Goal: Obtain resource: Download file/media

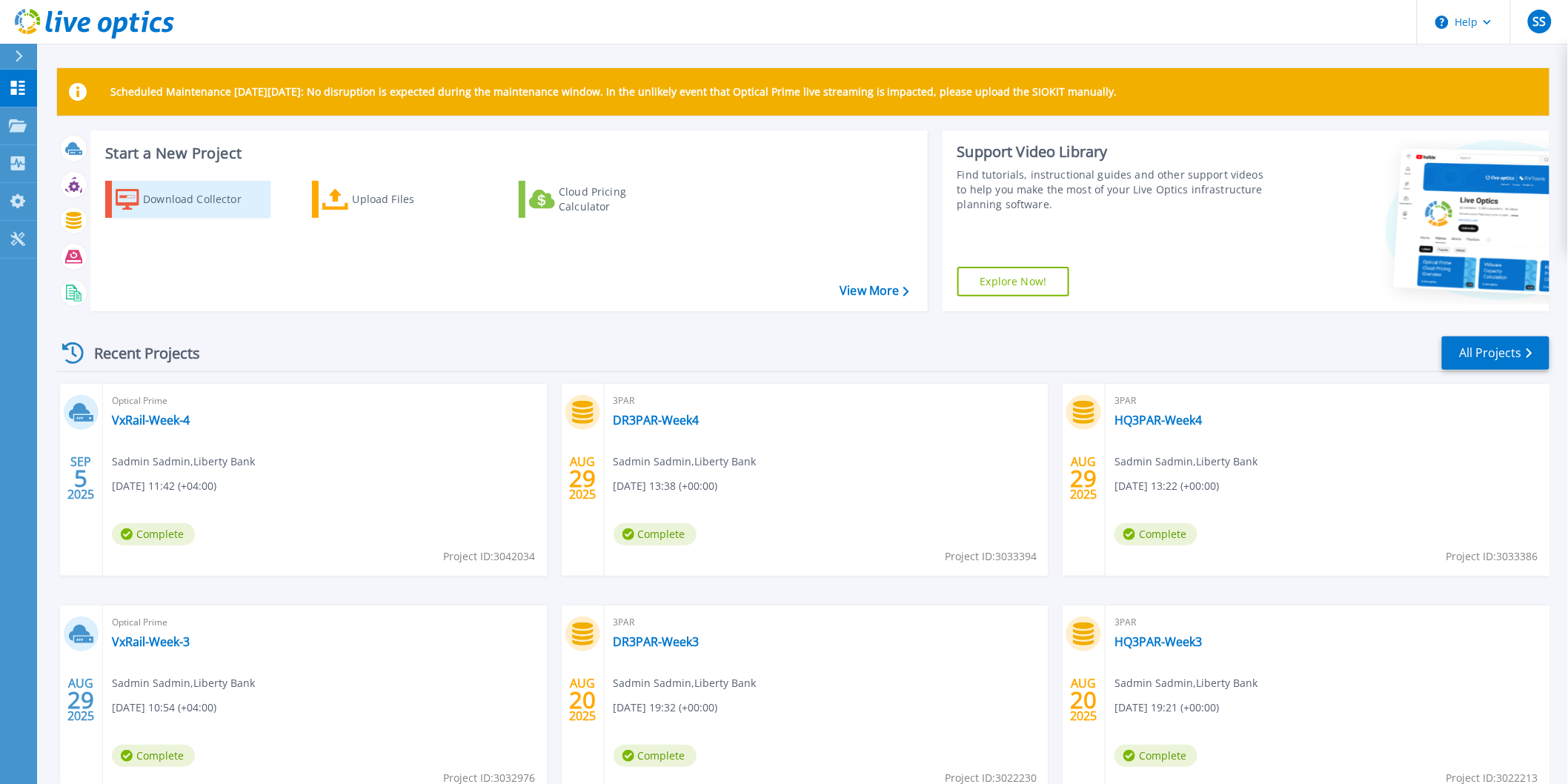
click at [219, 205] on div "Download Collector" at bounding box center [202, 199] width 119 height 29
click at [1509, 353] on link "All Projects" at bounding box center [1495, 353] width 107 height 34
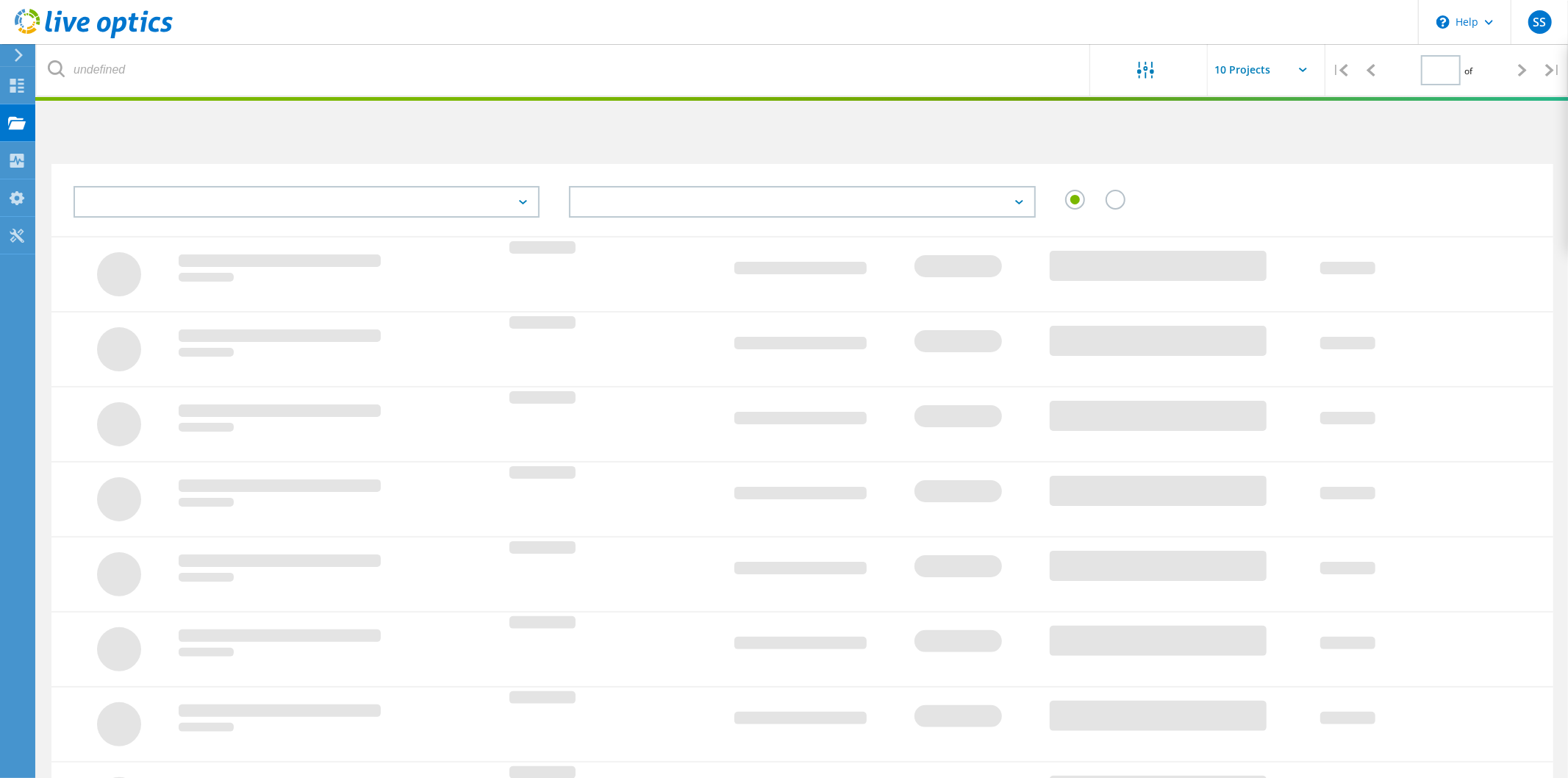
type input "1"
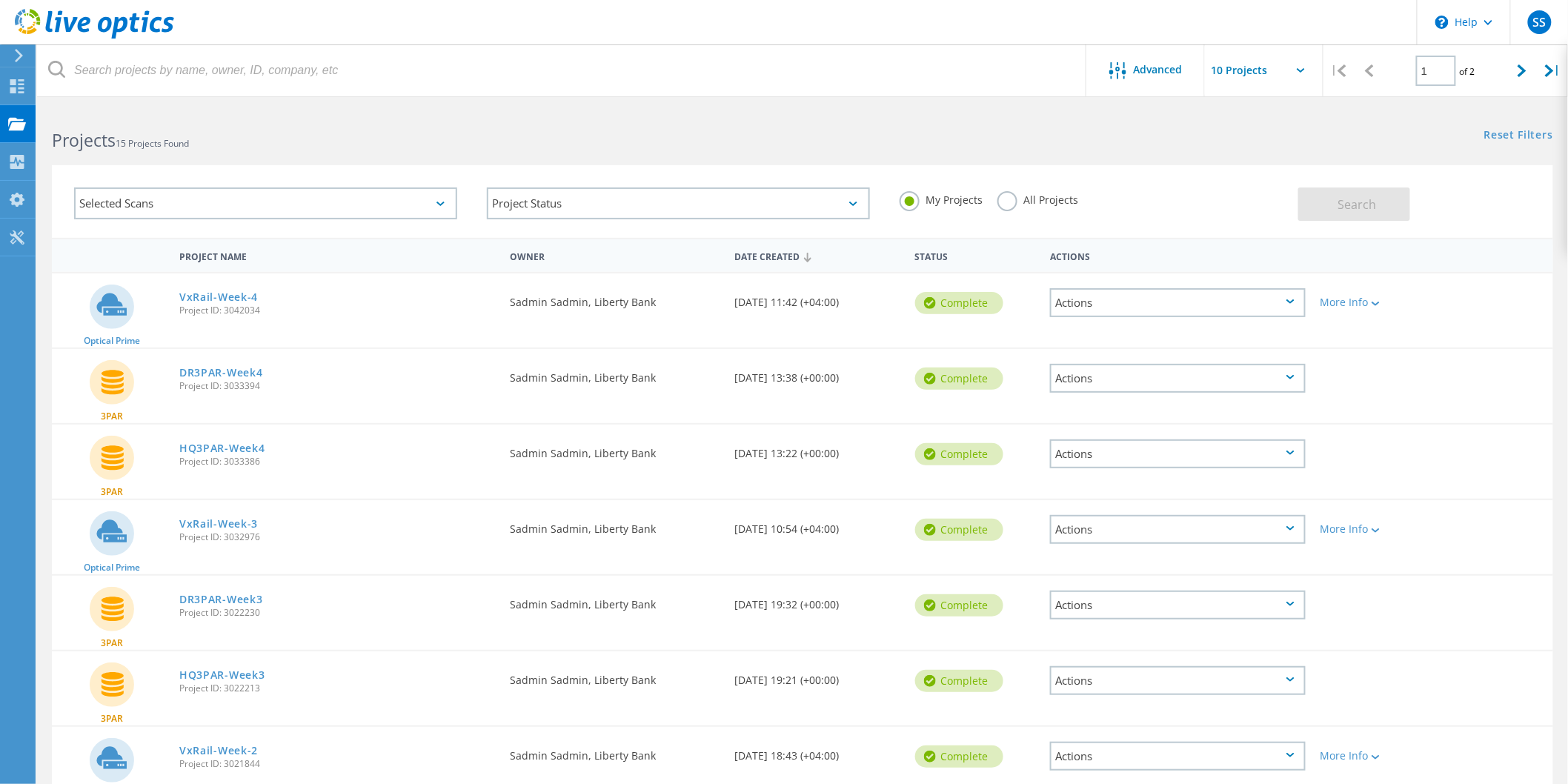
click at [1276, 129] on div "Reset Filters Show Filters" at bounding box center [1185, 120] width 766 height 27
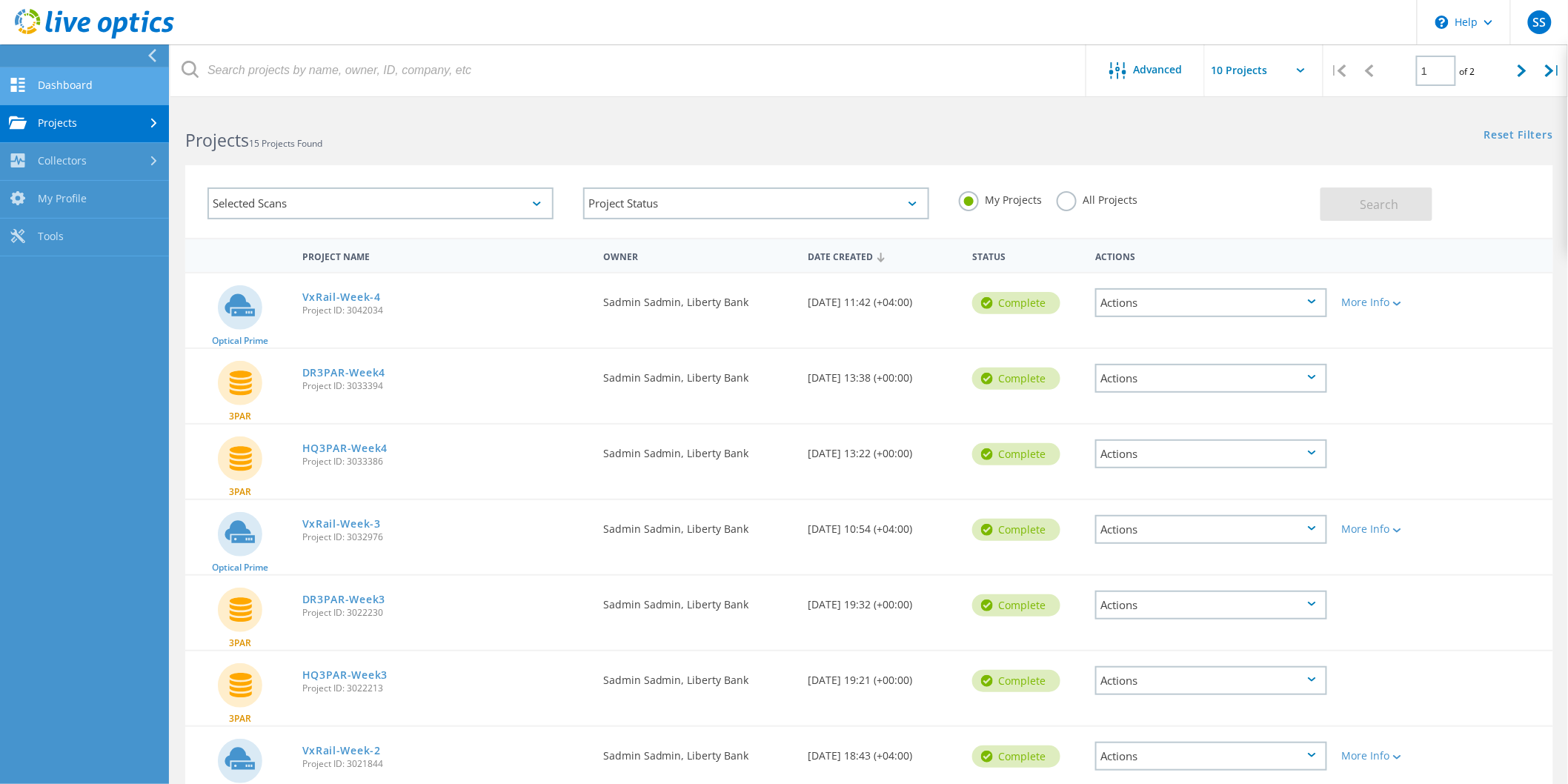
click at [34, 71] on link "Dashboard" at bounding box center [84, 86] width 169 height 38
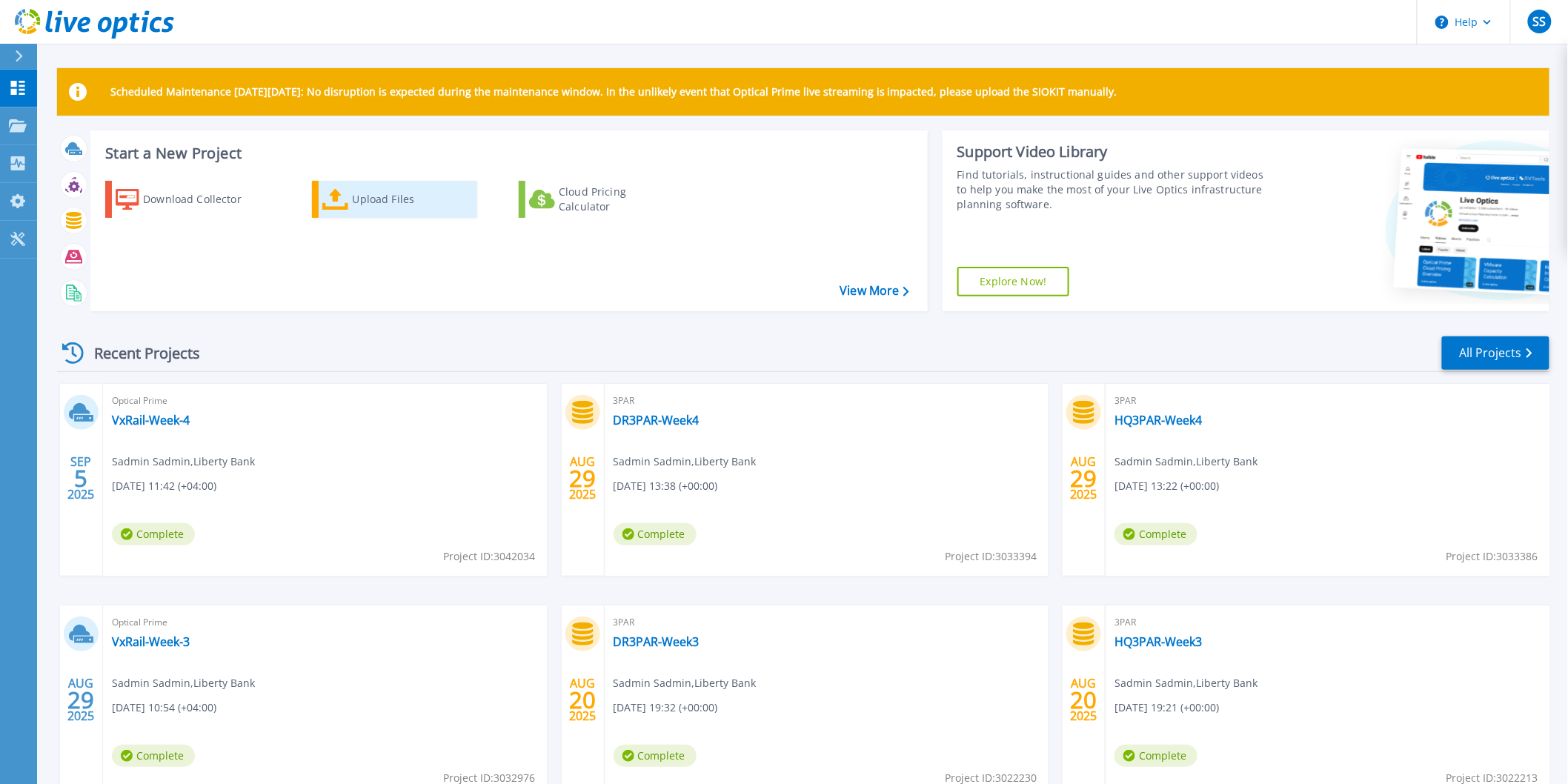
click at [400, 201] on div "Upload Files" at bounding box center [412, 199] width 119 height 29
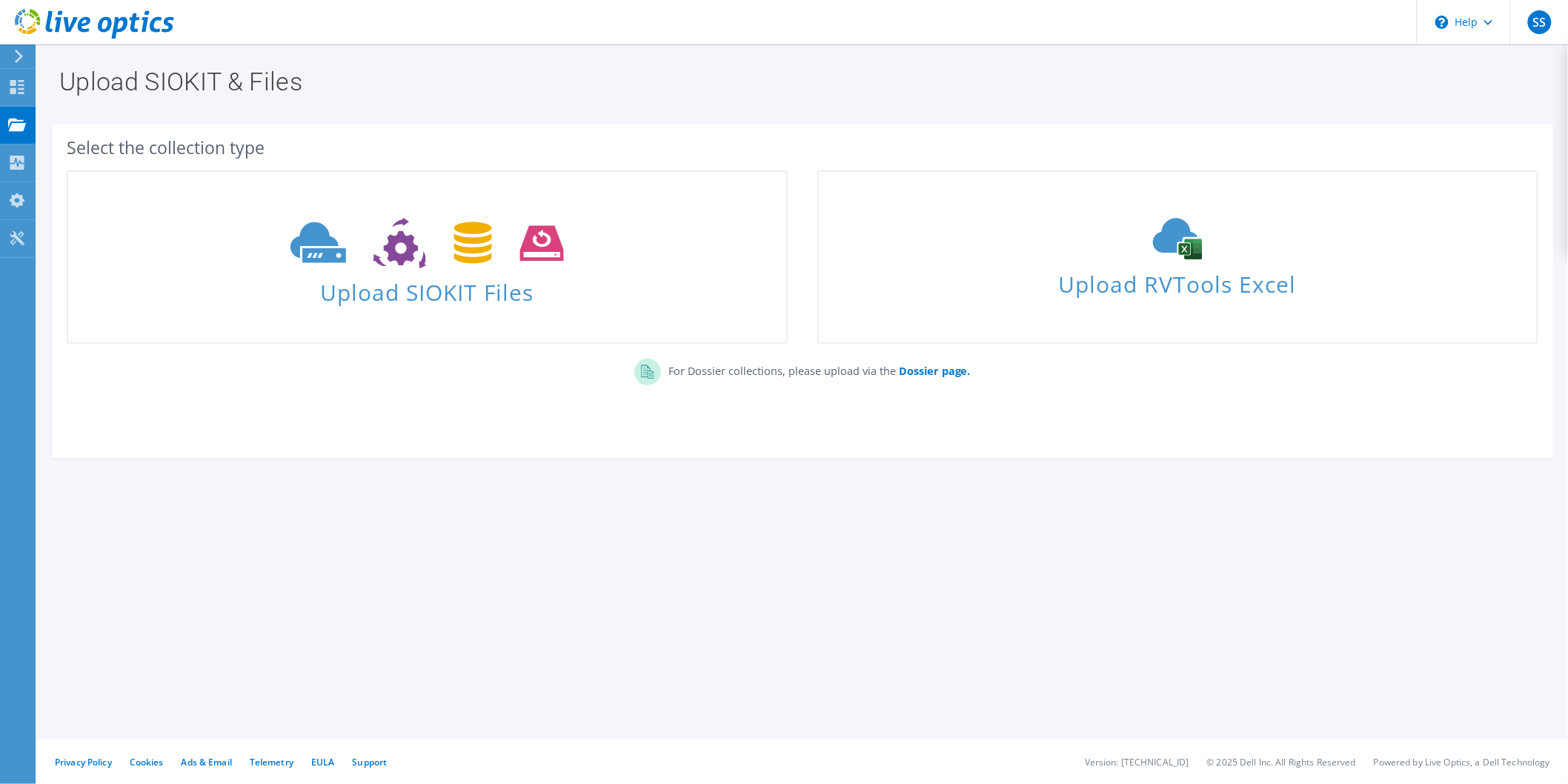
click at [449, 279] on span "Upload SIOKIT Files" at bounding box center [427, 287] width 718 height 32
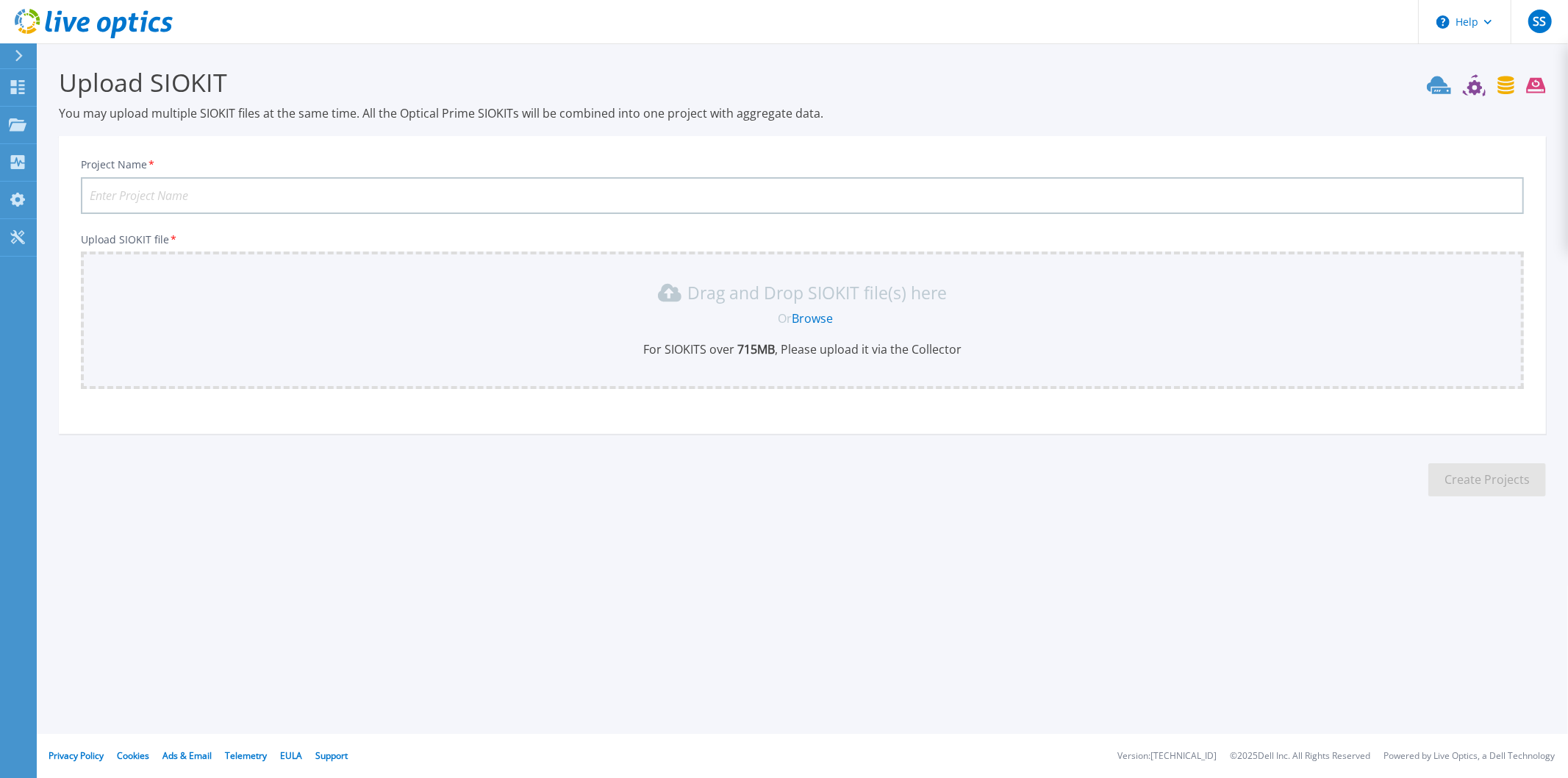
click at [809, 317] on link "Browse" at bounding box center [812, 318] width 41 height 16
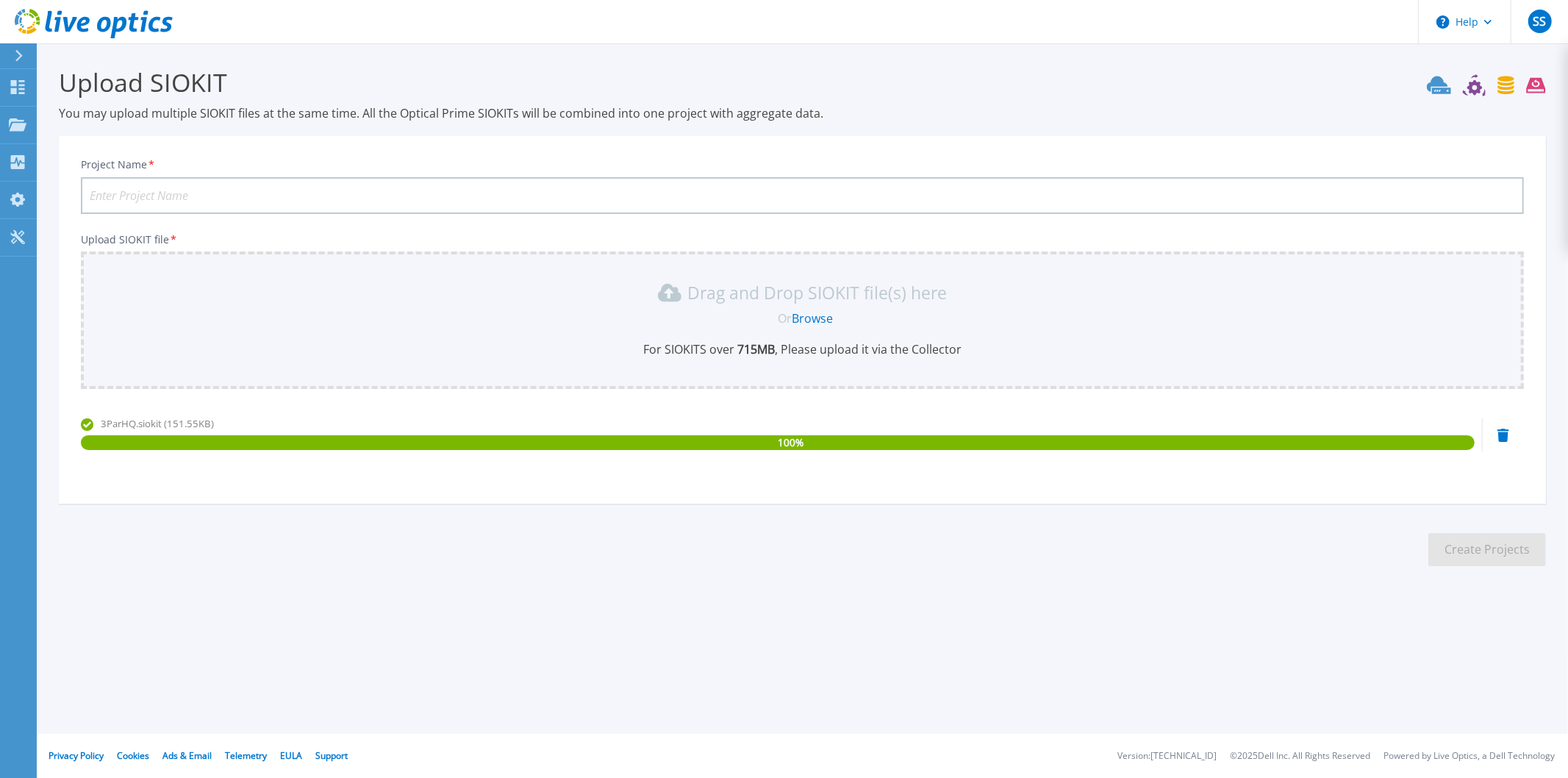
click at [214, 186] on input "Project Name *" at bounding box center [802, 195] width 1443 height 37
type input "HQ3PAR-Week5"
click at [442, 130] on section "Upload SIOKIT You may upload multiple SIOKIT files at the same time. All the Op…" at bounding box center [801, 321] width 1531 height 555
click at [1466, 547] on button "Create Projects" at bounding box center [1487, 549] width 118 height 33
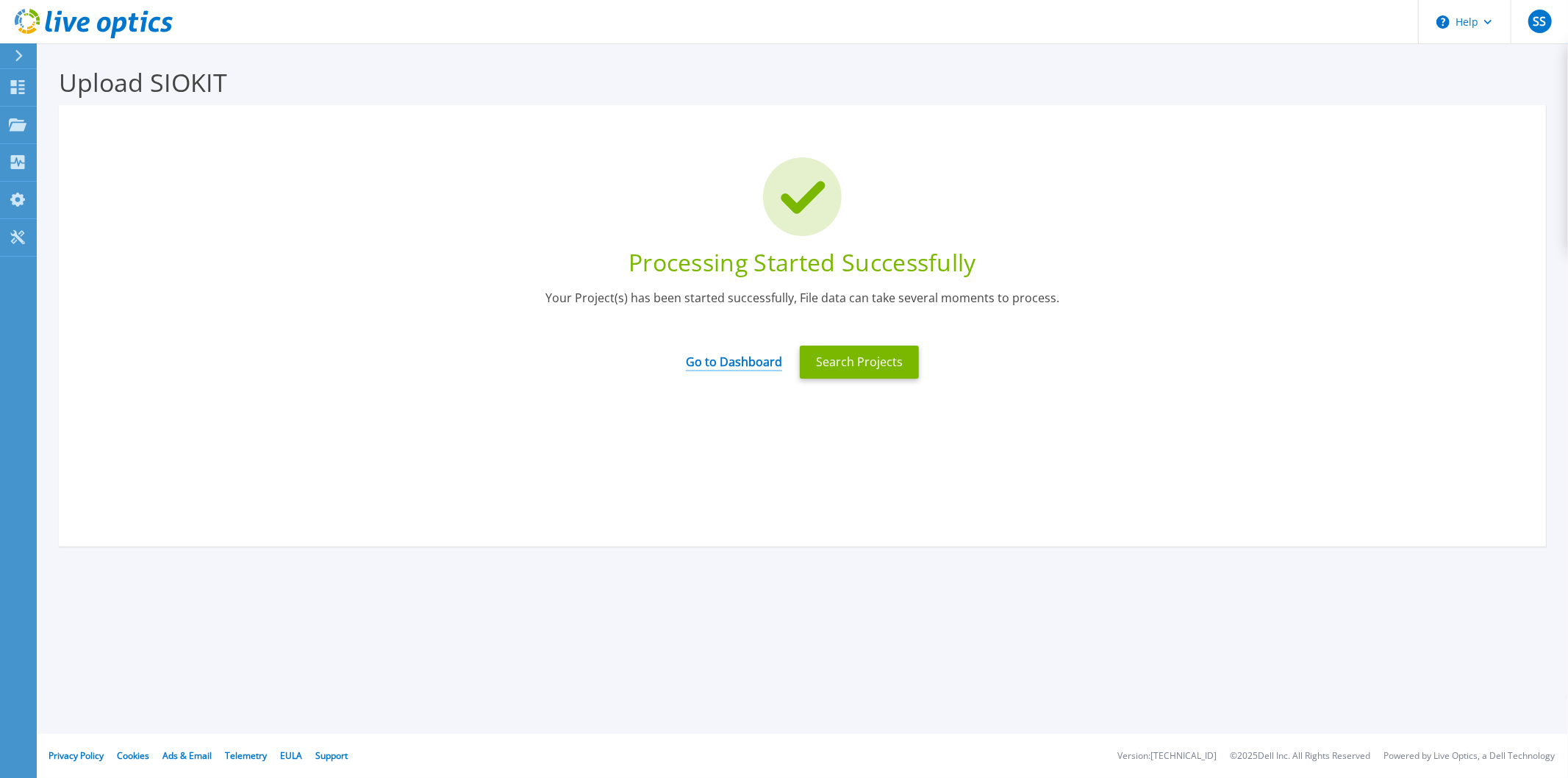
click at [738, 365] on link "Go to Dashboard" at bounding box center [733, 357] width 97 height 28
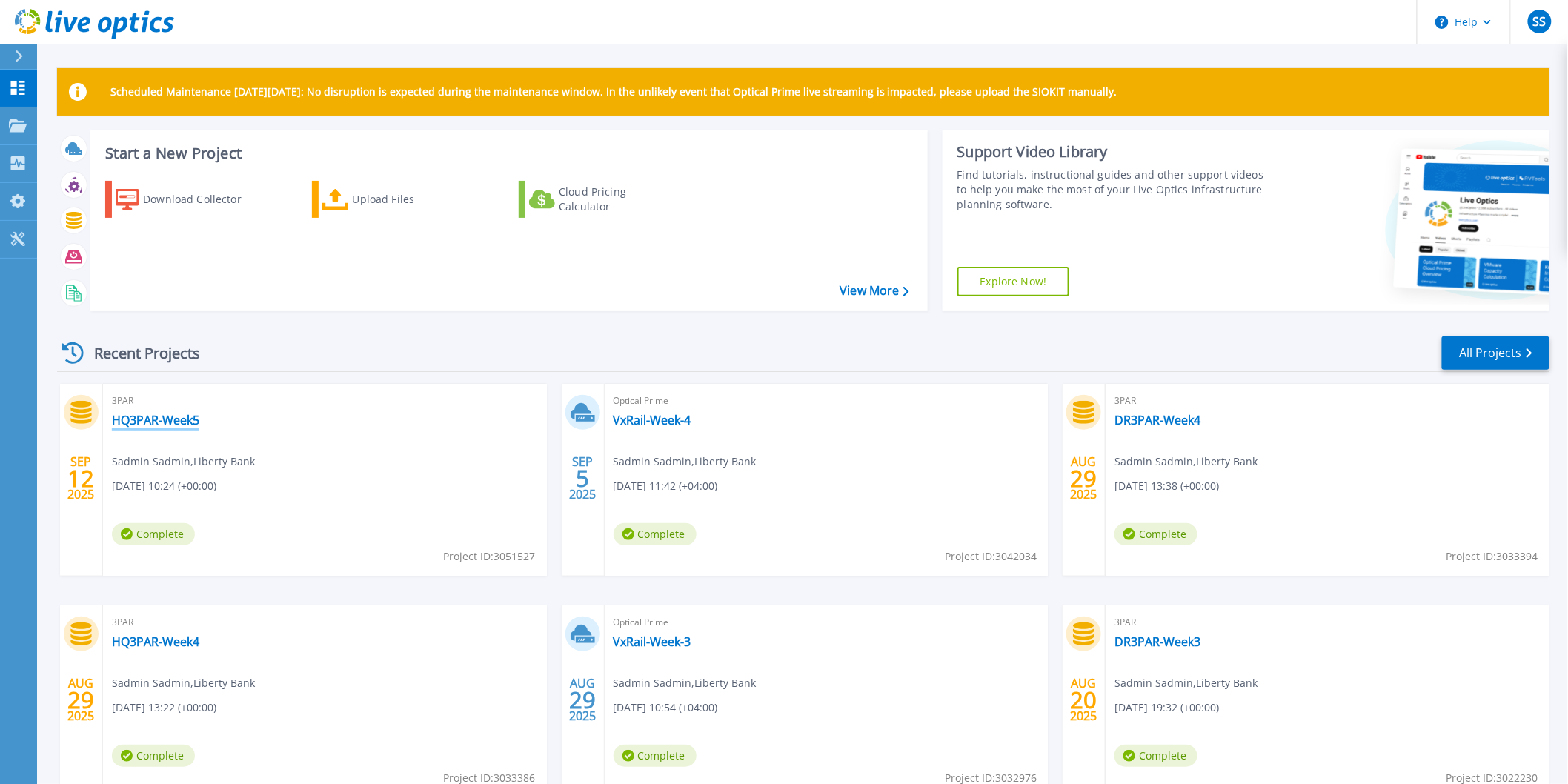
click at [167, 419] on link "HQ3PAR-Week5" at bounding box center [156, 420] width 88 height 15
click at [127, 412] on link "HQ3PAR-Week5" at bounding box center [156, 420] width 88 height 15
click at [353, 198] on div "Upload Files" at bounding box center [412, 199] width 119 height 29
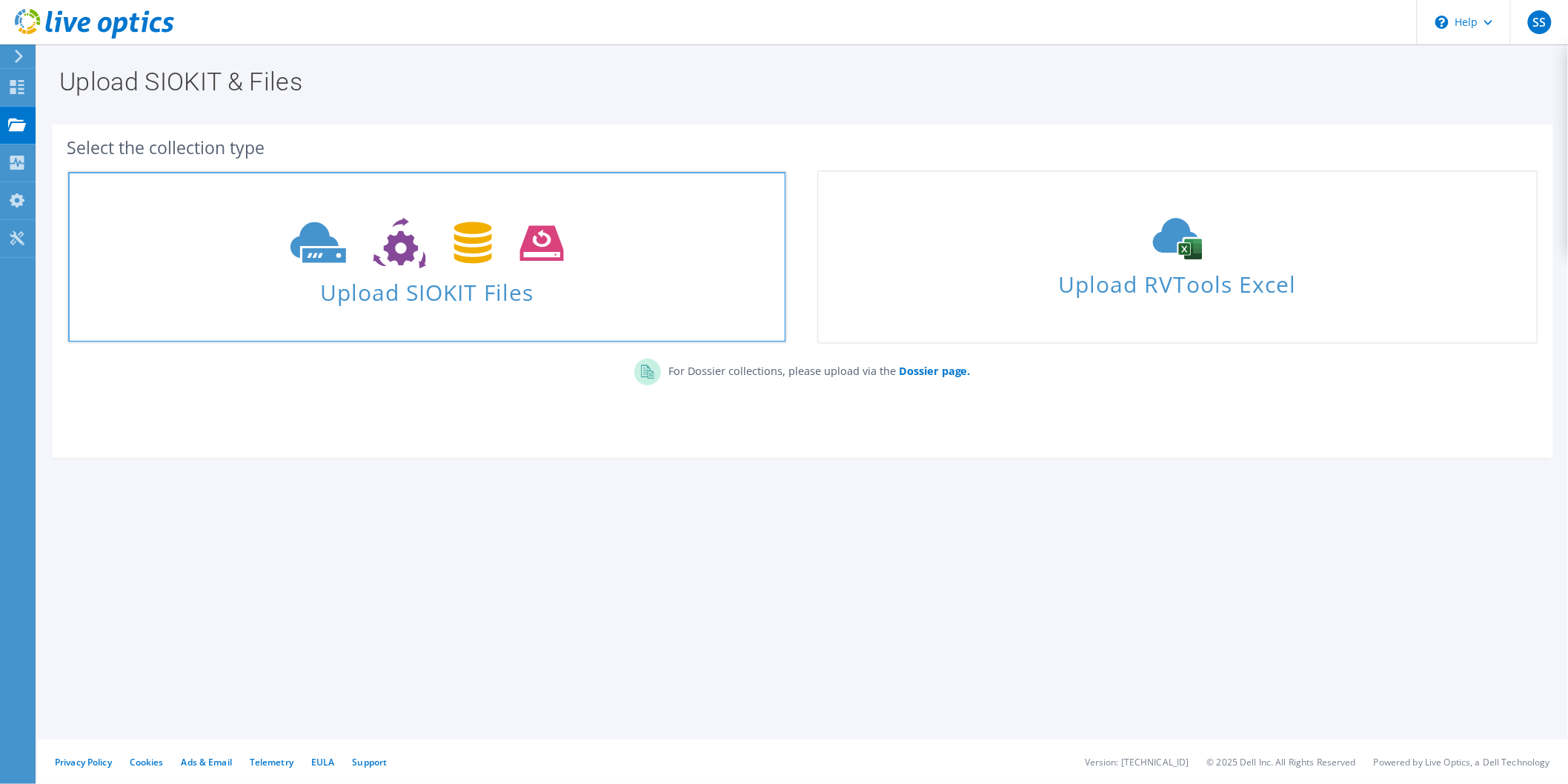
click at [411, 245] on use at bounding box center [427, 243] width 273 height 51
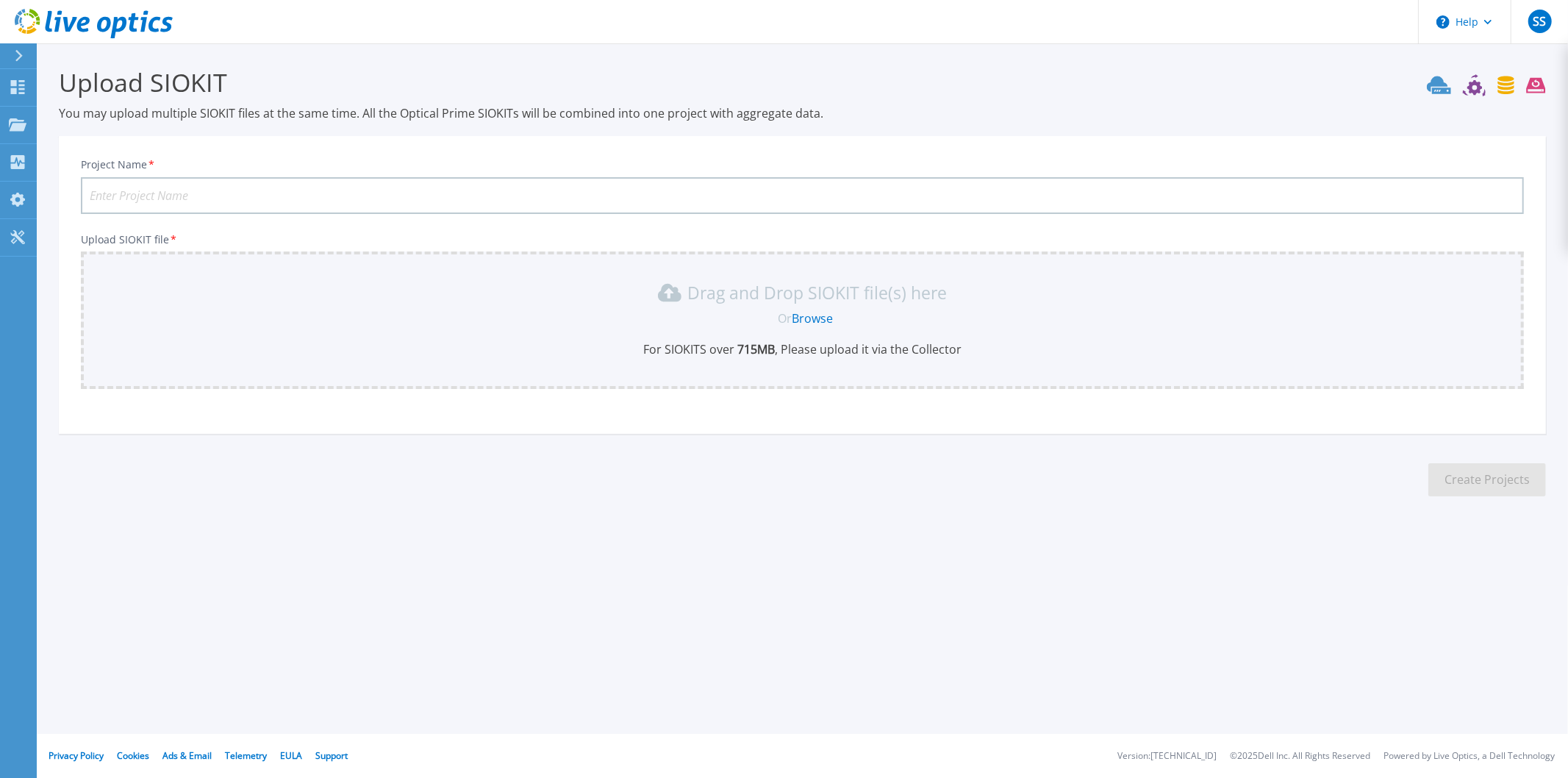
click at [188, 187] on input "Project Name *" at bounding box center [802, 195] width 1443 height 37
type input "DR3PAR-Week5"
click at [444, 101] on div "Upload SIOKIT You may upload multiple SIOKIT files at the same time. All the Op…" at bounding box center [801, 93] width 1487 height 56
click at [828, 314] on link "Browse" at bounding box center [812, 318] width 41 height 16
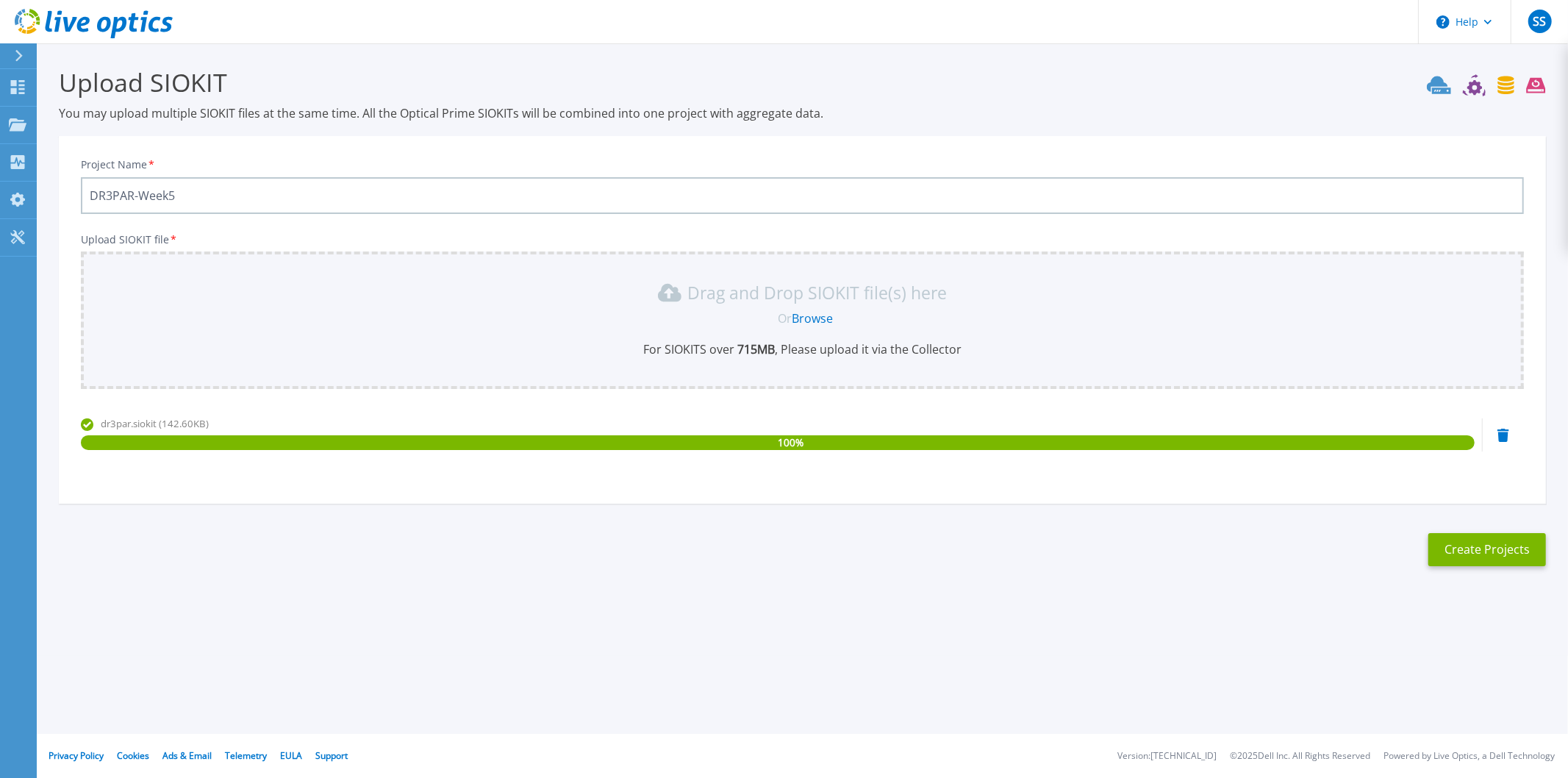
click at [1497, 529] on section "Upload SIOKIT You may upload multiple SIOKIT files at the same time. All the Op…" at bounding box center [801, 321] width 1531 height 555
click at [1483, 547] on button "Create Projects" at bounding box center [1487, 549] width 118 height 33
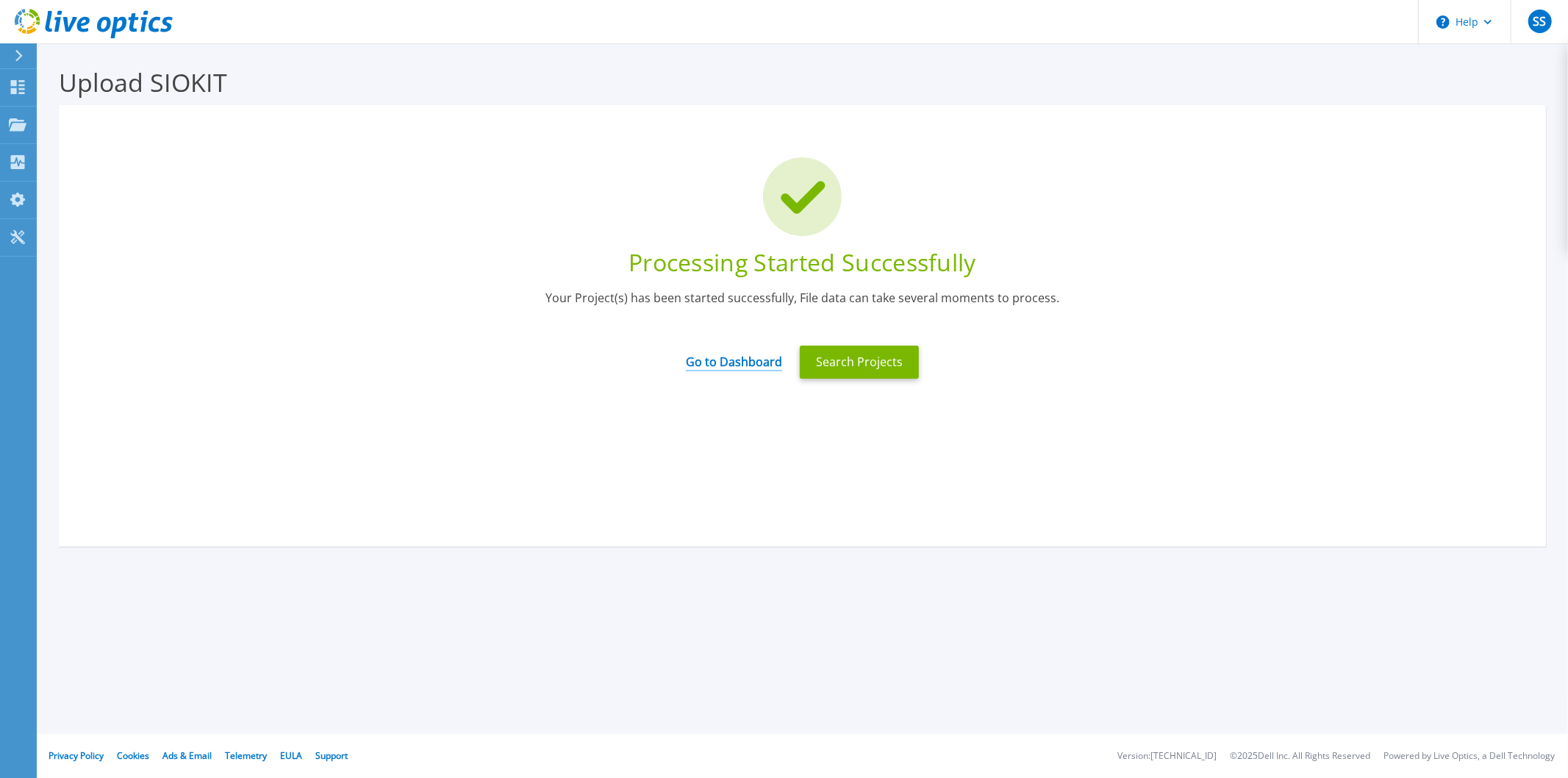
click at [742, 356] on link "Go to Dashboard" at bounding box center [733, 357] width 97 height 28
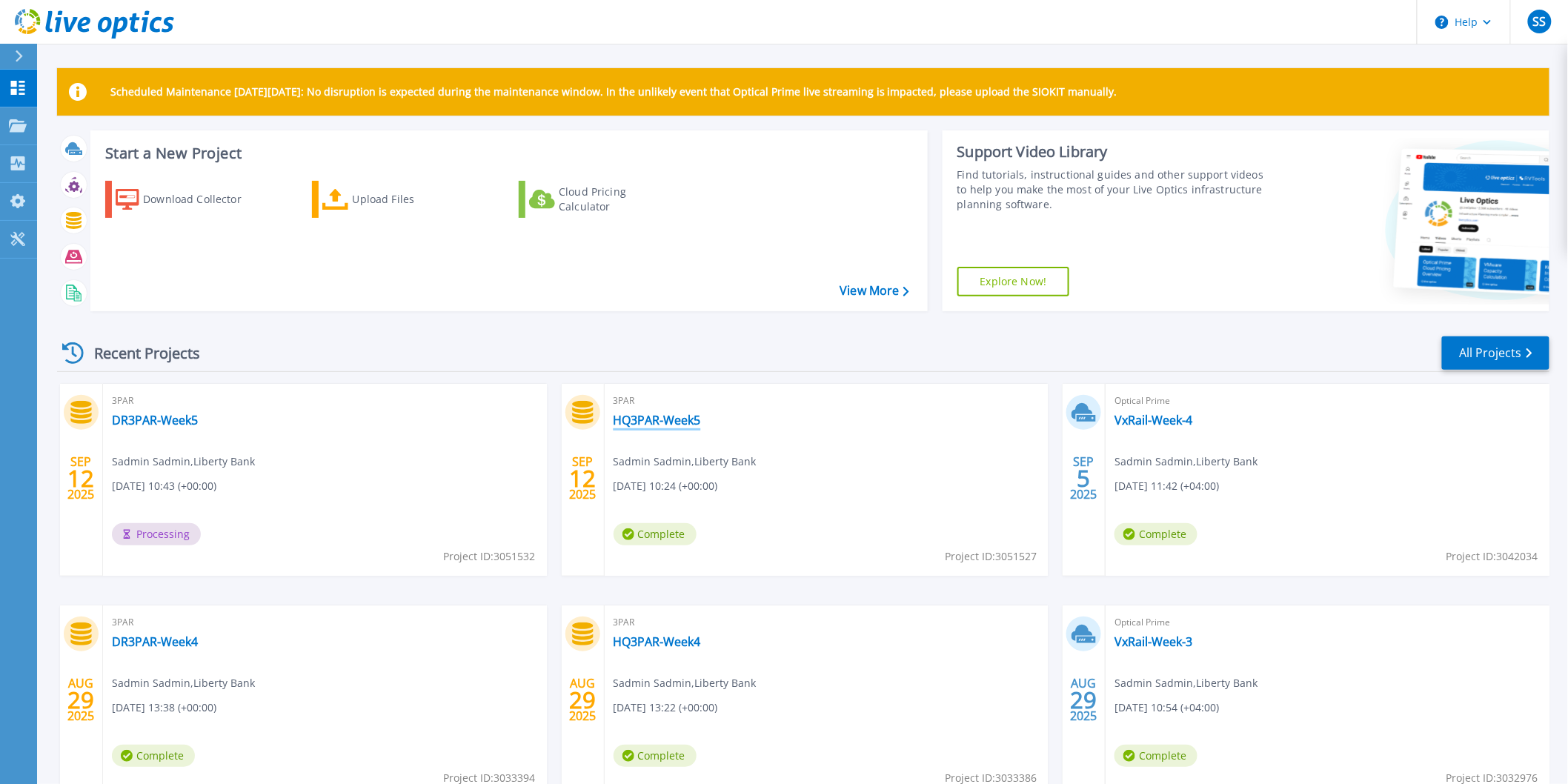
click at [645, 417] on link "HQ3PAR-Week5" at bounding box center [657, 420] width 88 height 15
click at [161, 421] on link "DR3PAR-Week5" at bounding box center [155, 420] width 86 height 15
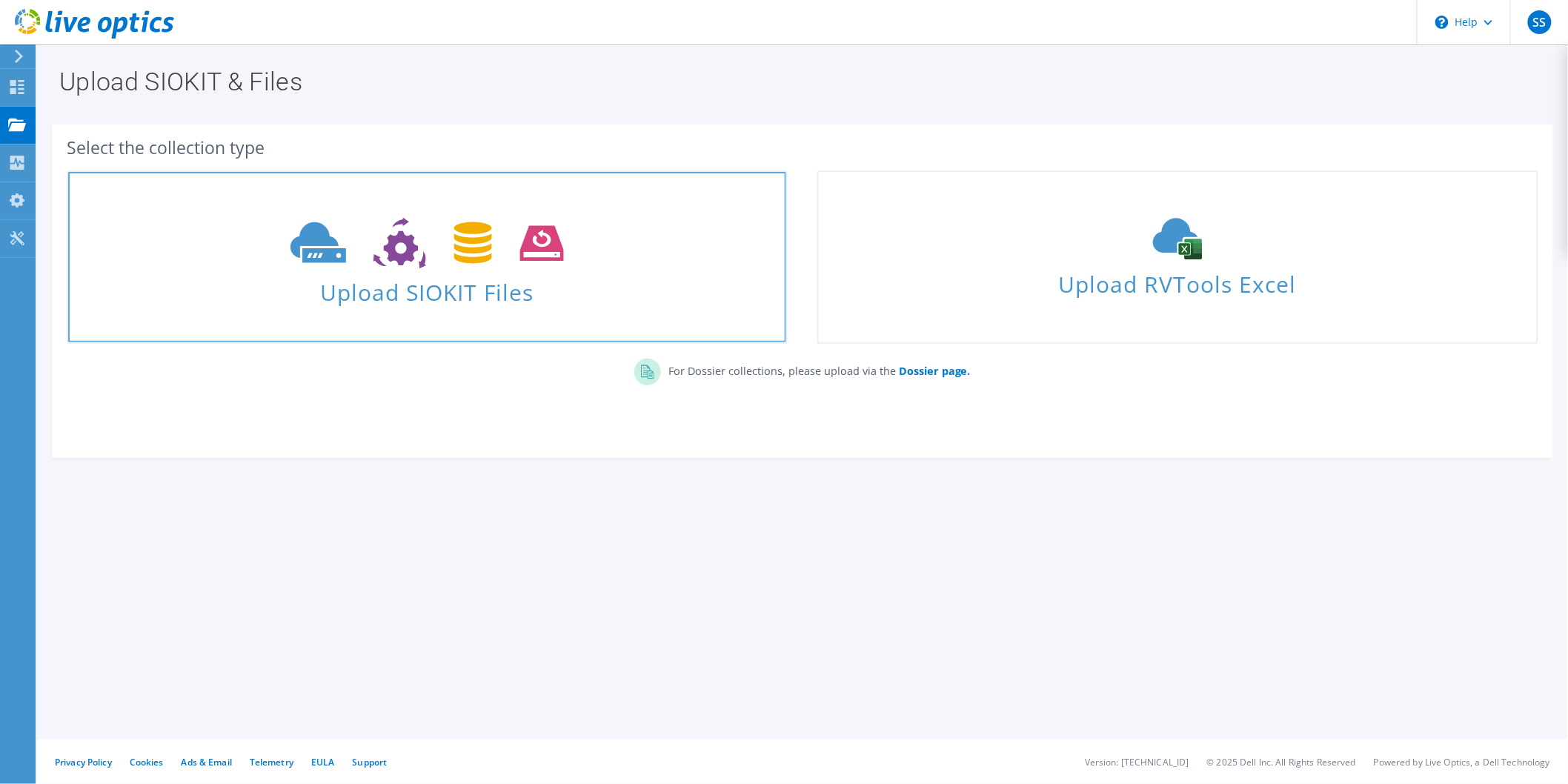
click at [450, 285] on span "Upload SIOKIT Files" at bounding box center [427, 287] width 718 height 32
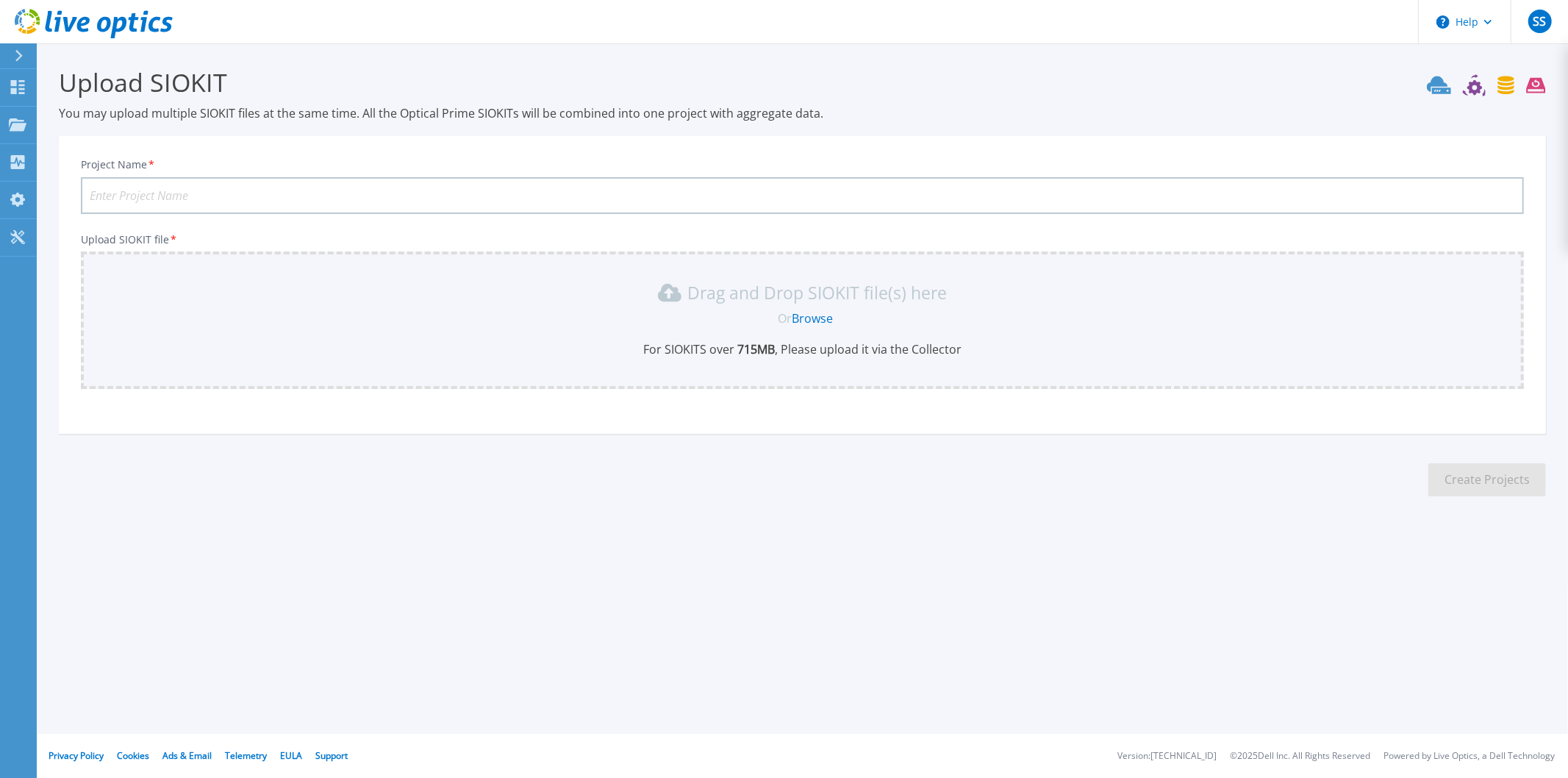
click at [267, 194] on input "Project Name *" at bounding box center [802, 195] width 1443 height 37
type input "VxRail-Week-5"
click at [810, 313] on link "Browse" at bounding box center [812, 318] width 41 height 16
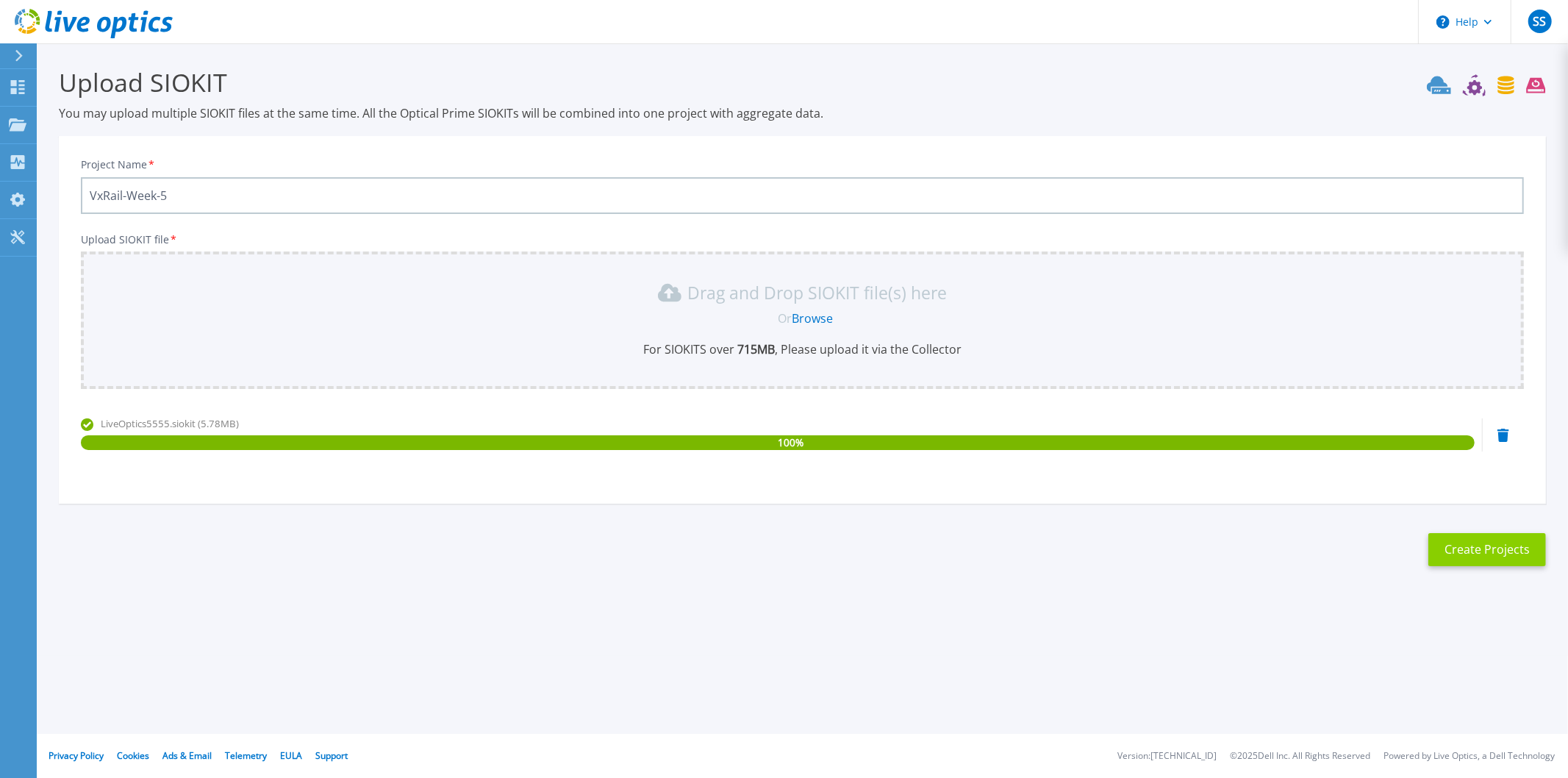
click at [1484, 538] on button "Create Projects" at bounding box center [1487, 549] width 118 height 33
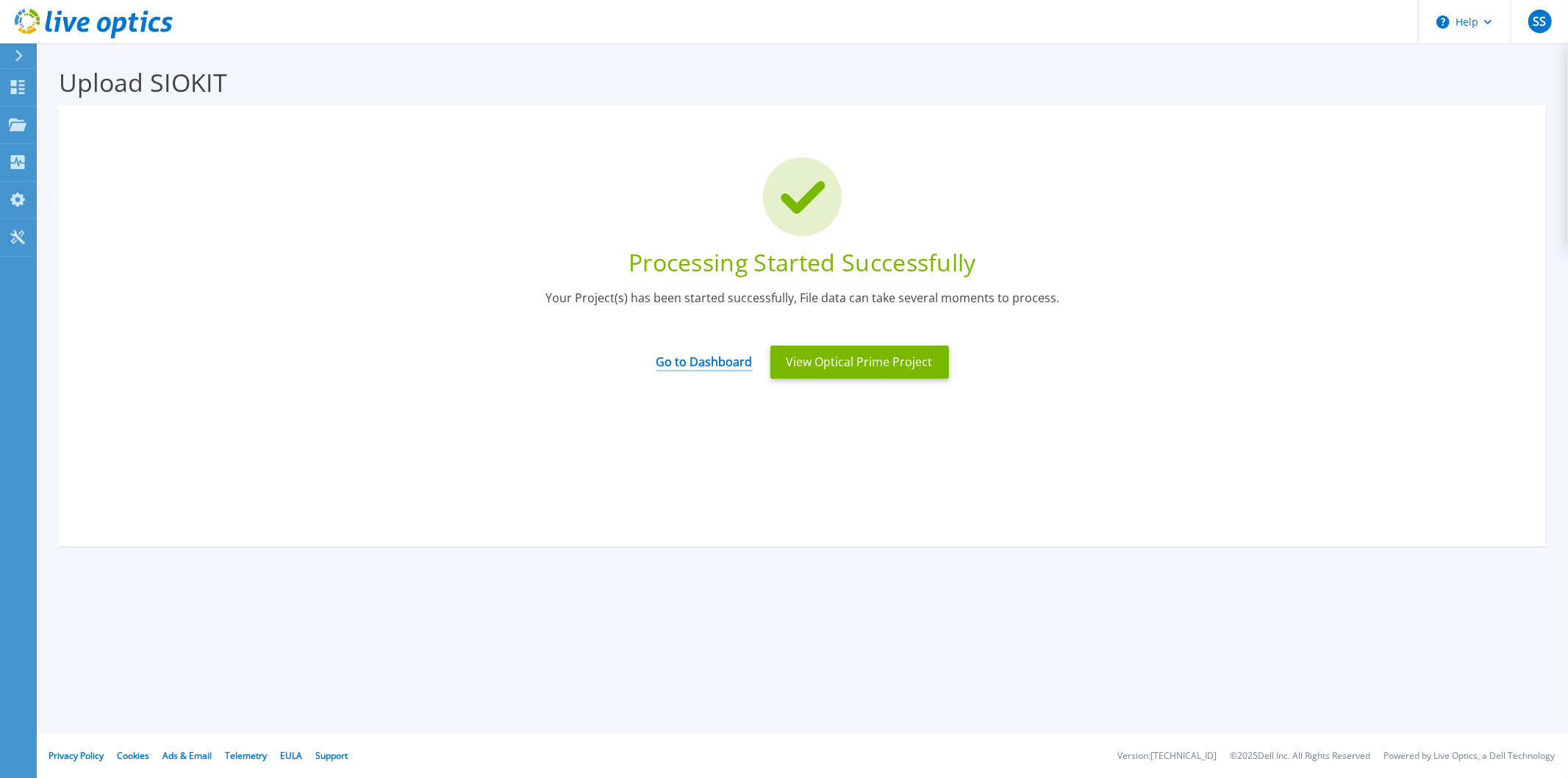
click at [715, 360] on link "Go to Dashboard" at bounding box center [704, 357] width 97 height 28
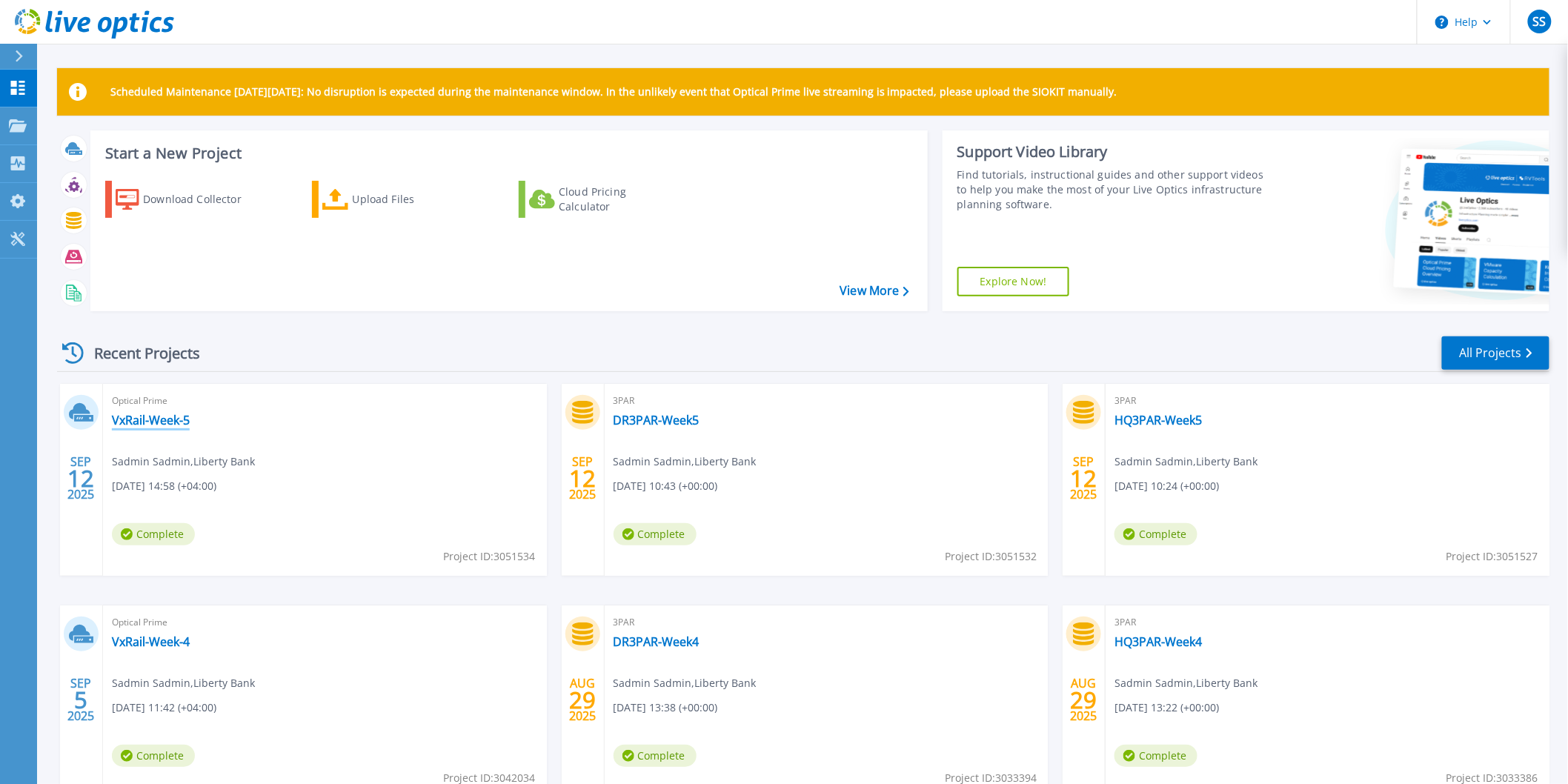
click at [189, 416] on link "VxRail-Week-5" at bounding box center [151, 420] width 78 height 15
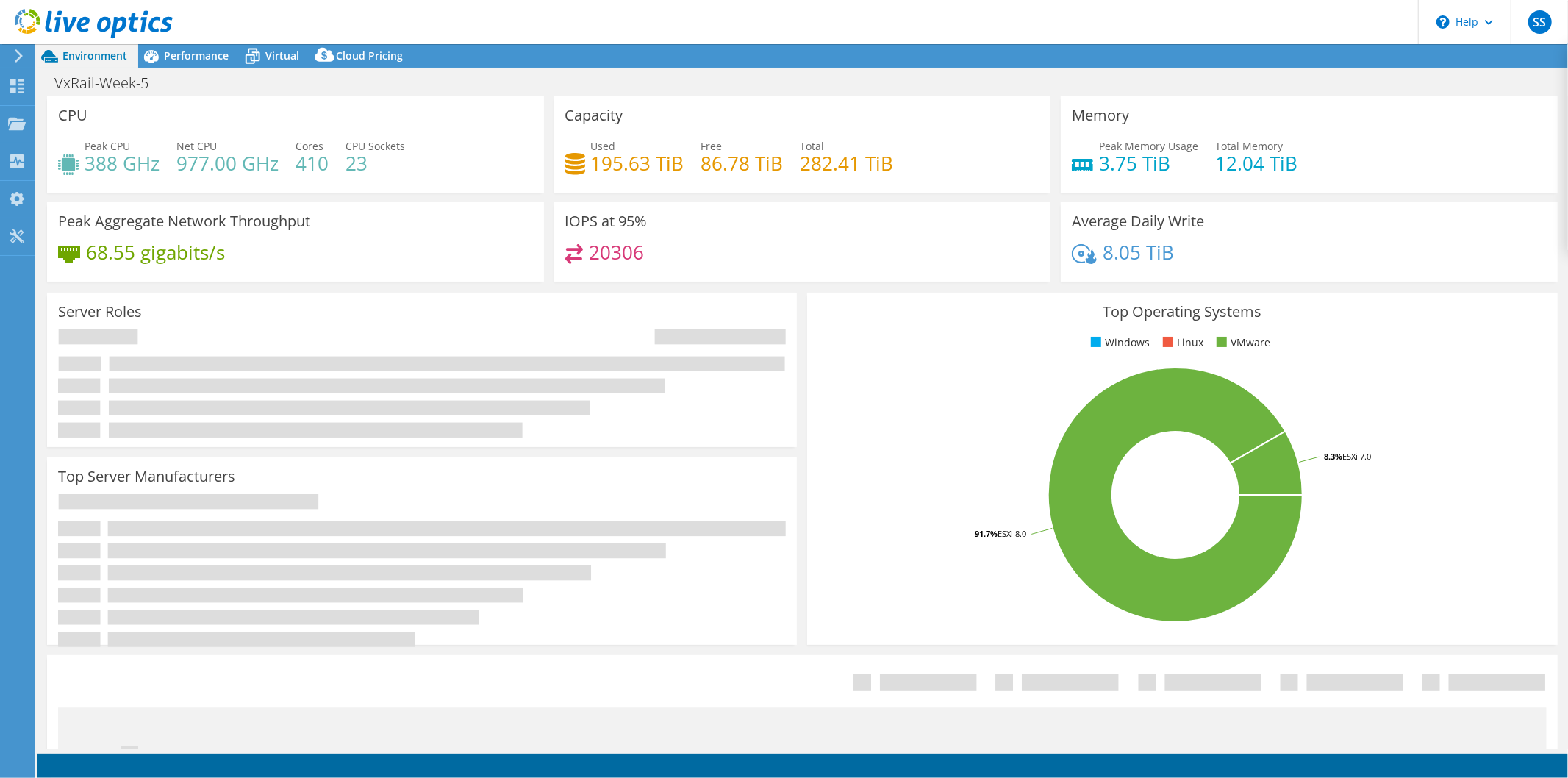
select select "USD"
click at [191, 56] on span "Performance" at bounding box center [197, 55] width 65 height 14
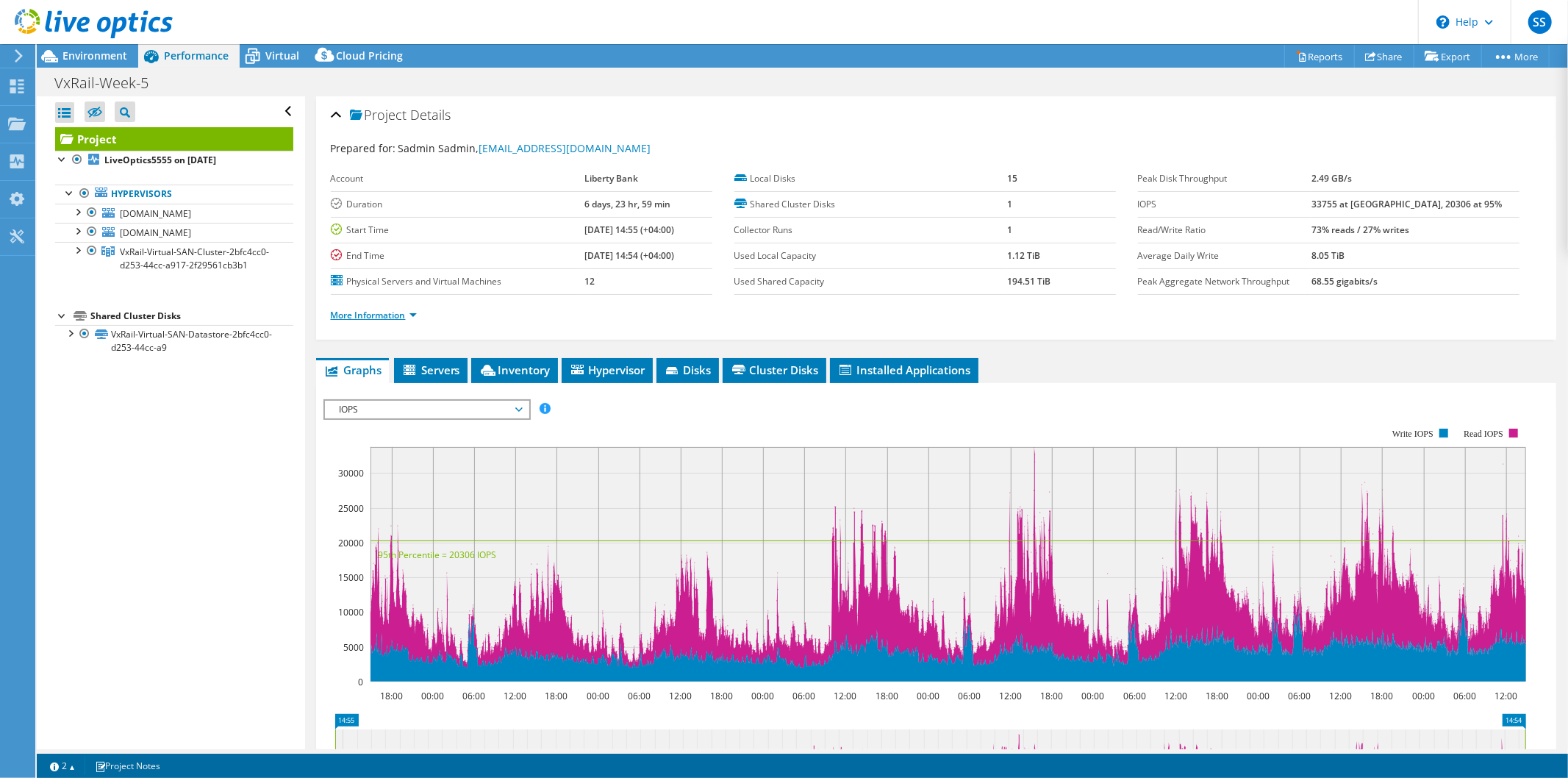
click at [408, 316] on link "More Information" at bounding box center [374, 314] width 86 height 12
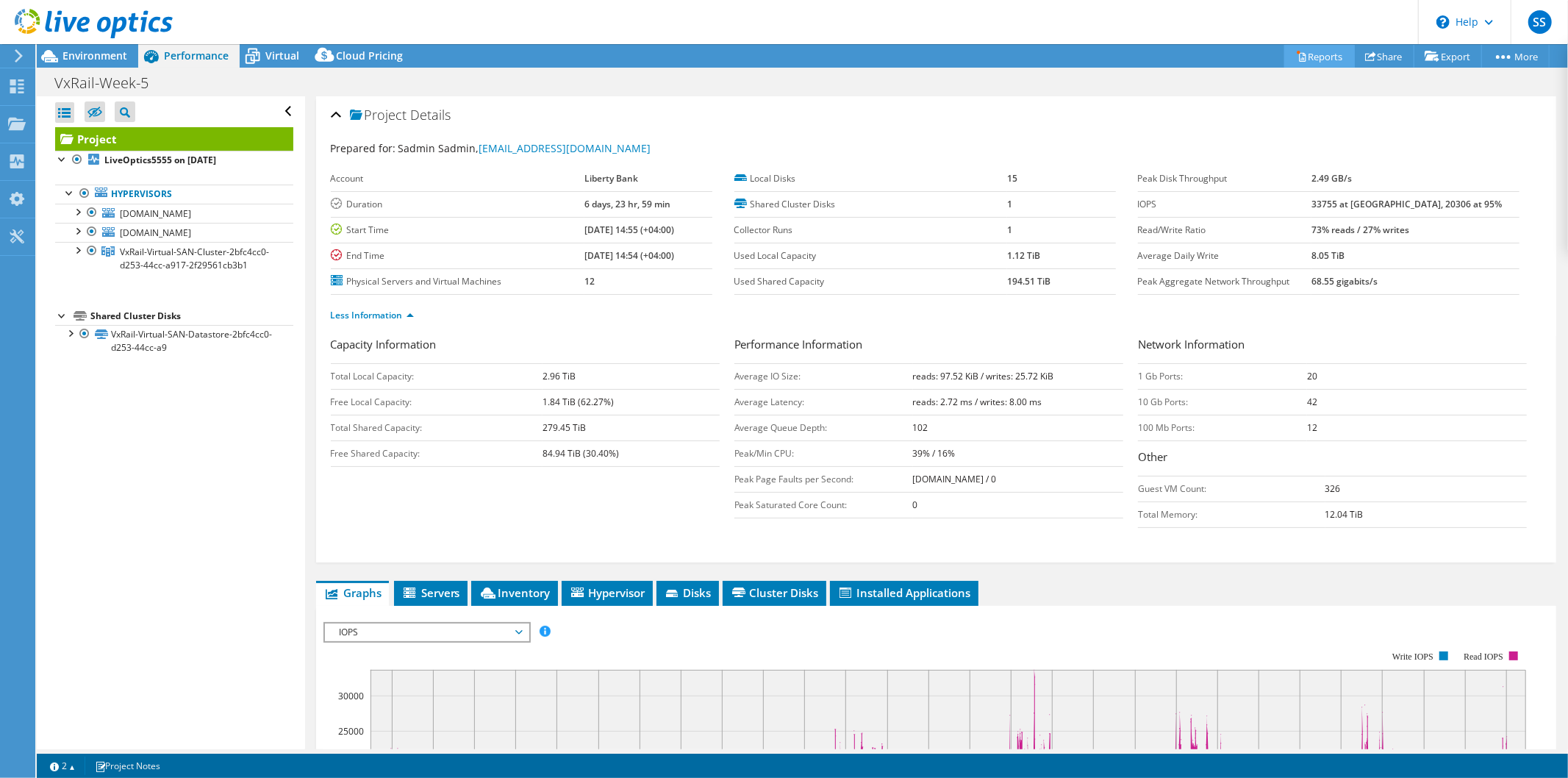
click at [1306, 55] on link "Reports" at bounding box center [1319, 56] width 71 height 23
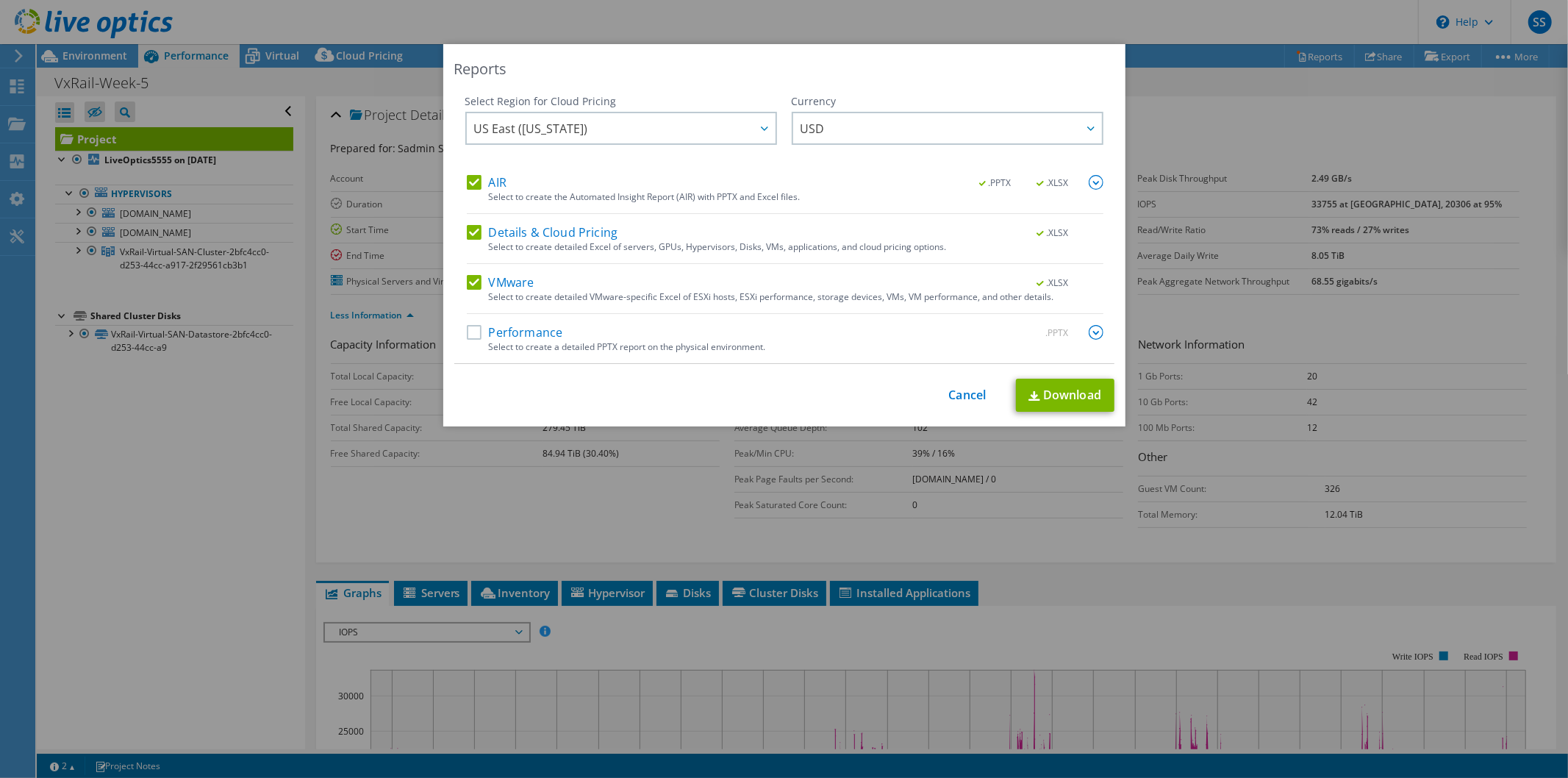
click at [467, 328] on label "Performance" at bounding box center [515, 332] width 97 height 15
click at [0, 0] on input "Performance" at bounding box center [0, 0] width 0 height 0
click at [1095, 329] on img at bounding box center [1095, 332] width 15 height 15
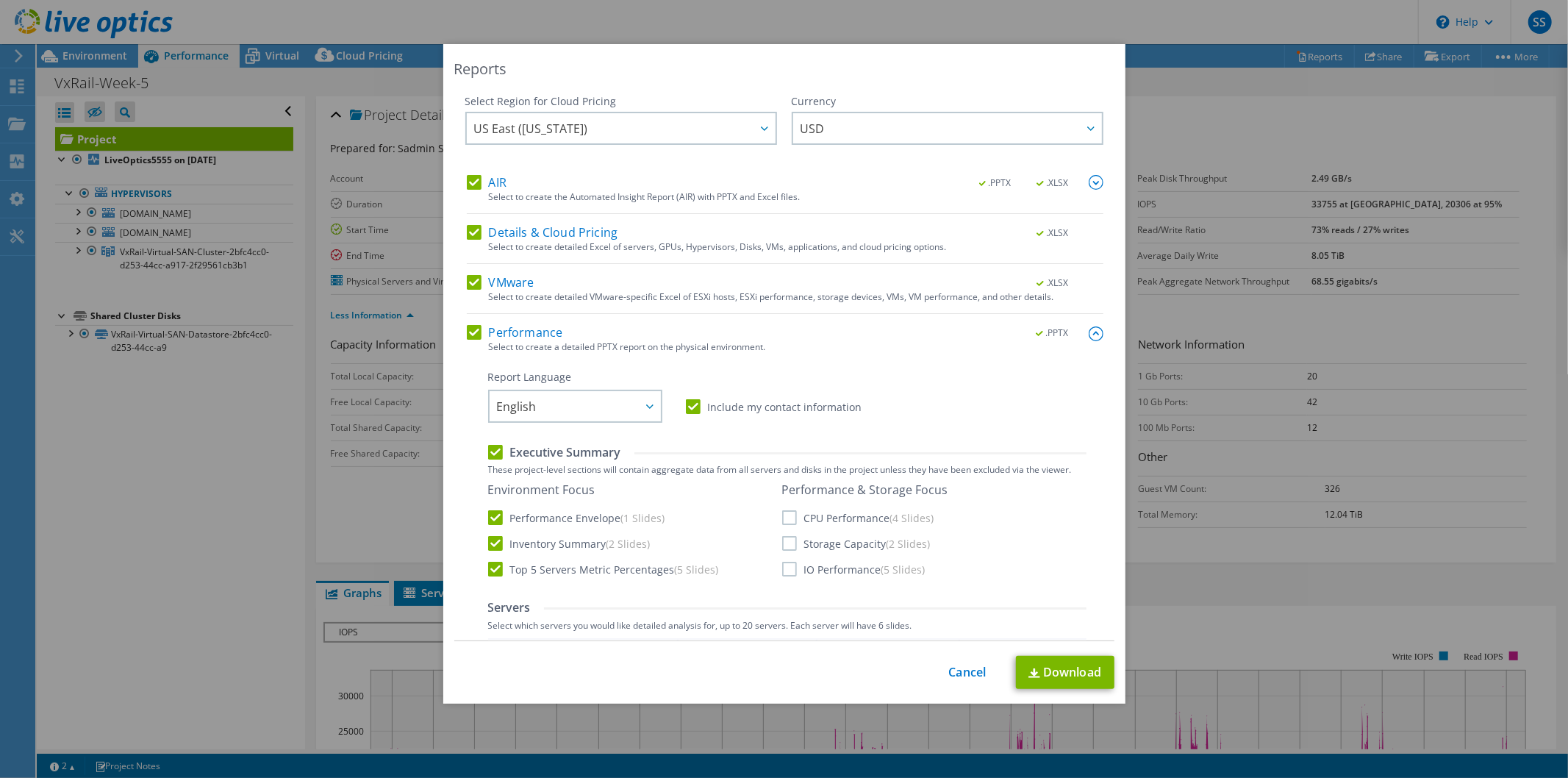
click at [475, 283] on label "VMware" at bounding box center [500, 283] width 67 height 15
click at [0, 0] on input "VMware" at bounding box center [0, 0] width 0 height 0
click at [470, 233] on label "Details & Cloud Pricing" at bounding box center [542, 232] width 151 height 15
click at [0, 0] on input "Details & Cloud Pricing" at bounding box center [0, 0] width 0 height 0
click at [467, 192] on div "AIR .PPTX .XLSX Select to create the Automated Insight Report (AIR) with PPTX a…" at bounding box center [785, 194] width 637 height 39
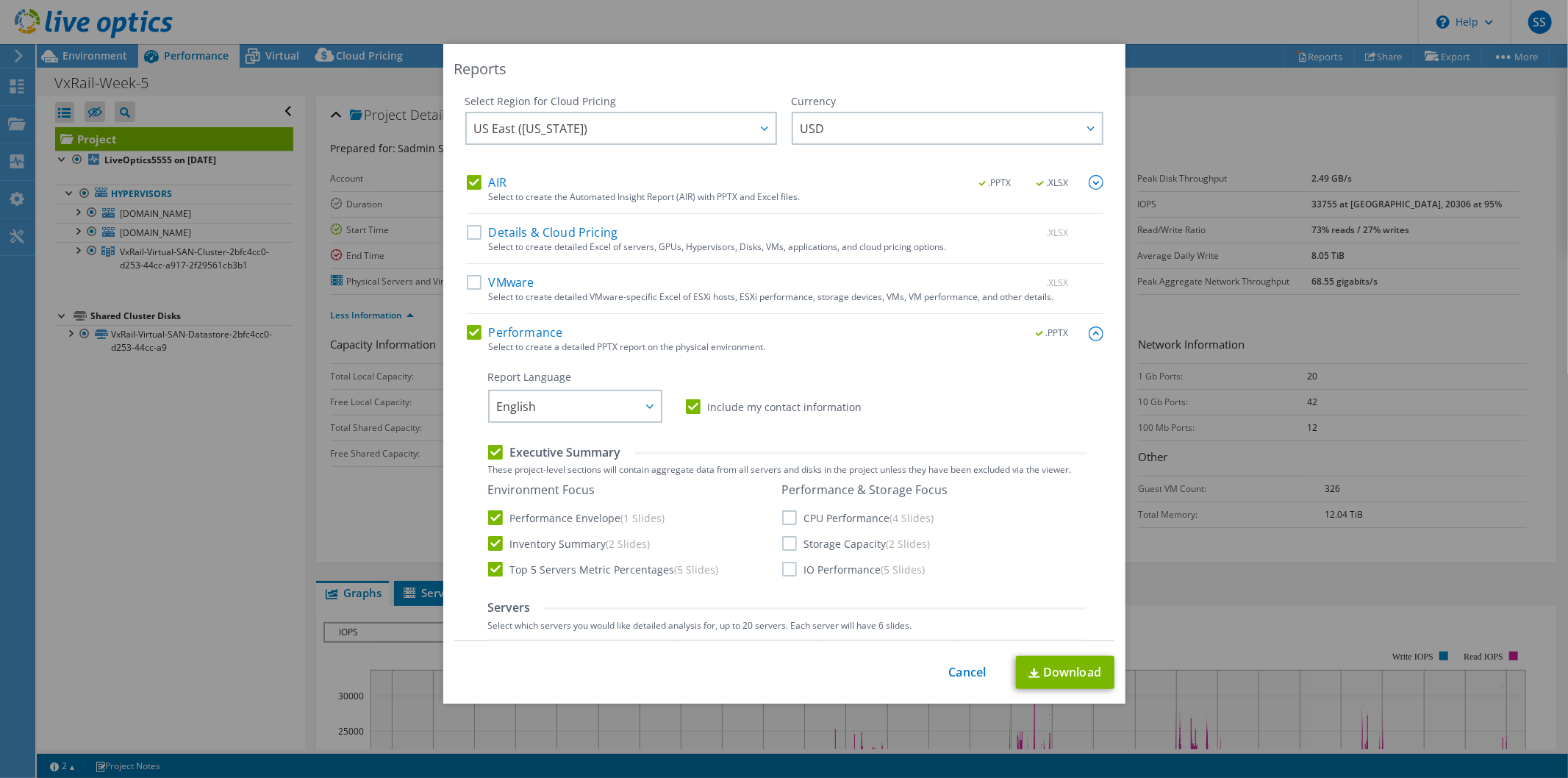
click at [467, 180] on label "AIR" at bounding box center [486, 182] width 40 height 15
click at [0, 0] on input "AIR" at bounding box center [0, 0] width 0 height 0
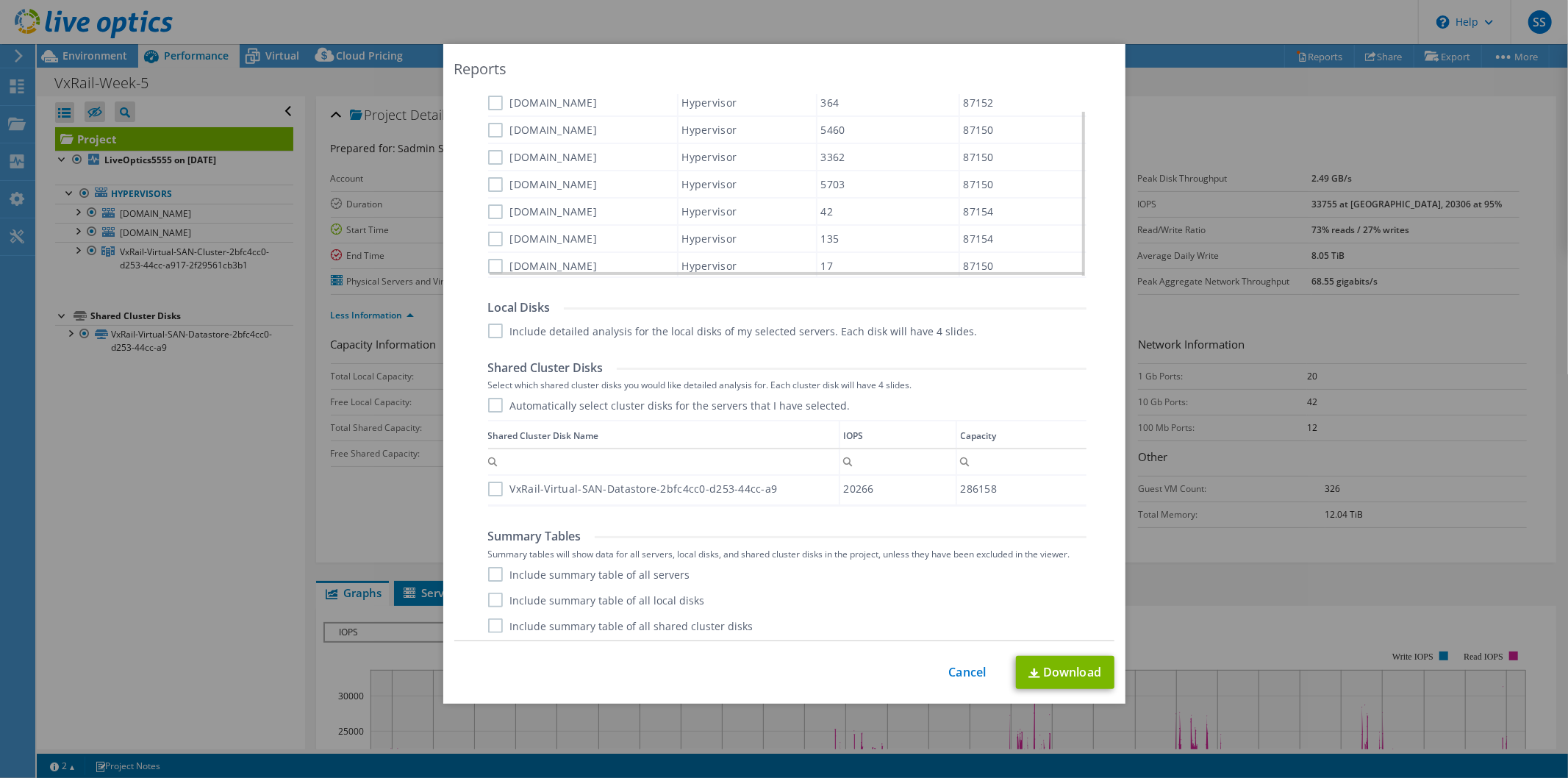
scroll to position [650, 0]
click at [488, 487] on div "Data grid" at bounding box center [489, 457] width 2 height 77
click at [497, 488] on label "VxRail-Virtual-SAN-Datastore-2bfc4cc0-d253-44cc-a9" at bounding box center [633, 488] width 290 height 15
click at [0, 0] on input "VxRail-Virtual-SAN-Datastore-2bfc4cc0-d253-44cc-a9" at bounding box center [0, 0] width 0 height 0
click at [490, 482] on label "VxRail-Virtual-SAN-Datastore-2bfc4cc0-d253-44cc-a9" at bounding box center [633, 488] width 290 height 15
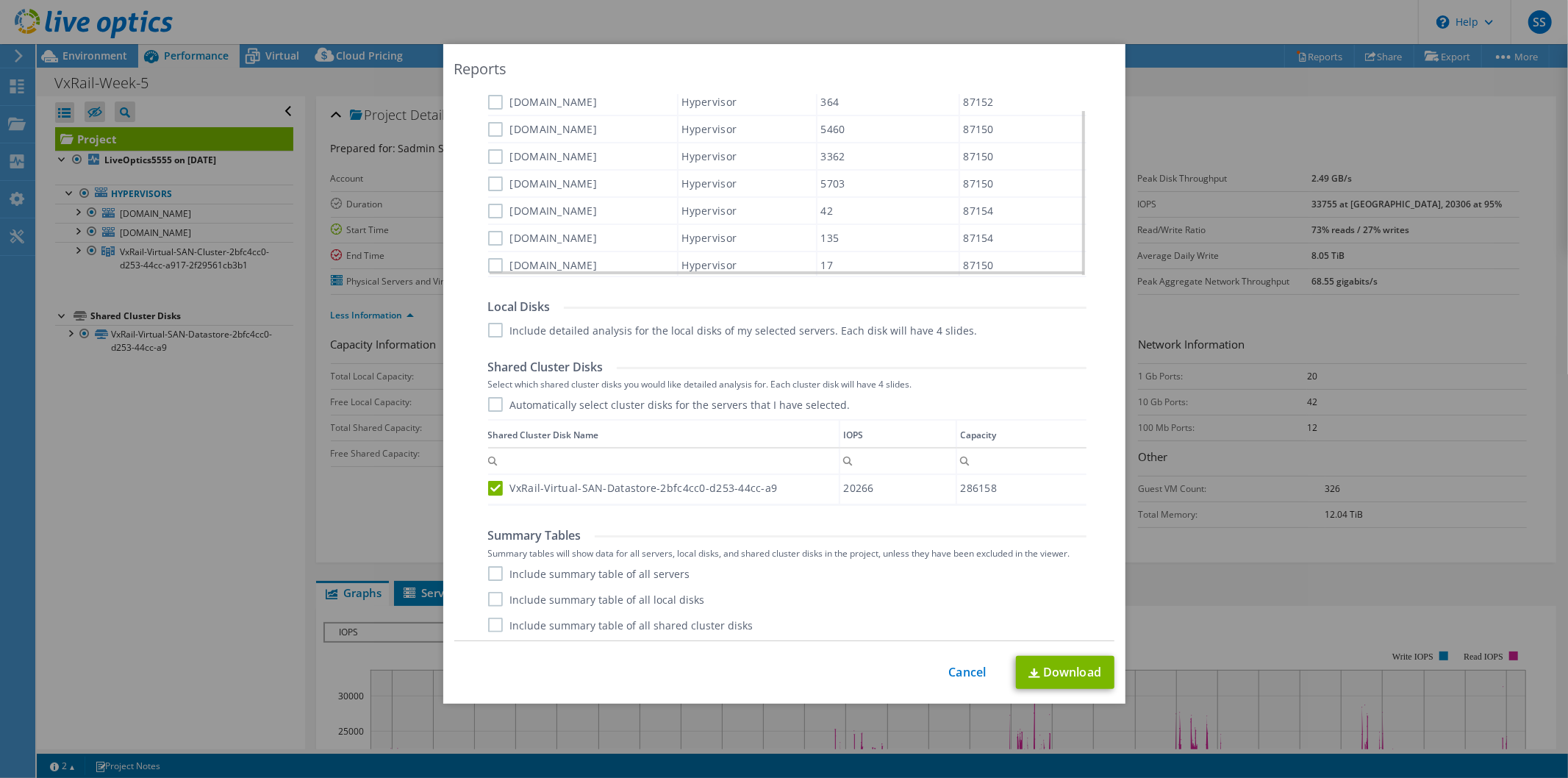
click at [0, 0] on input "VxRail-Virtual-SAN-Datastore-2bfc4cc0-d253-44cc-a9" at bounding box center [0, 0] width 0 height 0
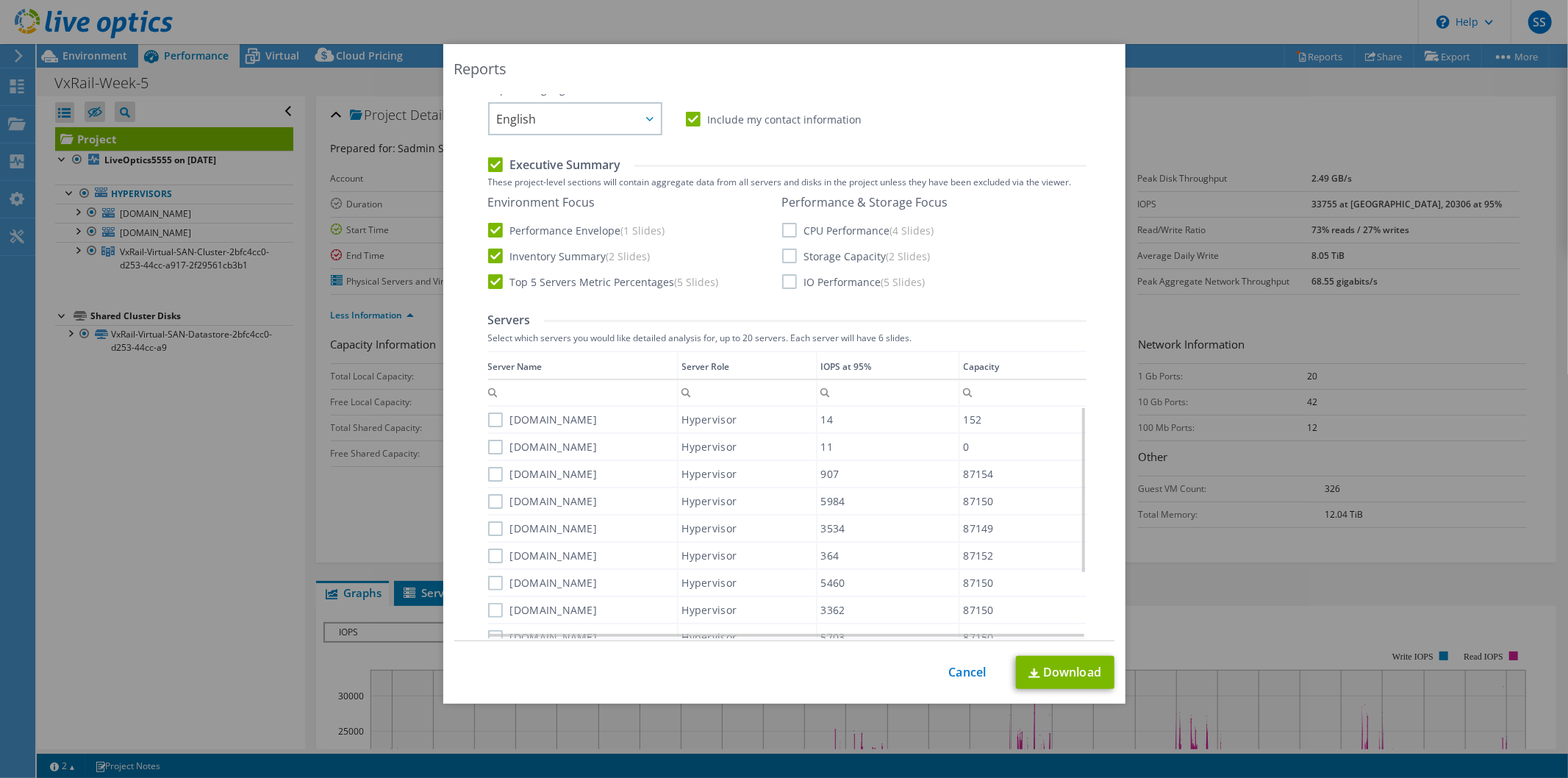
scroll to position [241, 0]
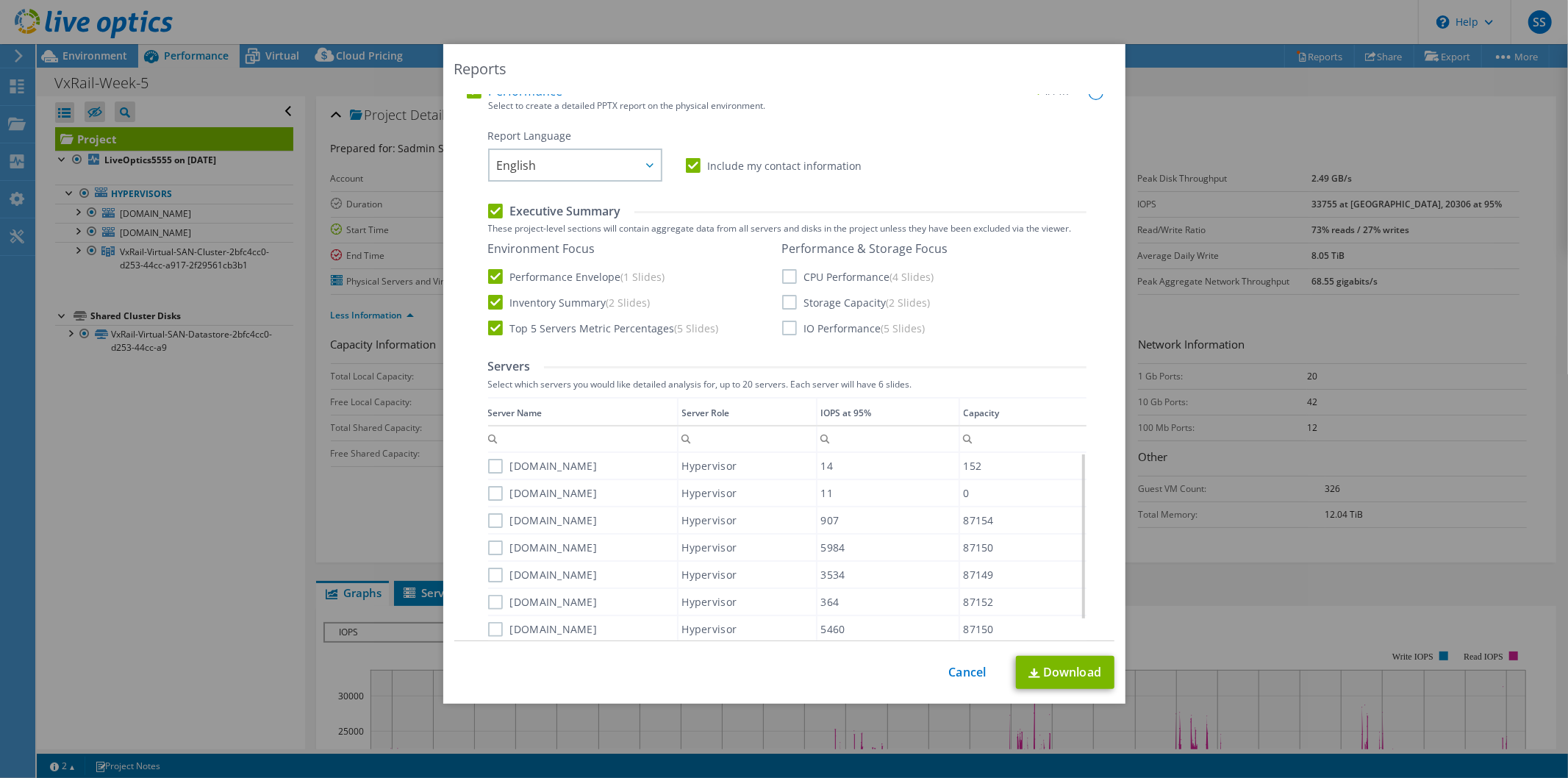
click at [784, 325] on label "IO Performance (5 Slides)" at bounding box center [853, 328] width 143 height 15
click at [0, 0] on input "IO Performance (5 Slides)" at bounding box center [0, 0] width 0 height 0
click at [783, 306] on label "Storage Capacity (2 Slides)" at bounding box center [856, 302] width 149 height 15
click at [0, 0] on input "Storage Capacity (2 Slides)" at bounding box center [0, 0] width 0 height 0
click at [1069, 670] on link "Download" at bounding box center [1065, 672] width 98 height 33
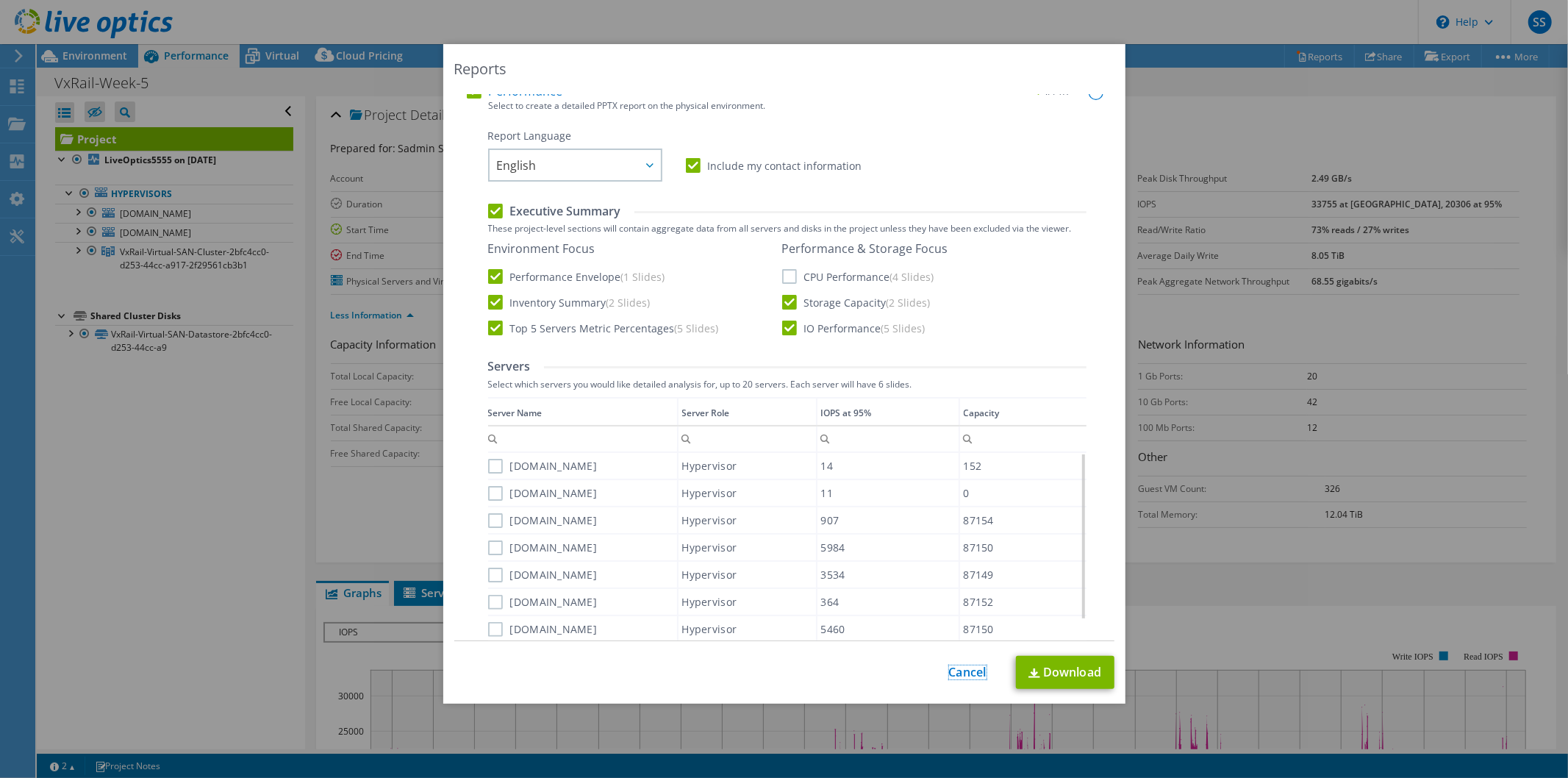
drag, startPoint x: 961, startPoint y: 670, endPoint x: 1298, endPoint y: 269, distance: 523.8
click at [961, 670] on link "Cancel" at bounding box center [967, 672] width 37 height 14
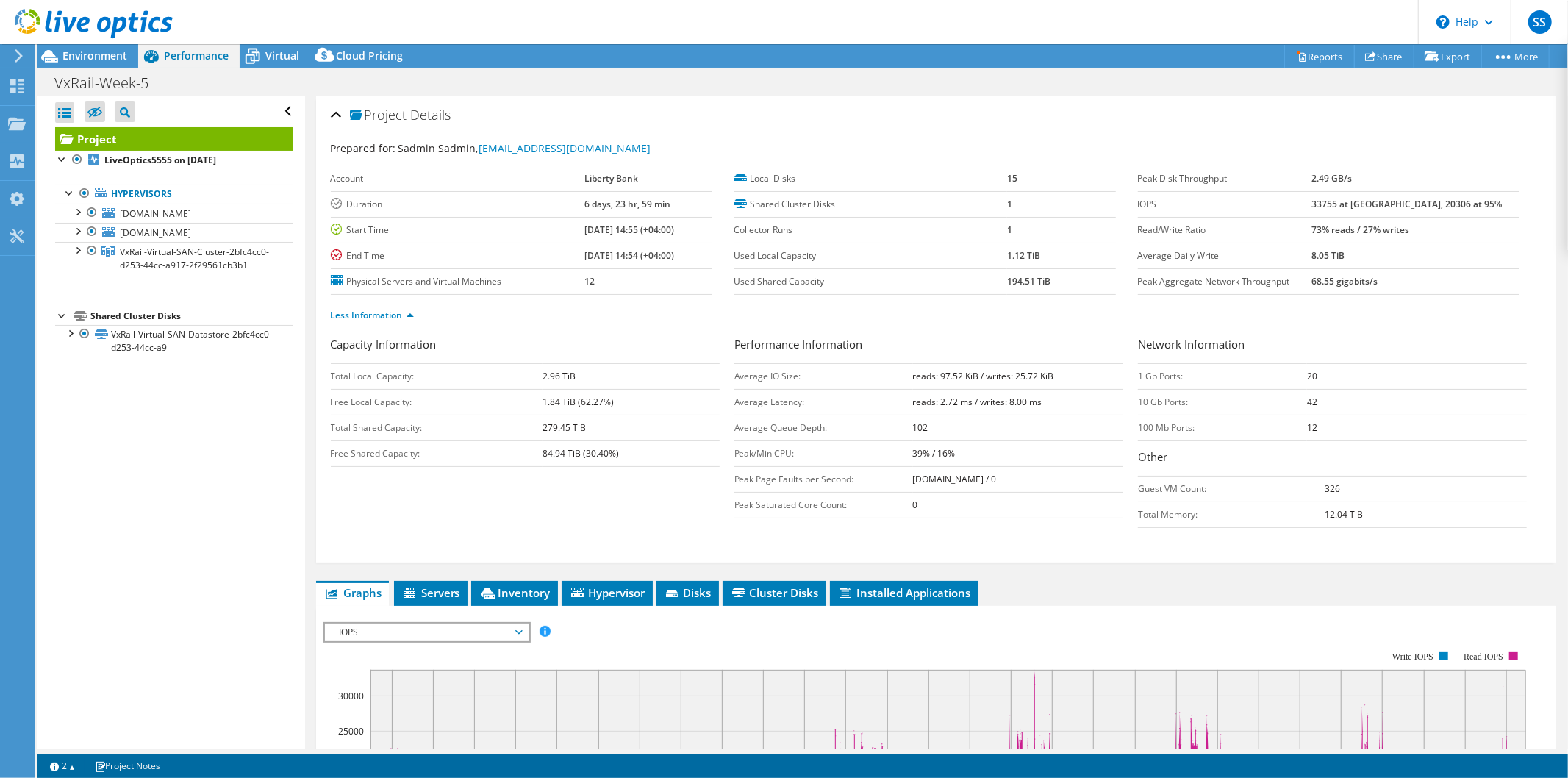
click at [141, 138] on link "Project" at bounding box center [174, 139] width 238 height 24
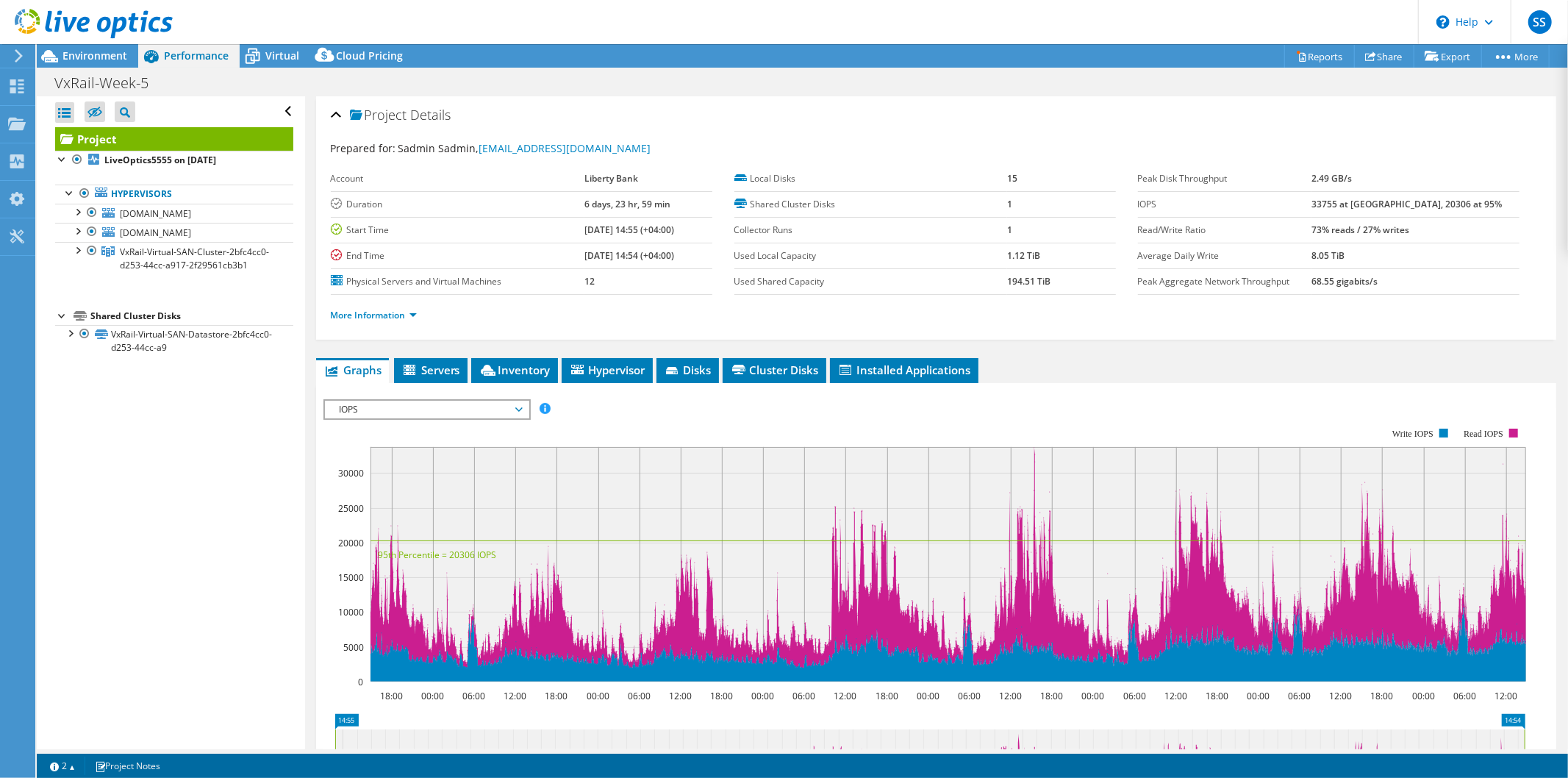
click at [1363, 481] on rect at bounding box center [948, 564] width 1155 height 235
click at [1036, 448] on rect at bounding box center [948, 564] width 1155 height 235
click at [1036, 447] on rect at bounding box center [948, 564] width 1155 height 235
click at [1030, 444] on rect at bounding box center [924, 555] width 1203 height 294
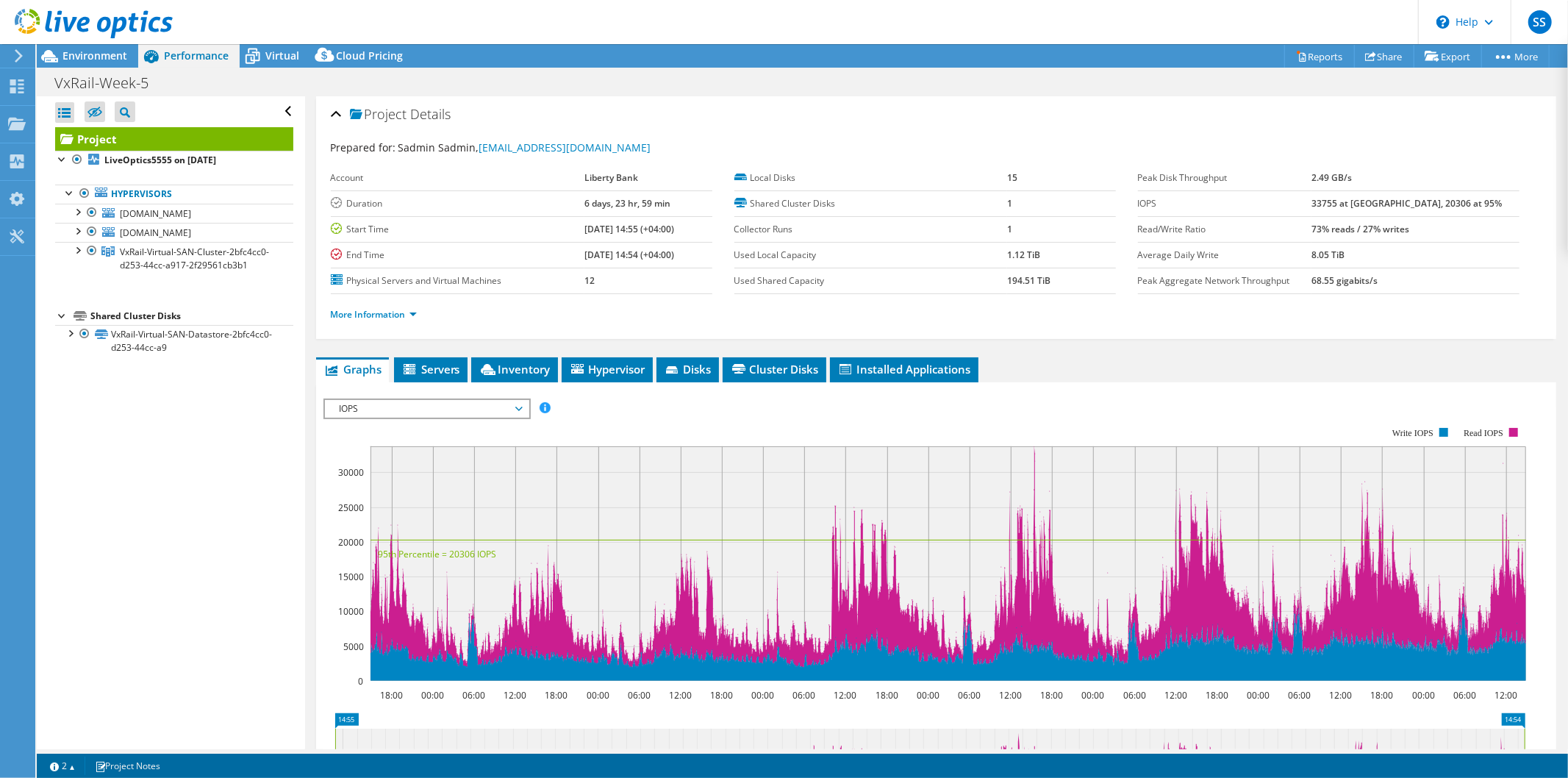
scroll to position [0, 0]
click at [1033, 449] on rect at bounding box center [948, 564] width 1155 height 235
click at [1034, 444] on rect at bounding box center [924, 555] width 1203 height 294
click at [1034, 452] on icon at bounding box center [948, 557] width 1155 height 221
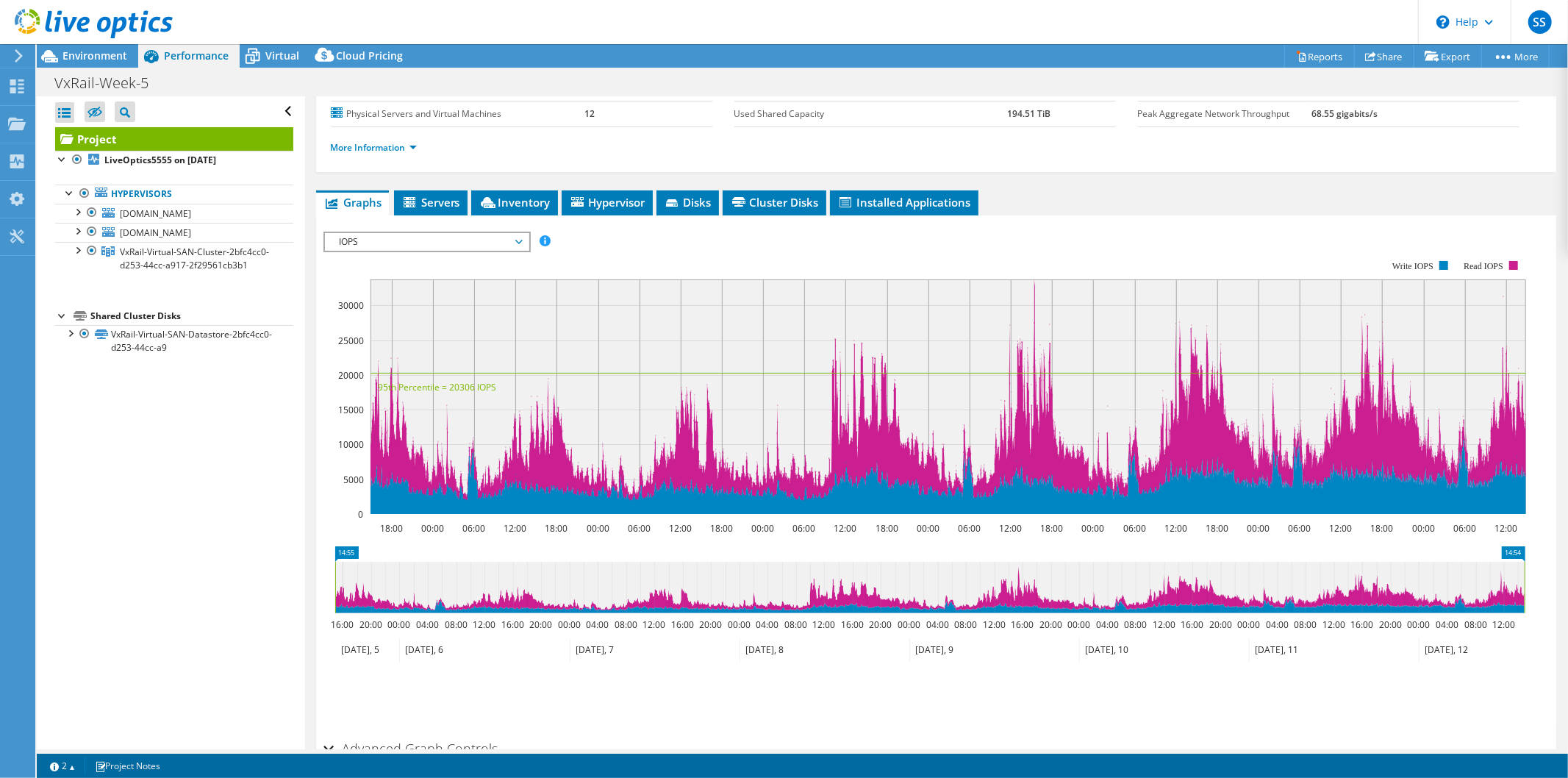
scroll to position [4, 0]
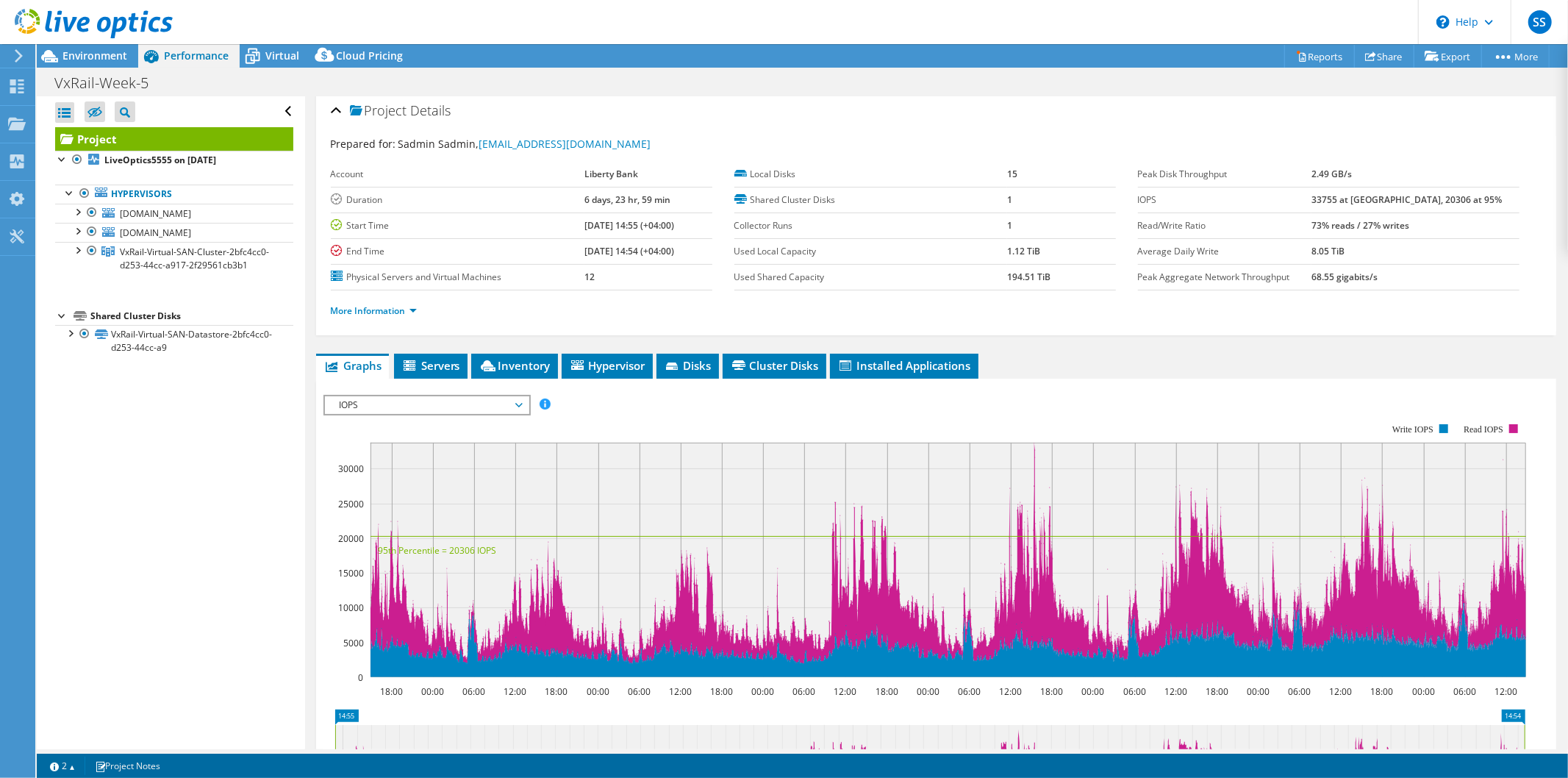
click at [374, 196] on label "Duration" at bounding box center [457, 200] width 254 height 15
click at [1033, 443] on rect at bounding box center [948, 560] width 1155 height 235
click at [1032, 443] on rect at bounding box center [948, 560] width 1155 height 235
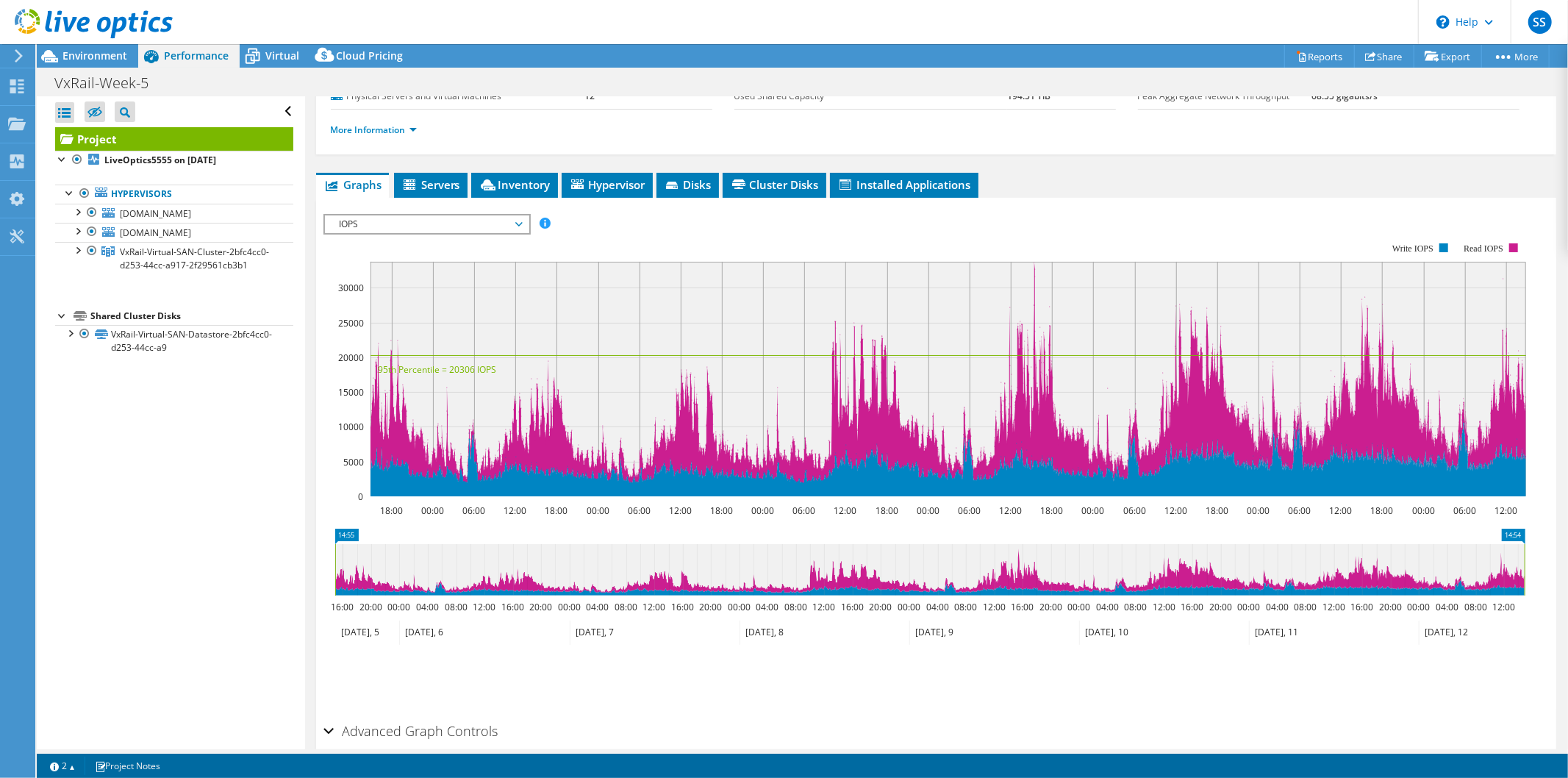
scroll to position [167, 0]
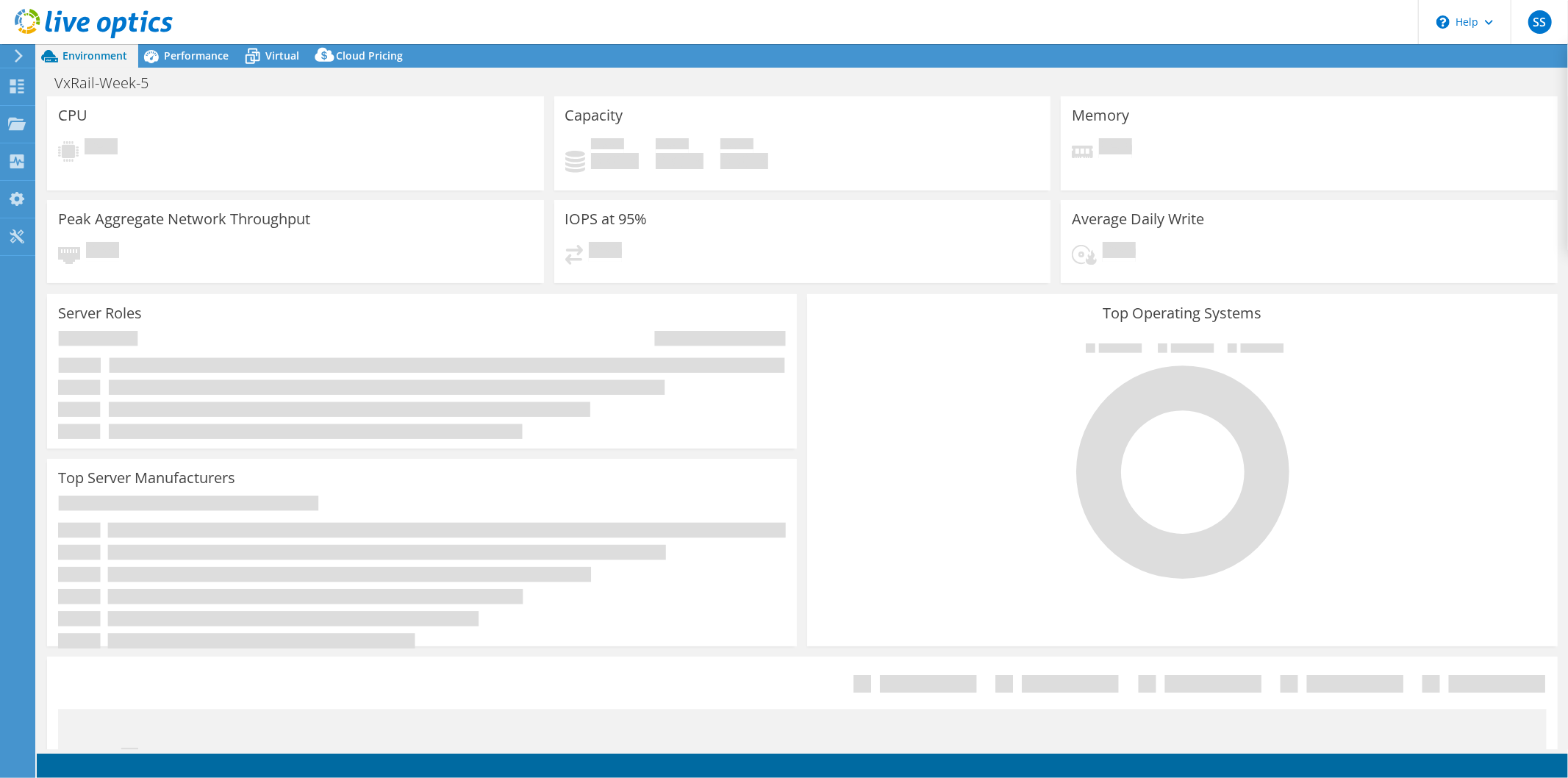
select select "USD"
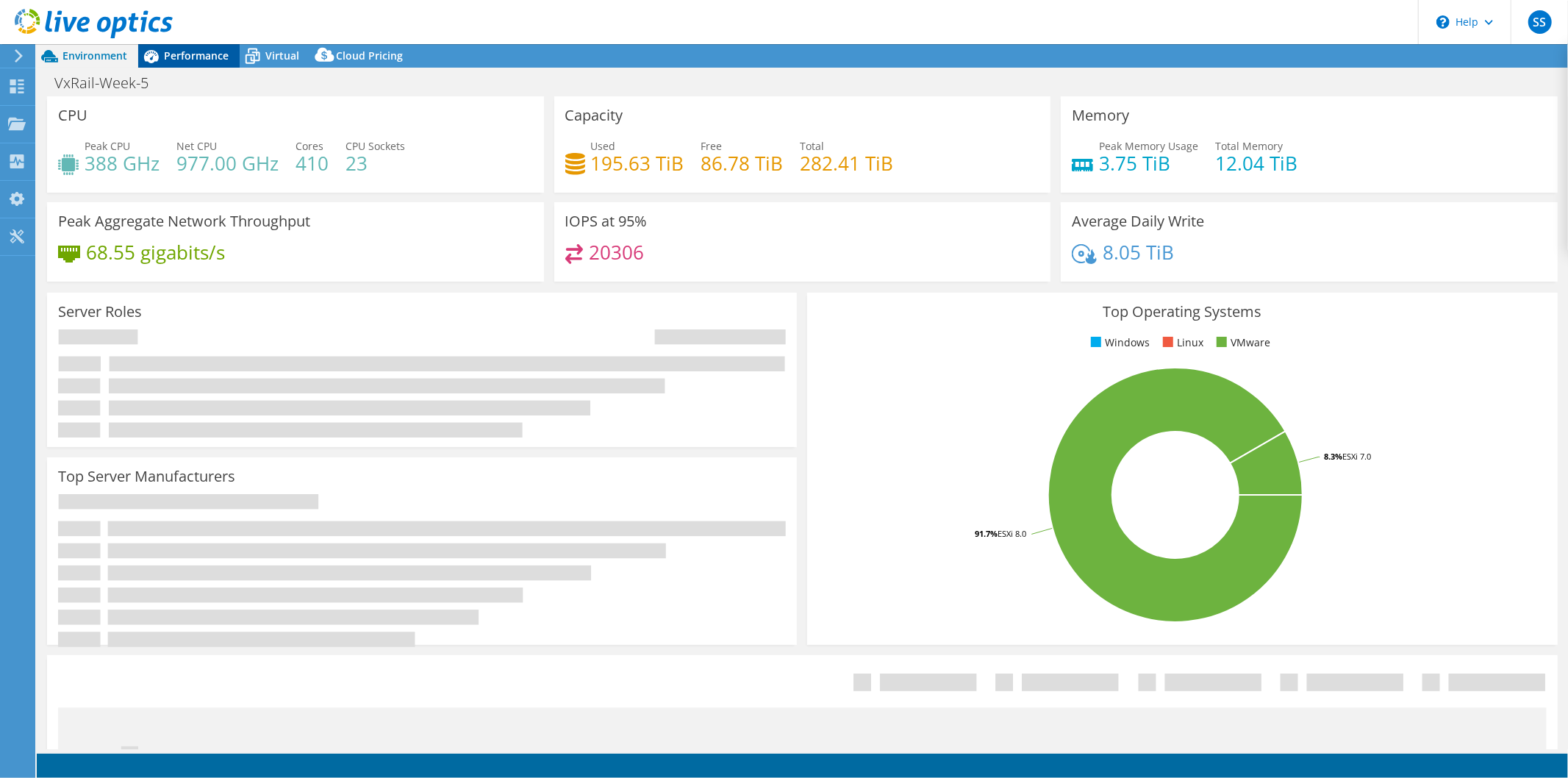
click at [197, 56] on span "Performance" at bounding box center [197, 55] width 65 height 14
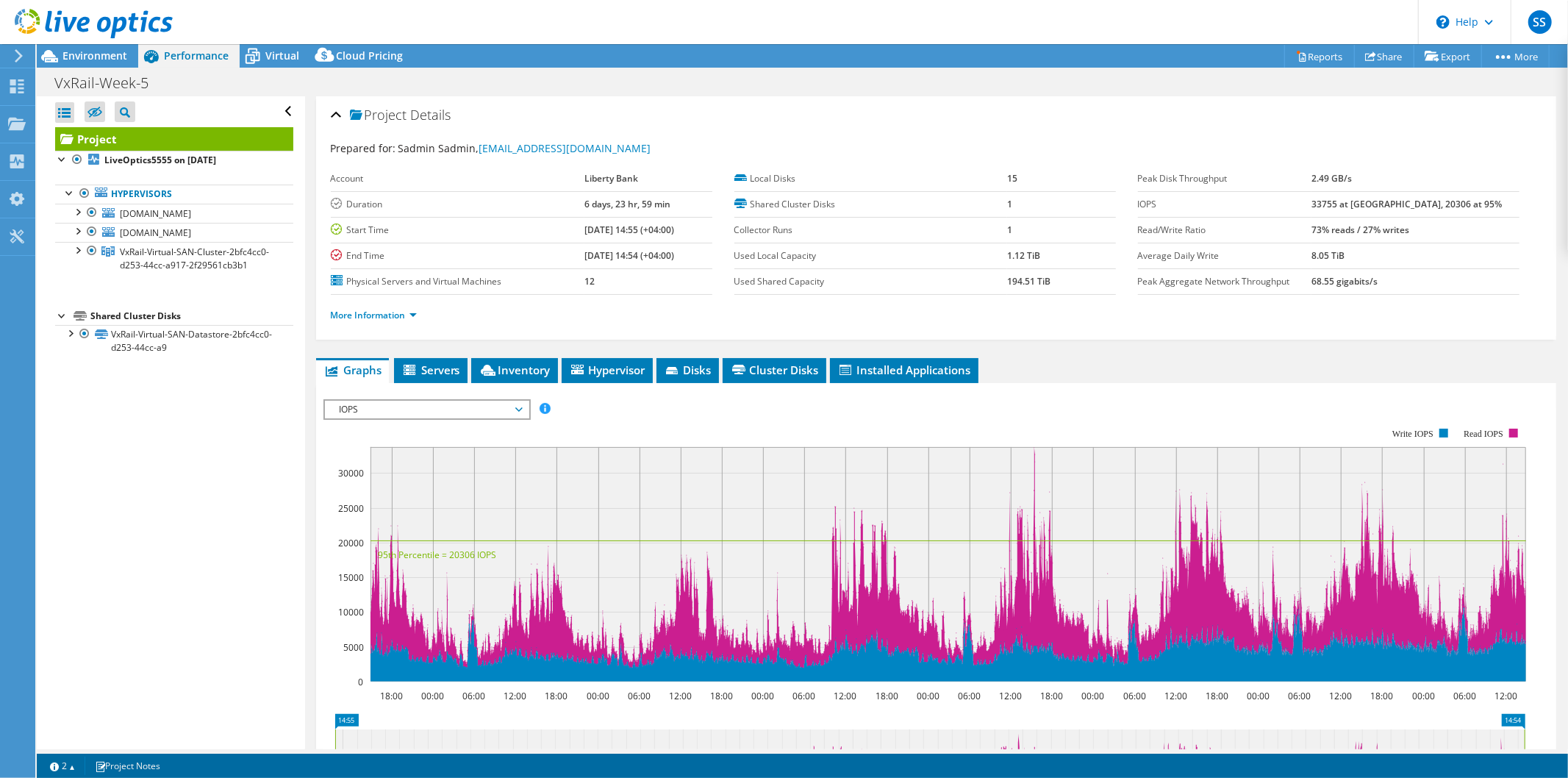
click at [1034, 445] on icon "18:00 00:00 06:00 12:00 18:00 00:00 06:00 12:00 18:00 00:00 06:00 12:00 18:00 0…" at bounding box center [930, 555] width 1213 height 294
click at [281, 50] on span "Virtual" at bounding box center [283, 55] width 34 height 14
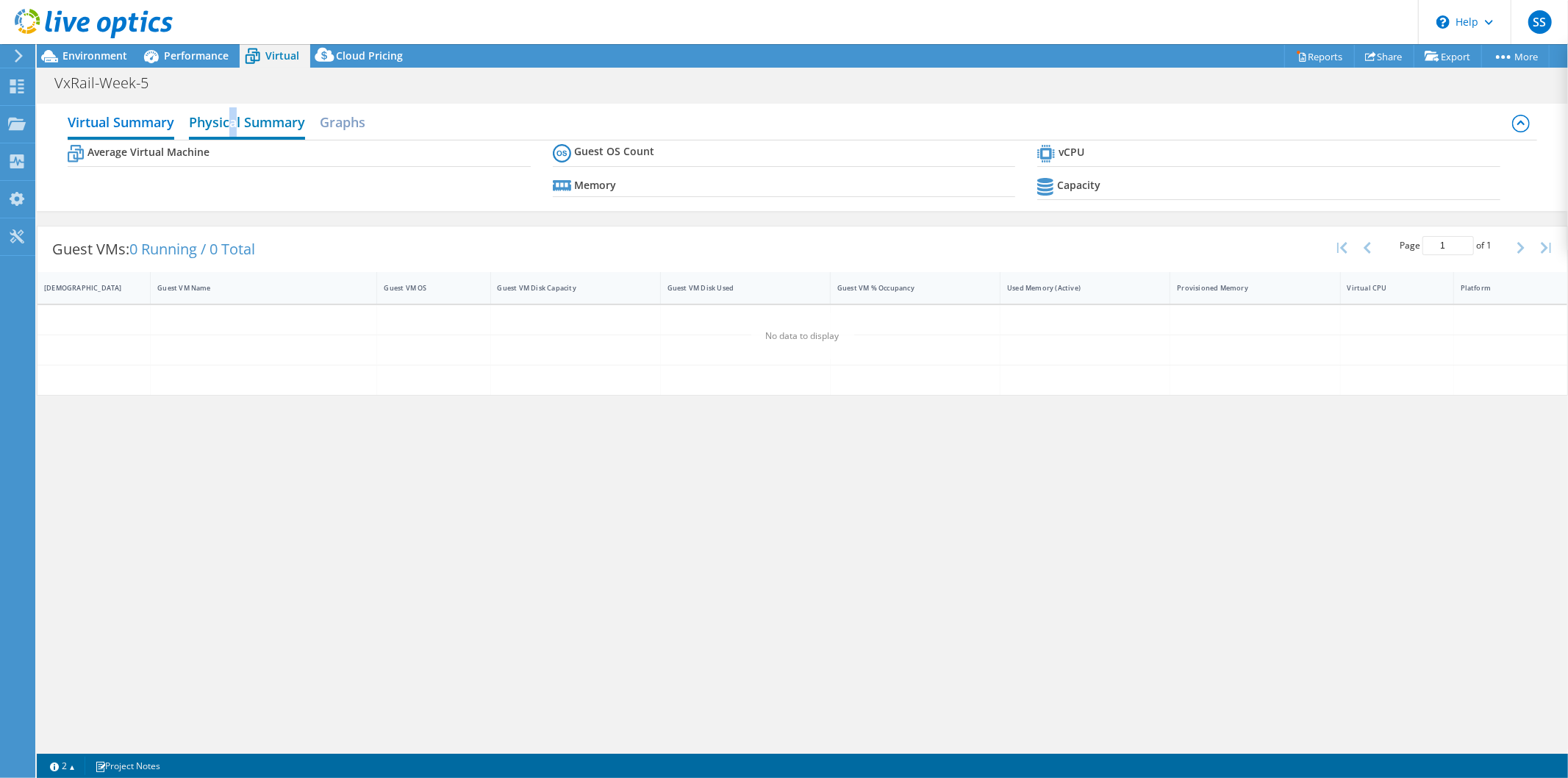
click at [236, 112] on h2 "Physical Summary" at bounding box center [247, 123] width 116 height 32
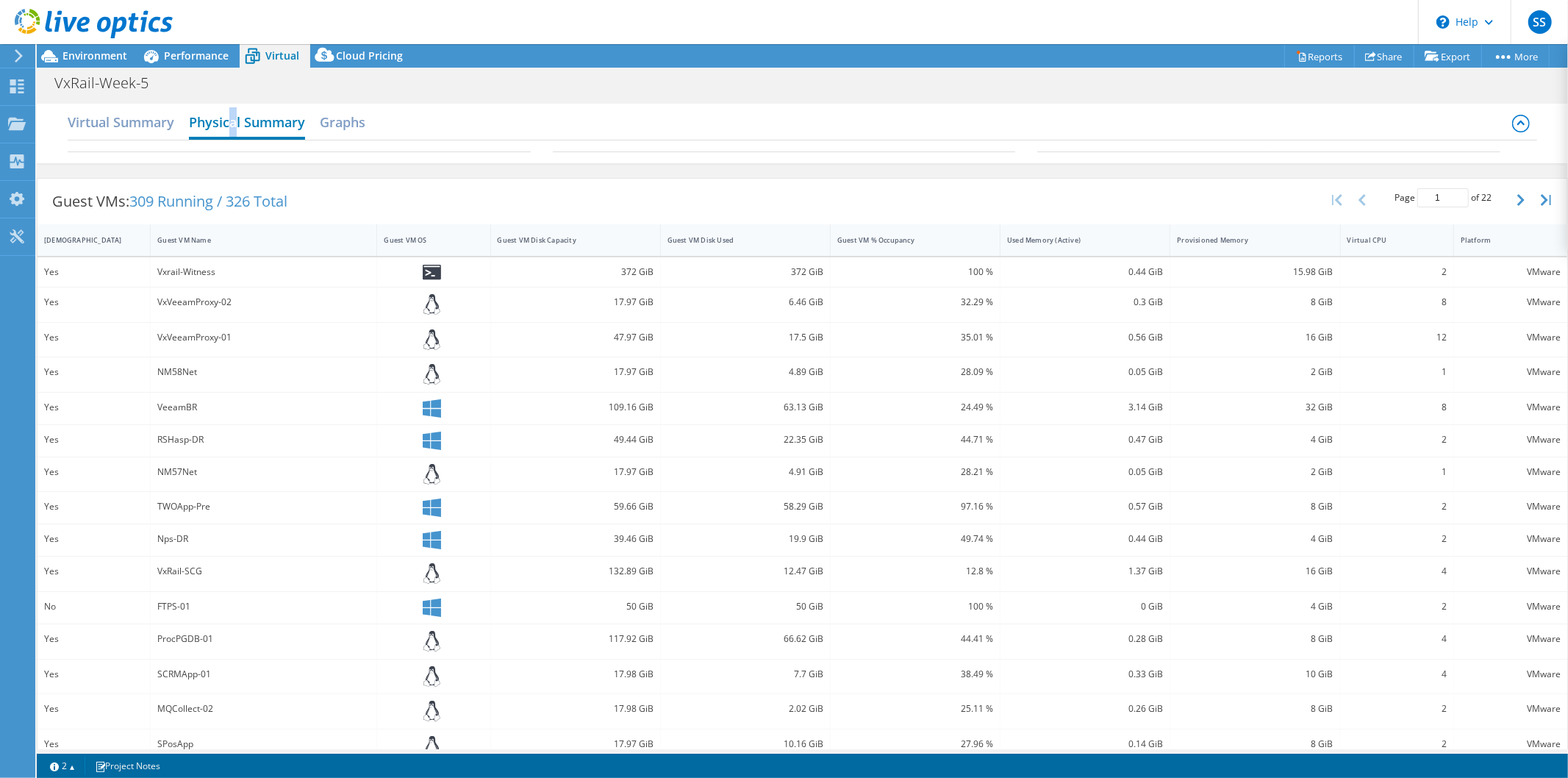
click at [228, 129] on h2 "Physical Summary" at bounding box center [247, 123] width 116 height 32
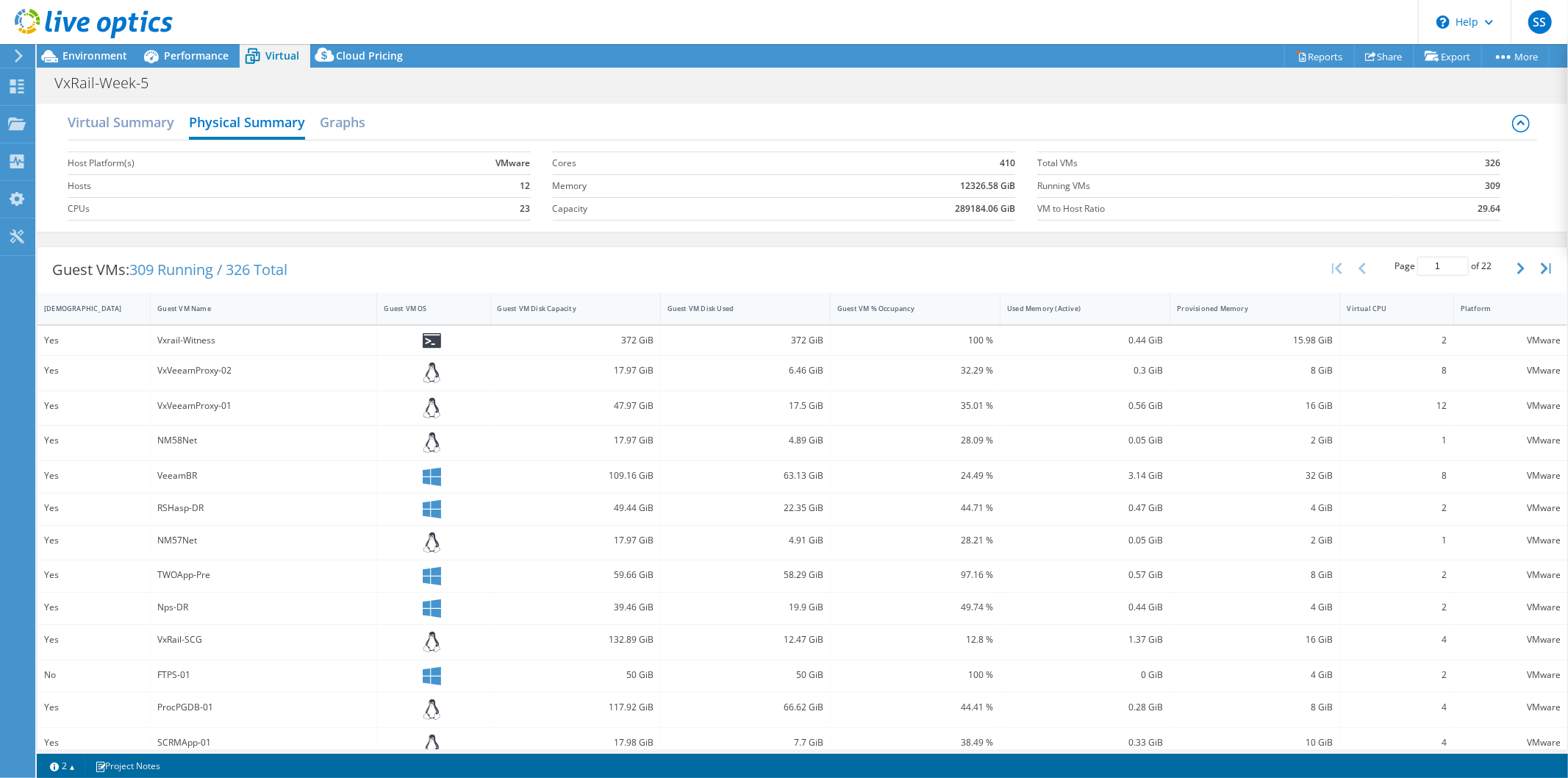
click at [184, 38] on header "SS End User Sadmin Sadmin sadmin@libertybank.ge Liberty Bank My Profile Log Out…" at bounding box center [784, 22] width 1568 height 44
click at [190, 51] on span "Performance" at bounding box center [197, 55] width 65 height 14
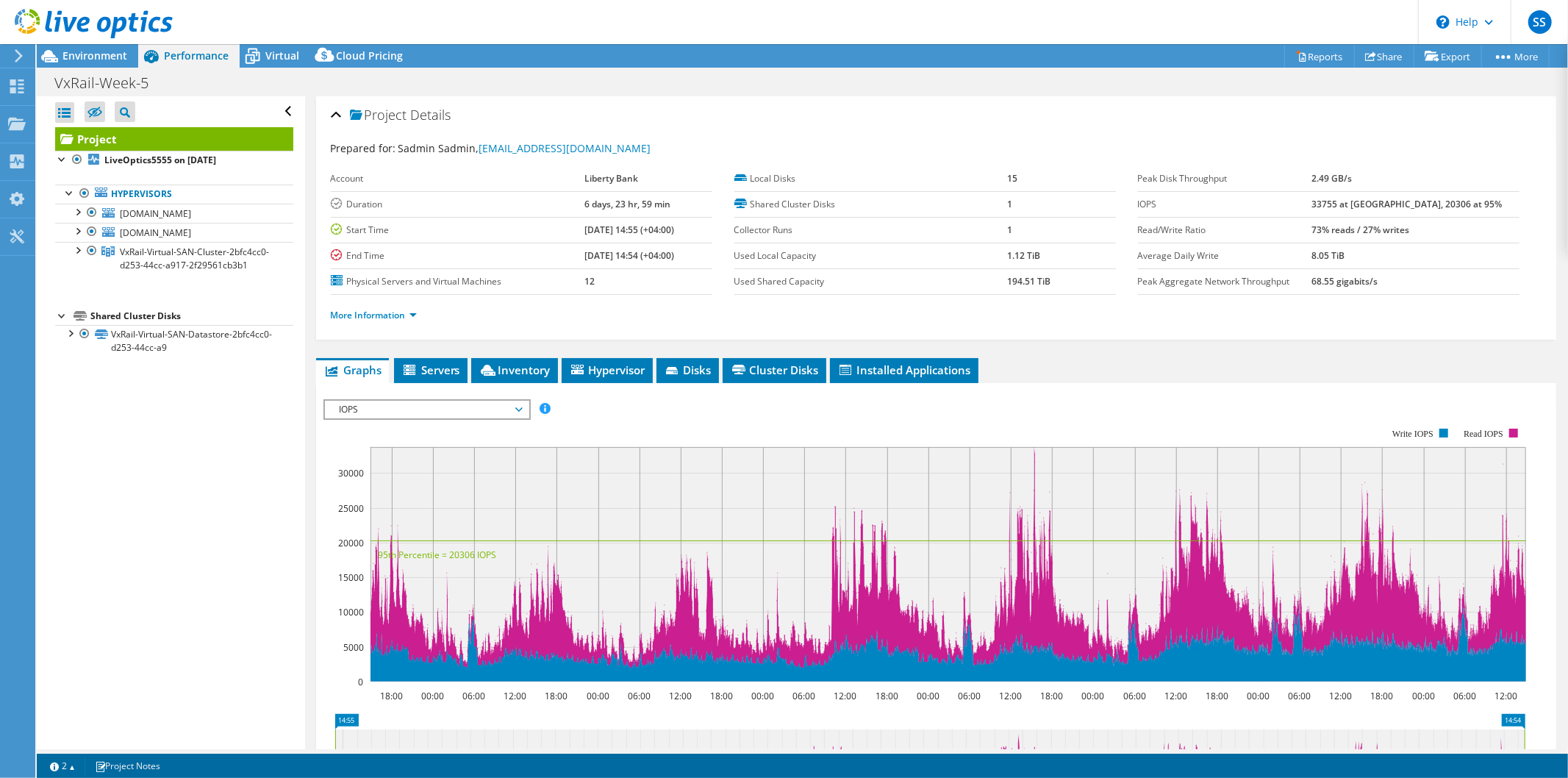
click at [1034, 446] on icon "18:00 00:00 06:00 12:00 18:00 00:00 06:00 12:00 18:00 00:00 06:00 12:00 18:00 0…" at bounding box center [930, 555] width 1213 height 294
click at [19, 84] on icon at bounding box center [17, 86] width 18 height 14
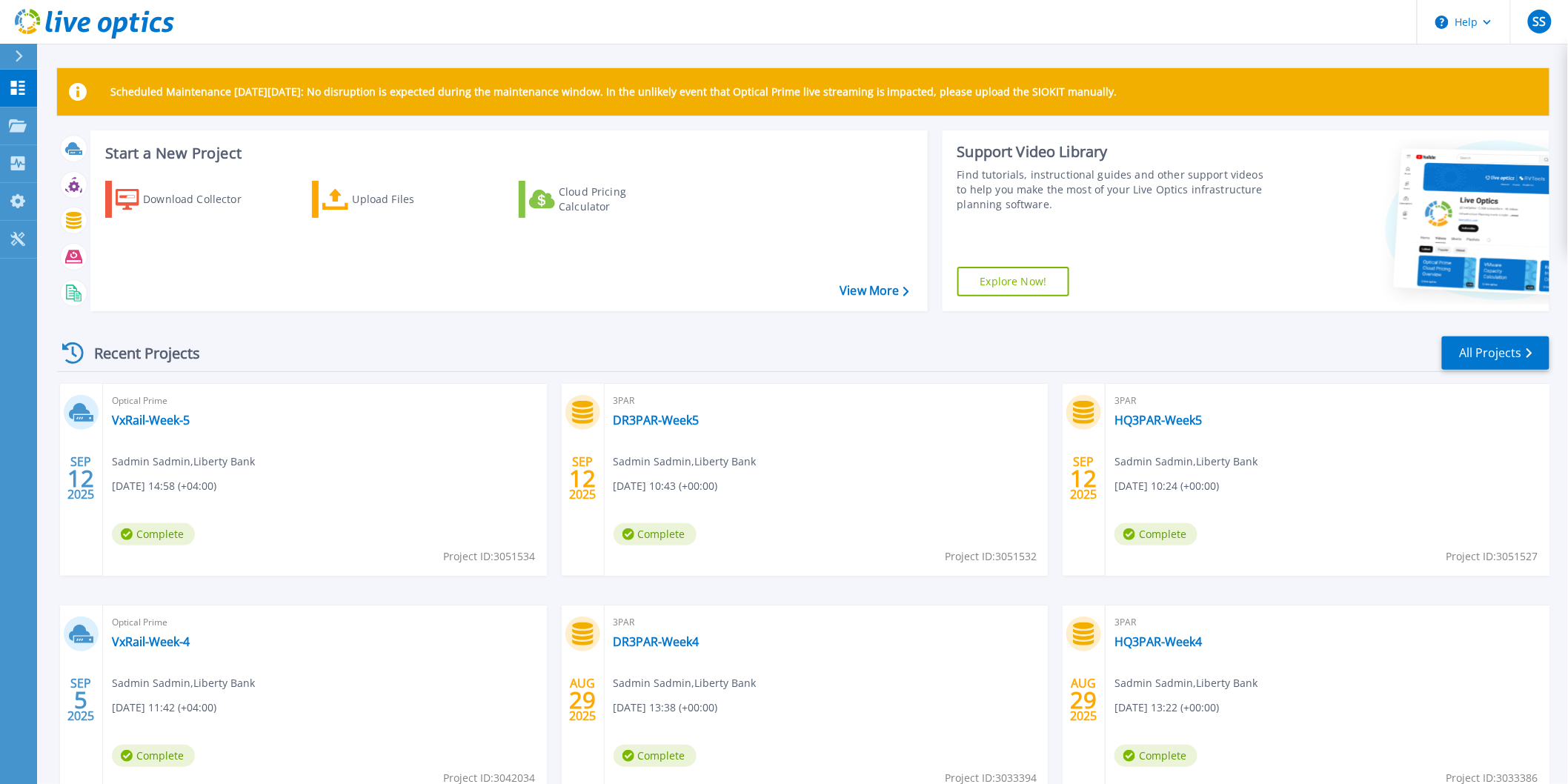
click at [959, 355] on div "Recent Projects All Projects" at bounding box center [803, 353] width 1493 height 37
click at [19, 57] on icon at bounding box center [19, 56] width 7 height 11
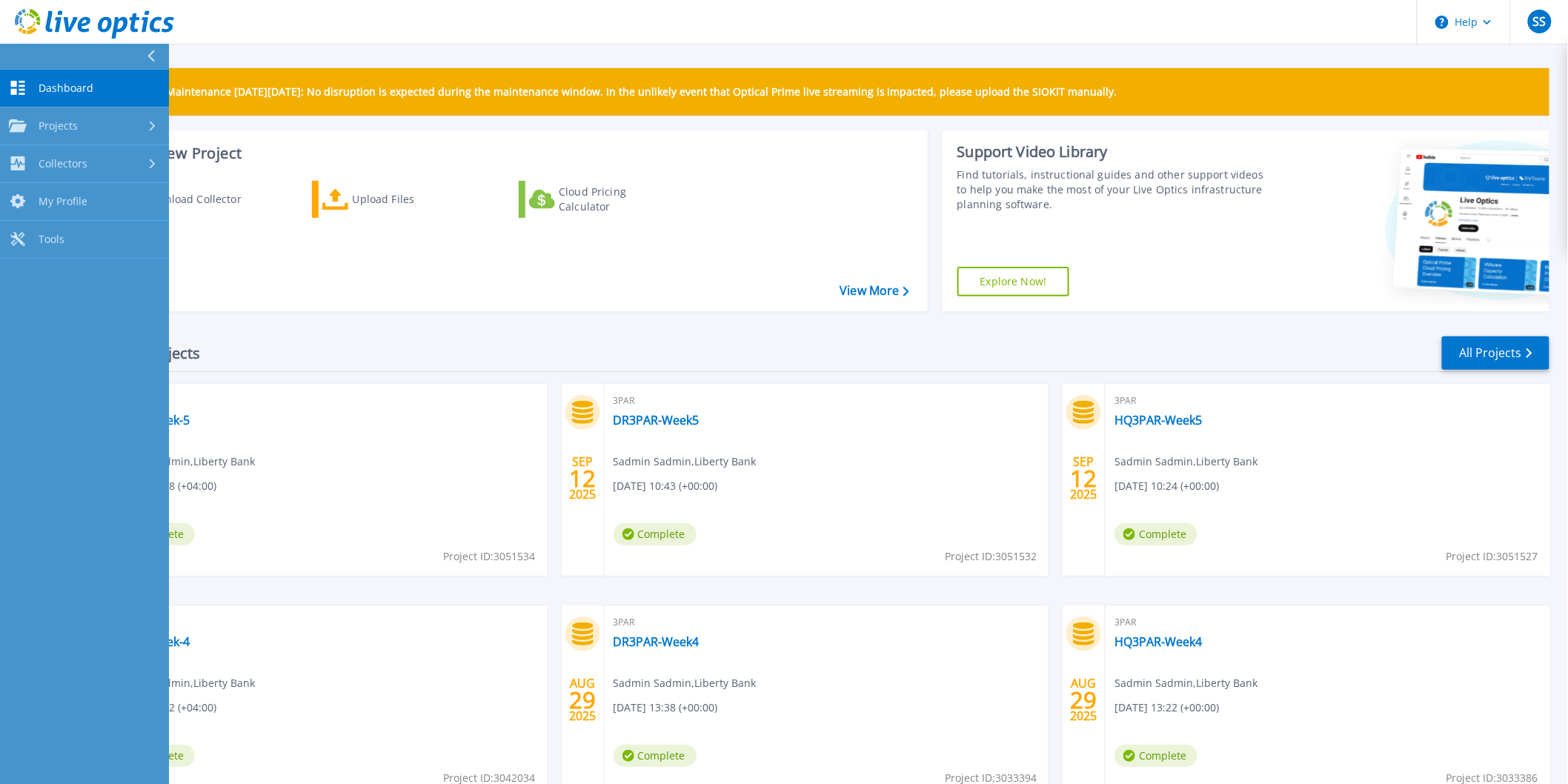
click at [37, 87] on link "Dashboard Dashboard" at bounding box center [84, 88] width 169 height 38
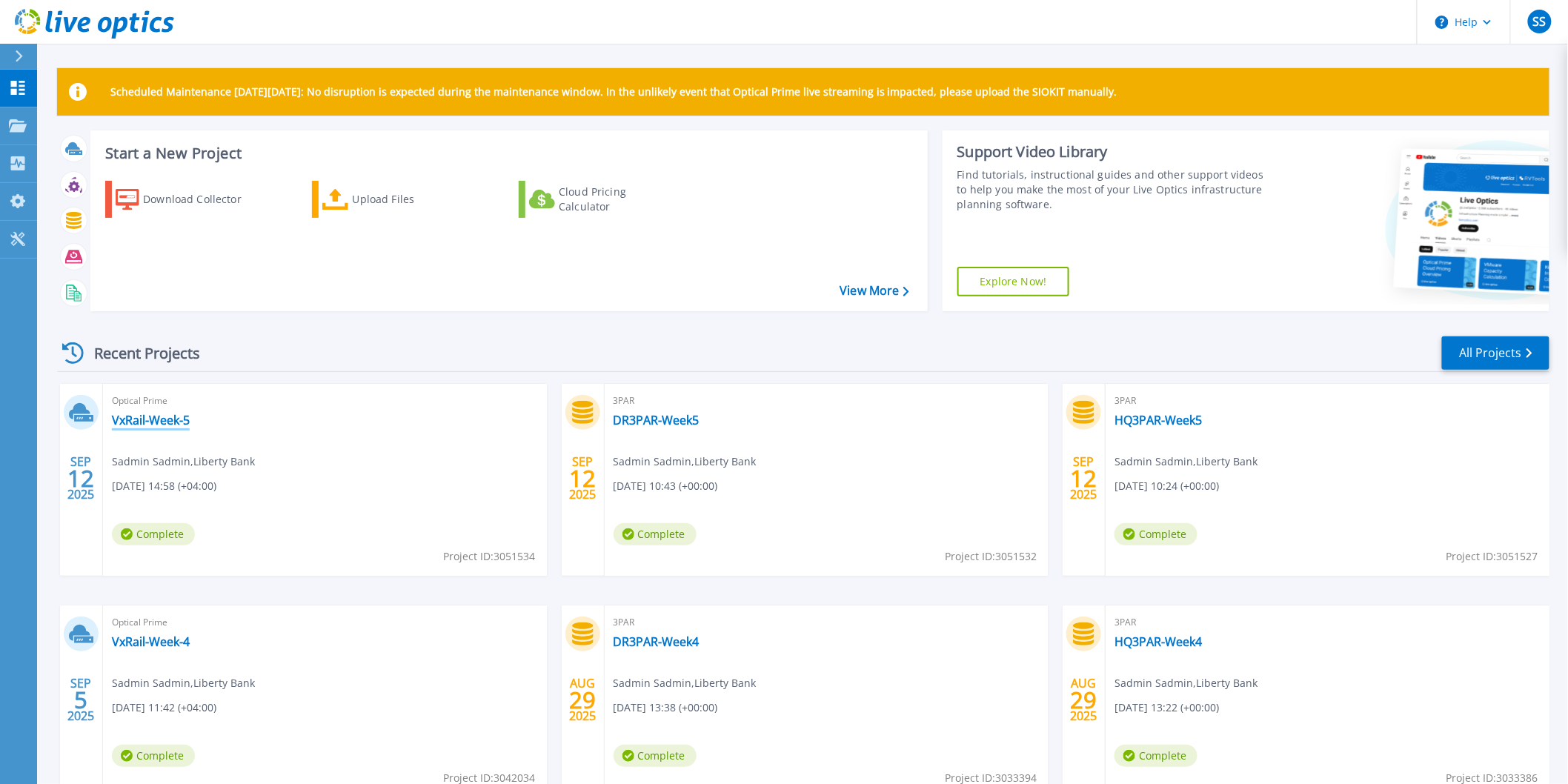
click at [173, 425] on link "VxRail-Week-5" at bounding box center [151, 420] width 78 height 15
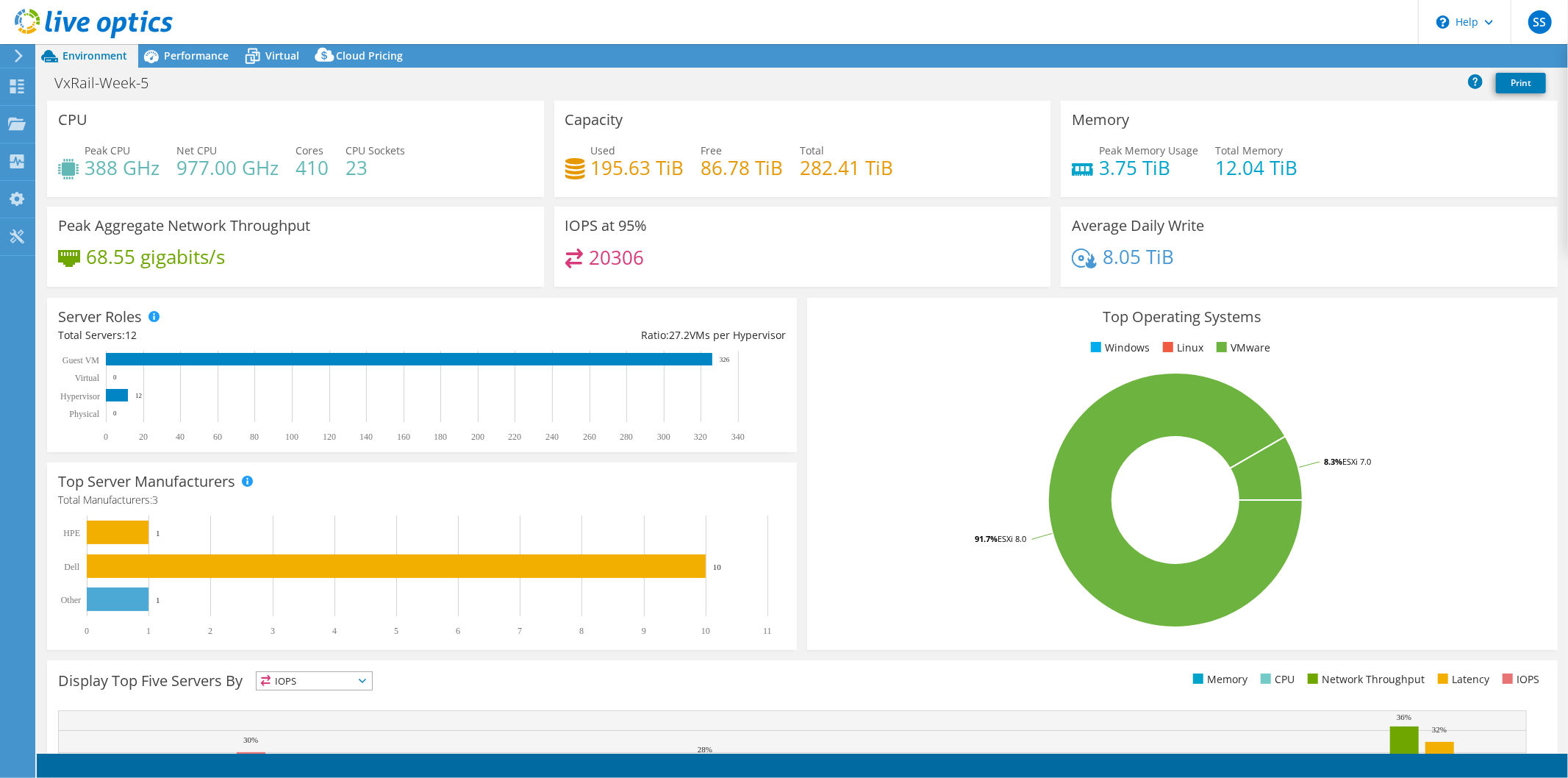
click at [19, 45] on div at bounding box center [86, 24] width 173 height 50
click at [11, 56] on div at bounding box center [16, 56] width 16 height 13
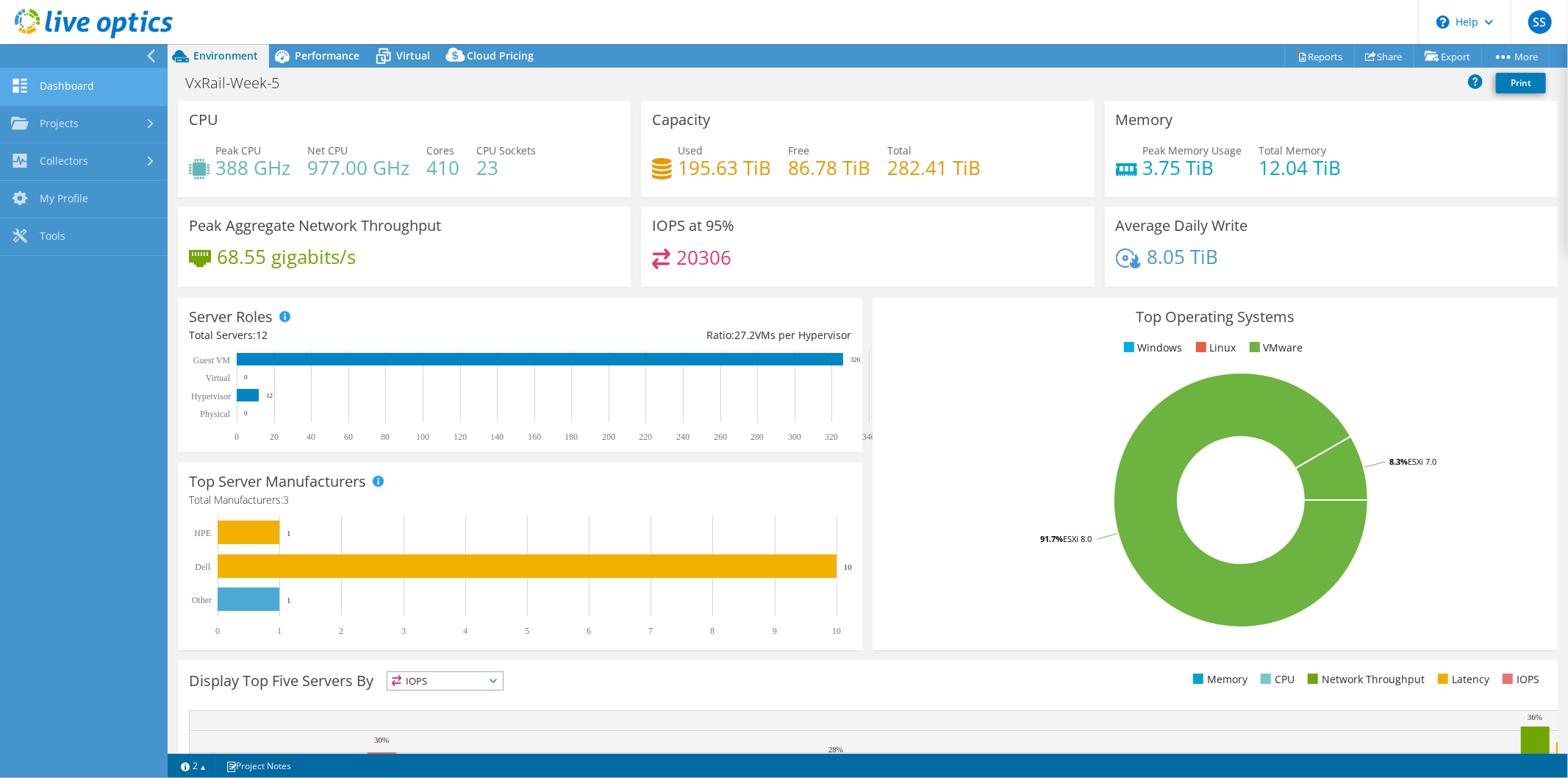
click at [71, 86] on link "Dashboard" at bounding box center [84, 87] width 167 height 37
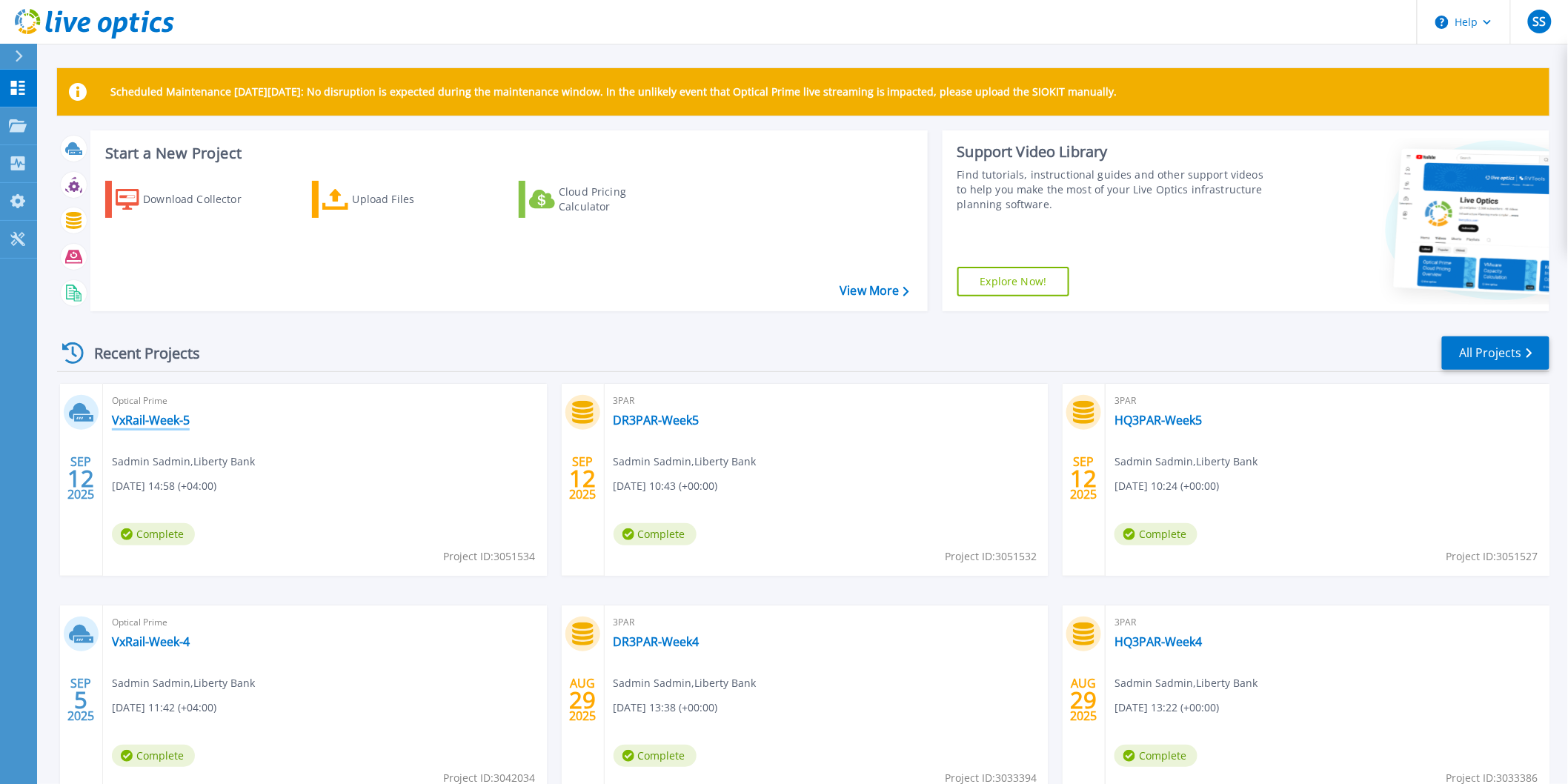
click at [159, 420] on link "VxRail-Week-5" at bounding box center [151, 420] width 78 height 15
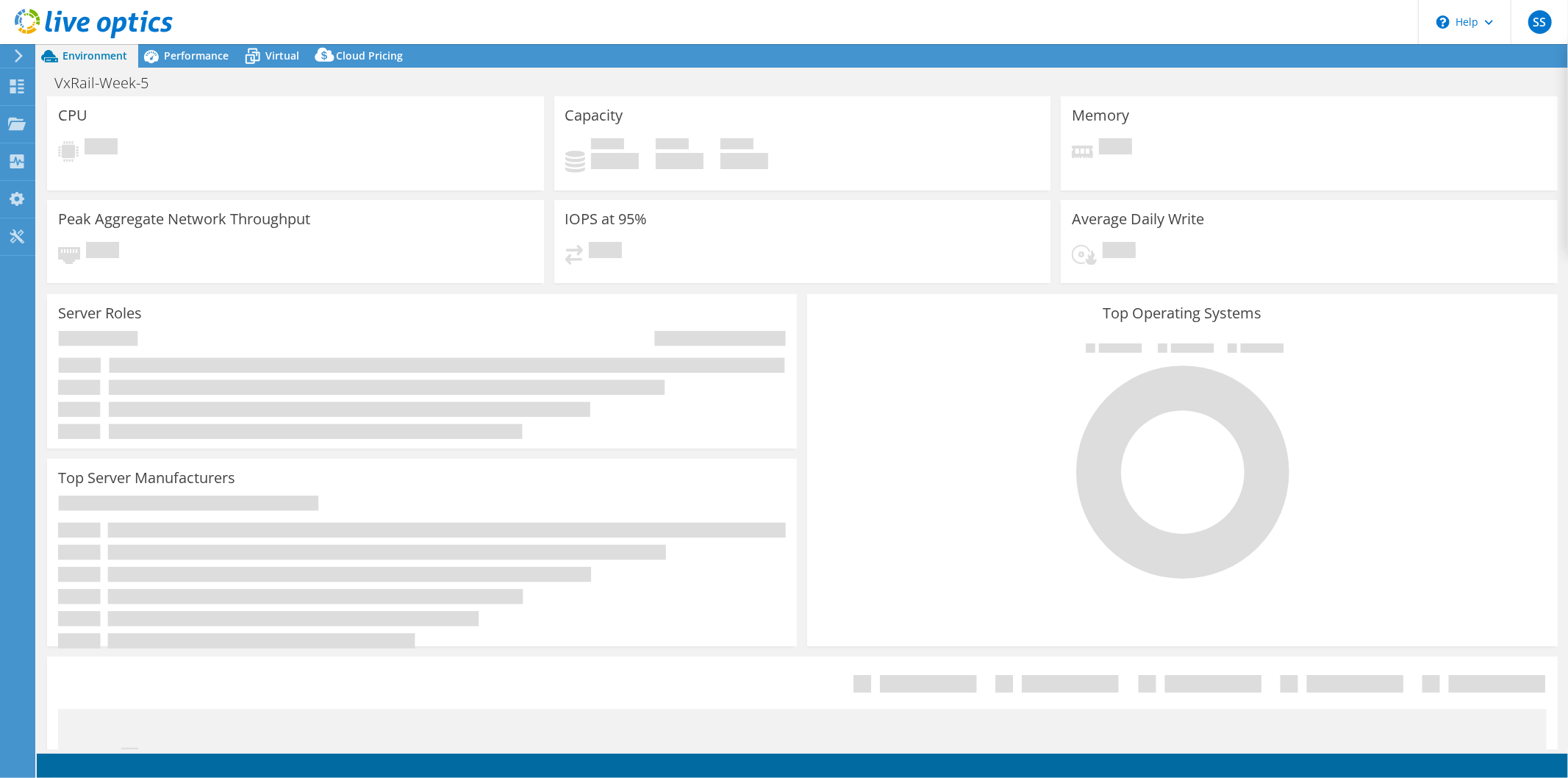
select select "USD"
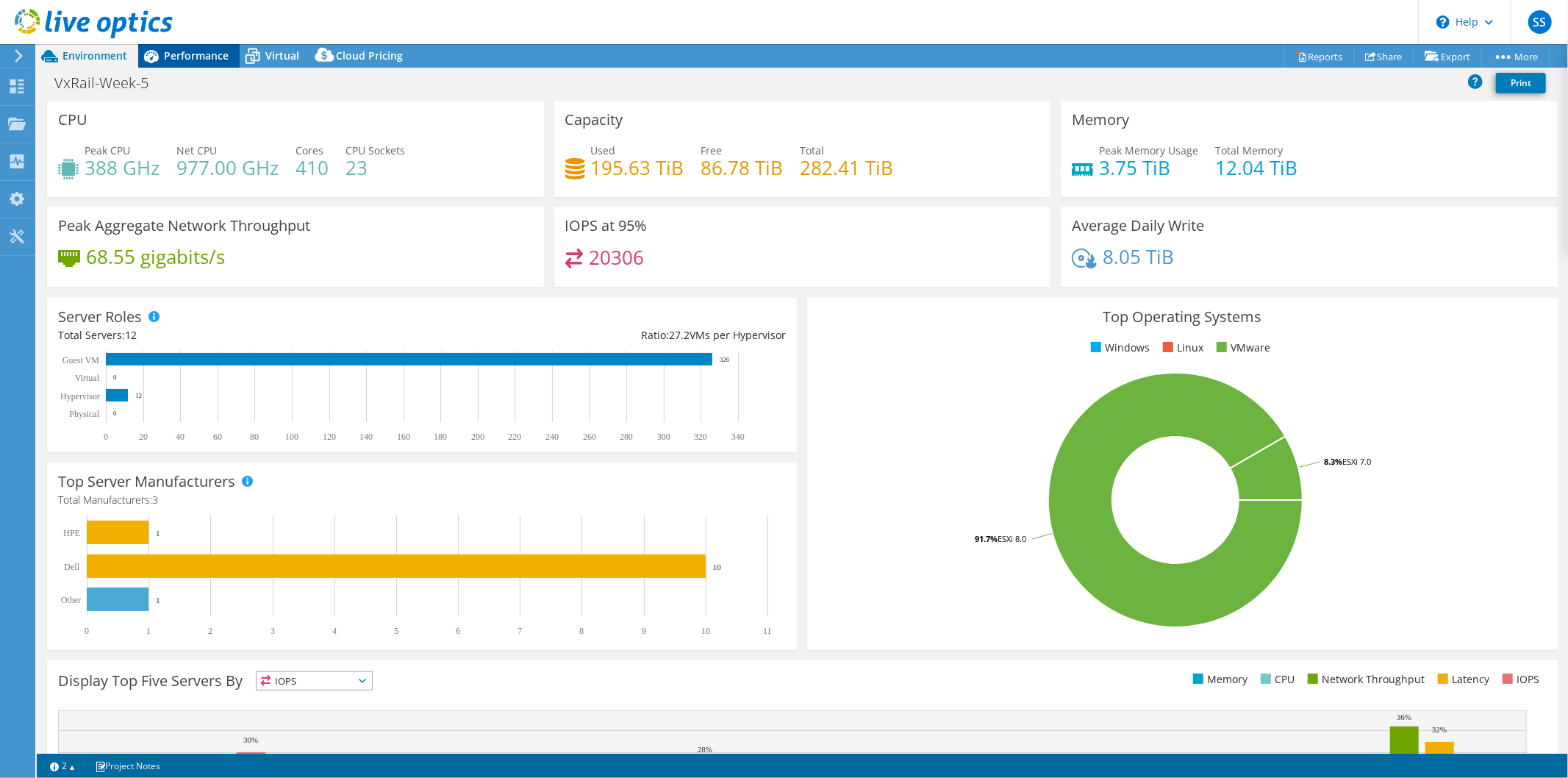
click at [175, 46] on div "Performance" at bounding box center [188, 55] width 102 height 24
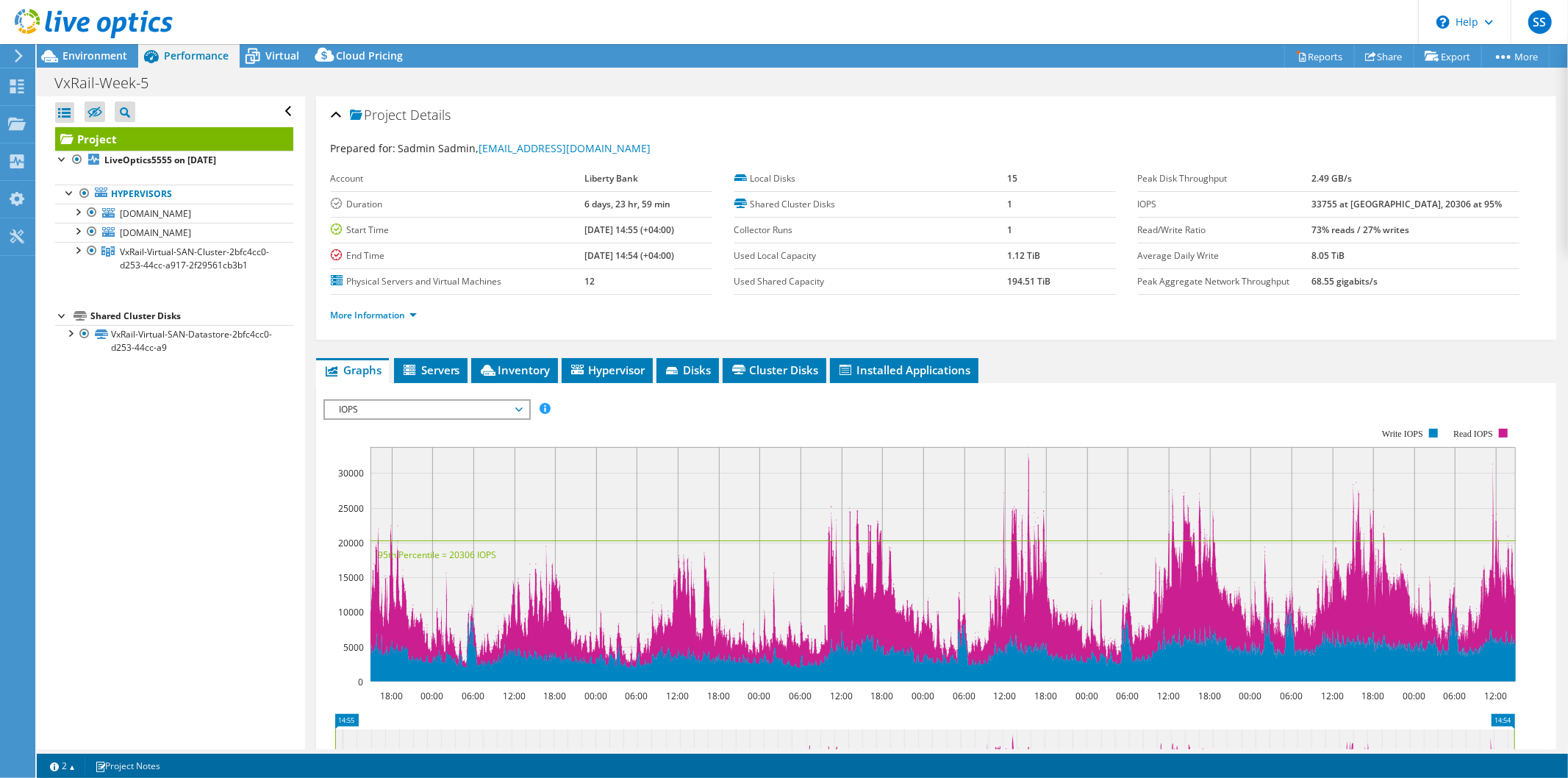
click at [1026, 452] on rect at bounding box center [943, 564] width 1145 height 235
click at [1039, 452] on rect at bounding box center [943, 564] width 1145 height 235
click at [1034, 452] on rect at bounding box center [943, 564] width 1145 height 235
click at [1029, 453] on rect at bounding box center [943, 564] width 1145 height 235
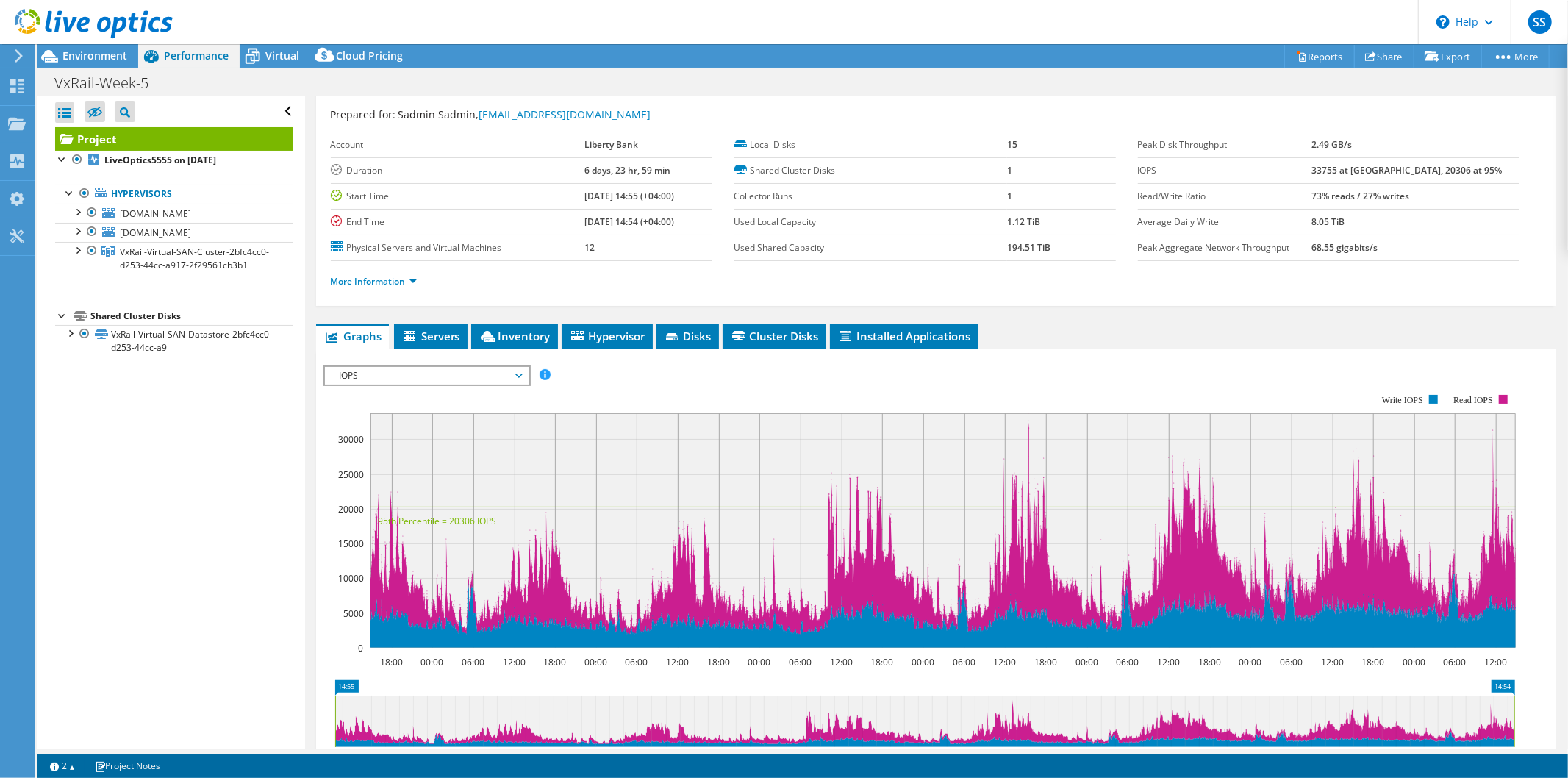
scroll to position [4, 0]
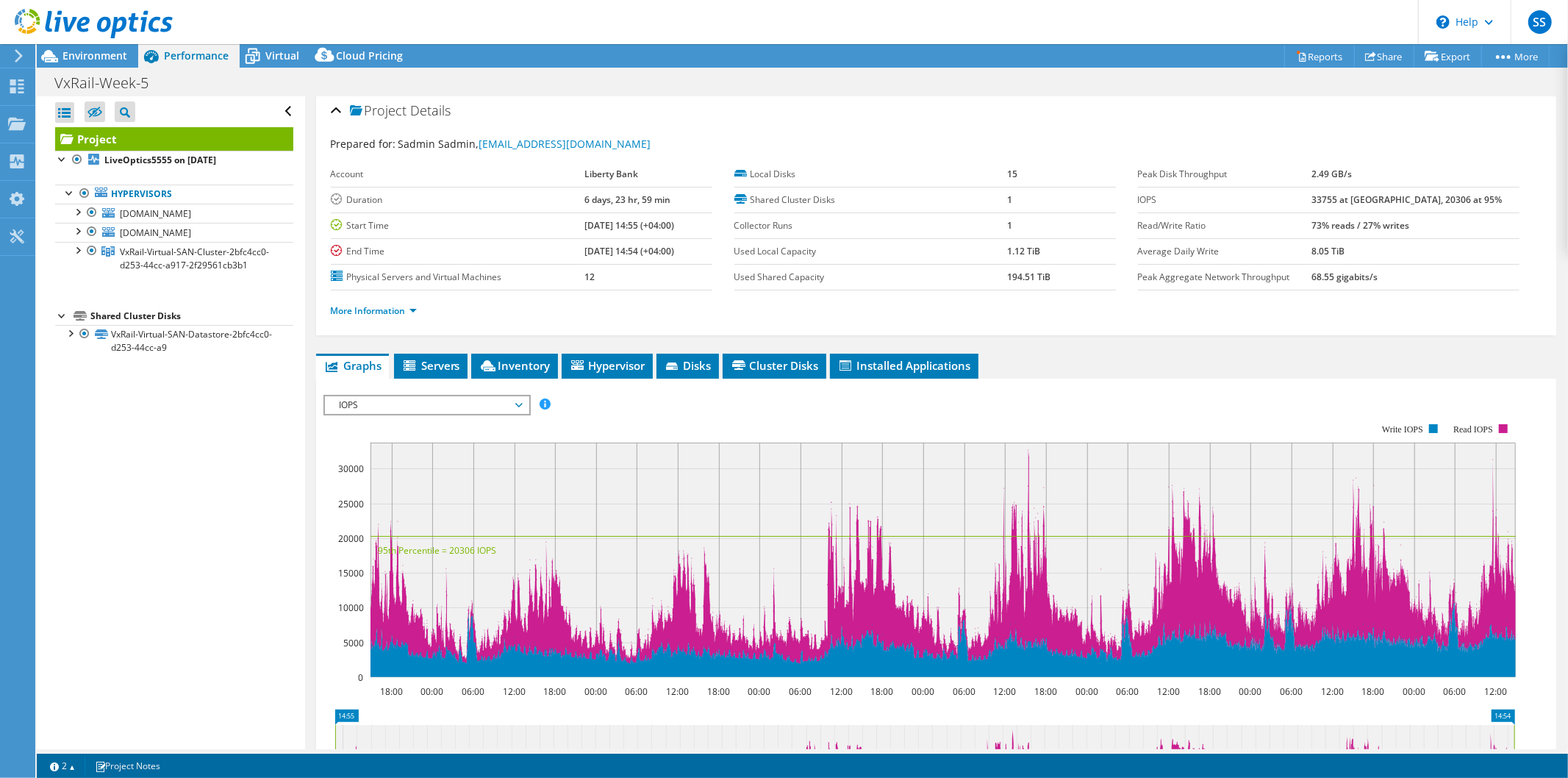
click at [19, 57] on icon at bounding box center [19, 56] width 11 height 13
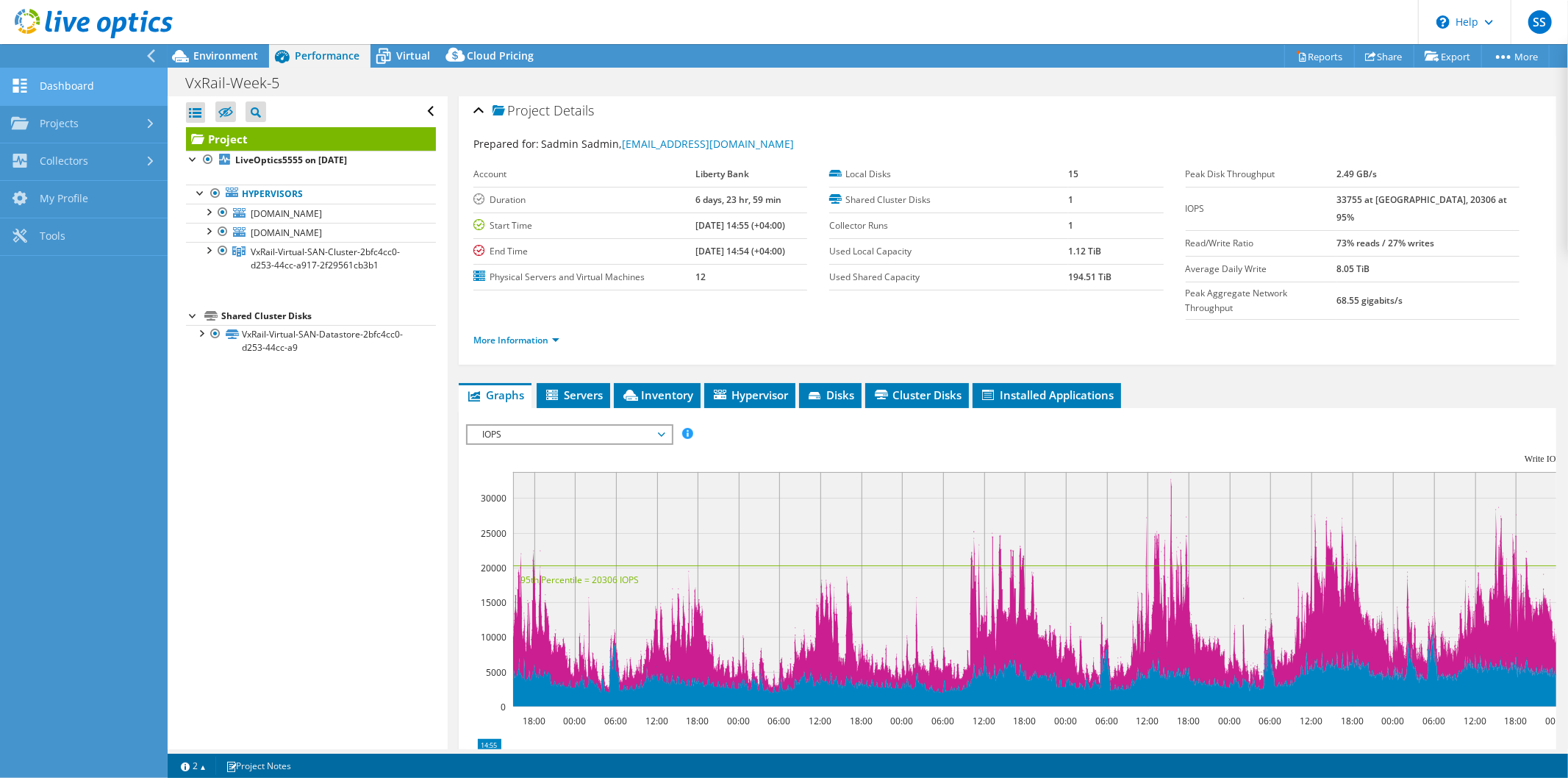
click at [68, 85] on link "Dashboard" at bounding box center [84, 87] width 167 height 37
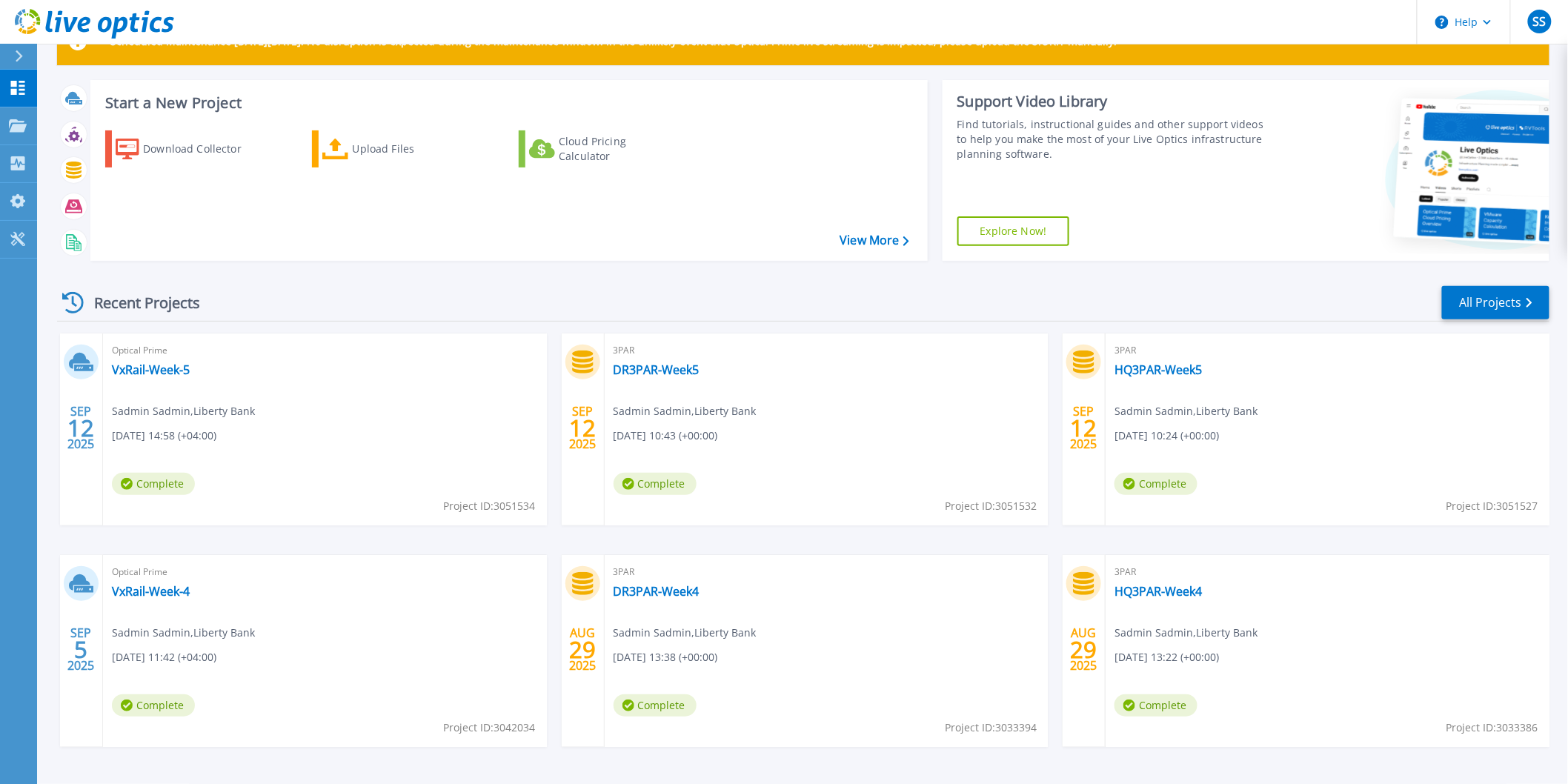
scroll to position [98, 0]
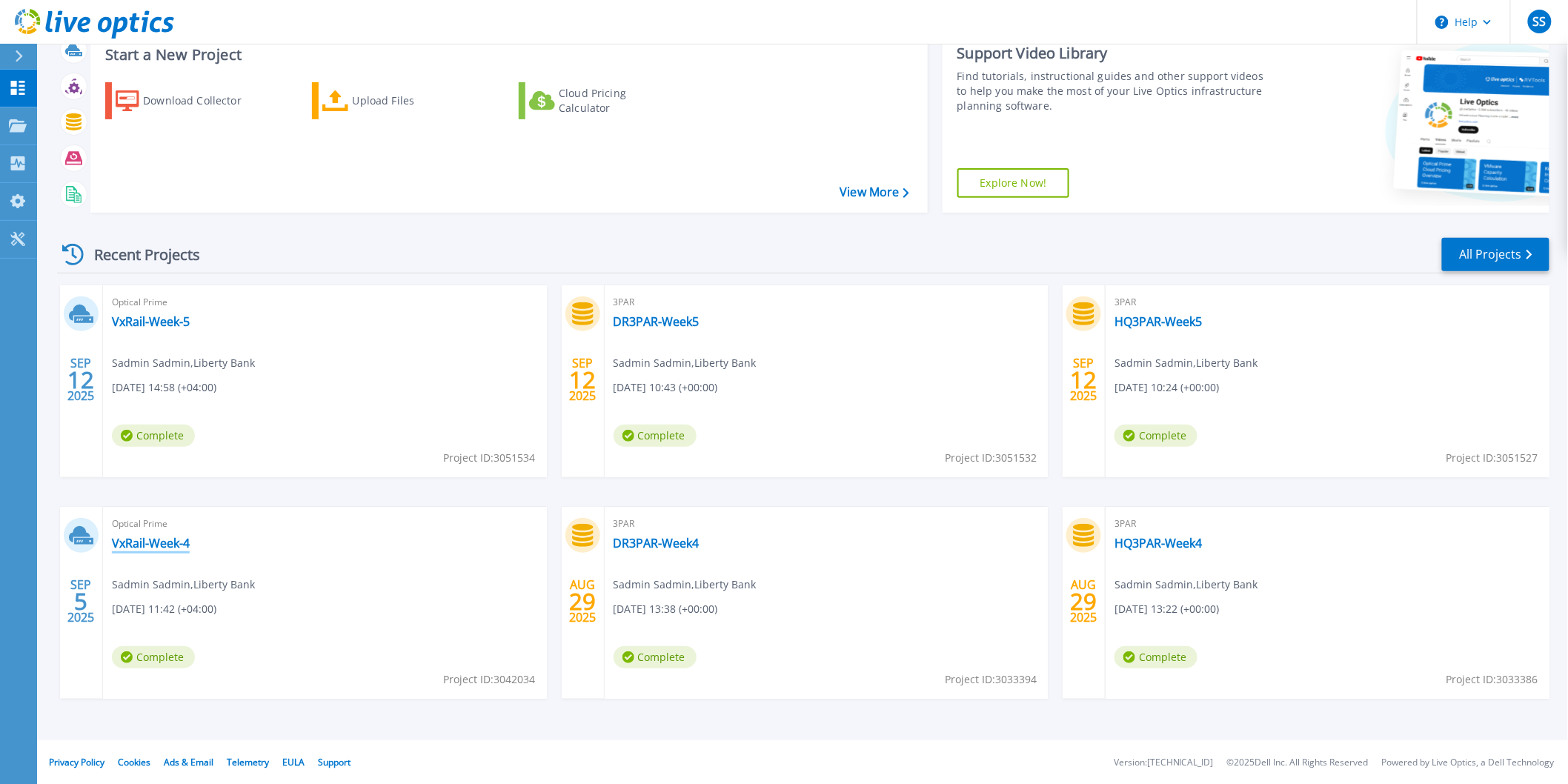
click at [166, 541] on link "VxRail-Week-4" at bounding box center [151, 543] width 78 height 15
click at [157, 543] on link "VxRail-Week-4" at bounding box center [151, 543] width 78 height 15
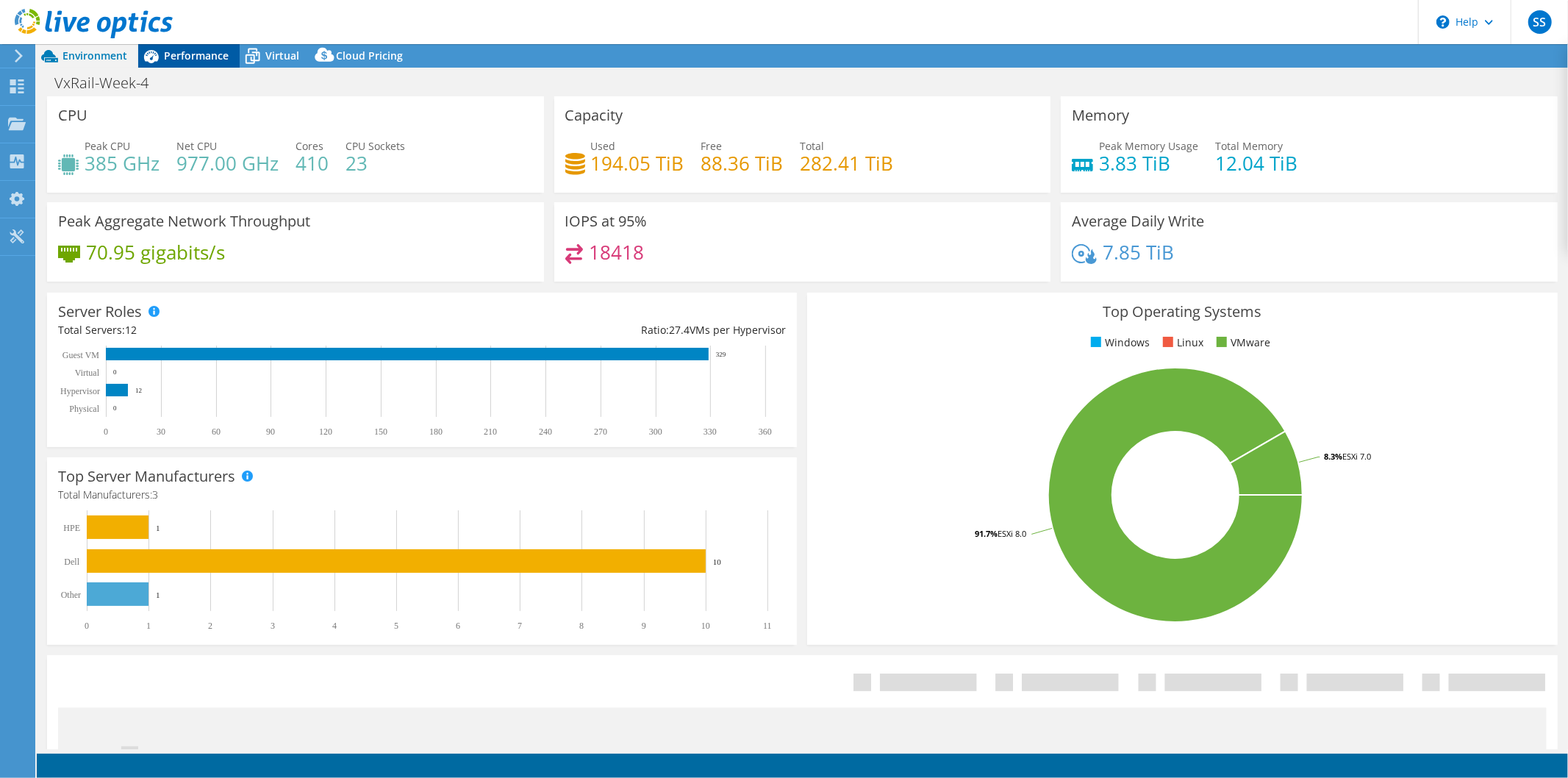
click at [200, 56] on span "Performance" at bounding box center [197, 55] width 65 height 14
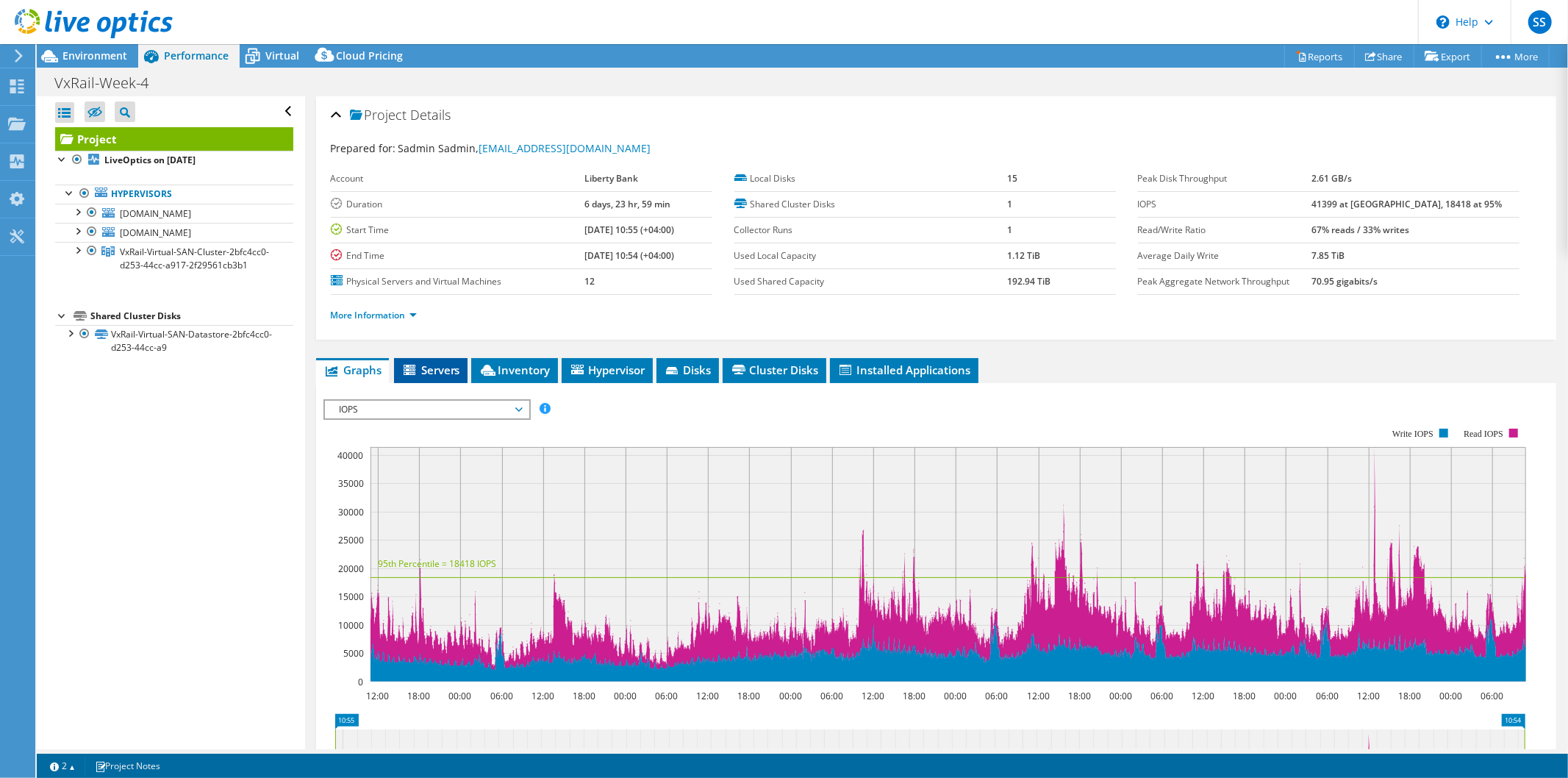
click at [464, 358] on li "Servers" at bounding box center [430, 370] width 74 height 25
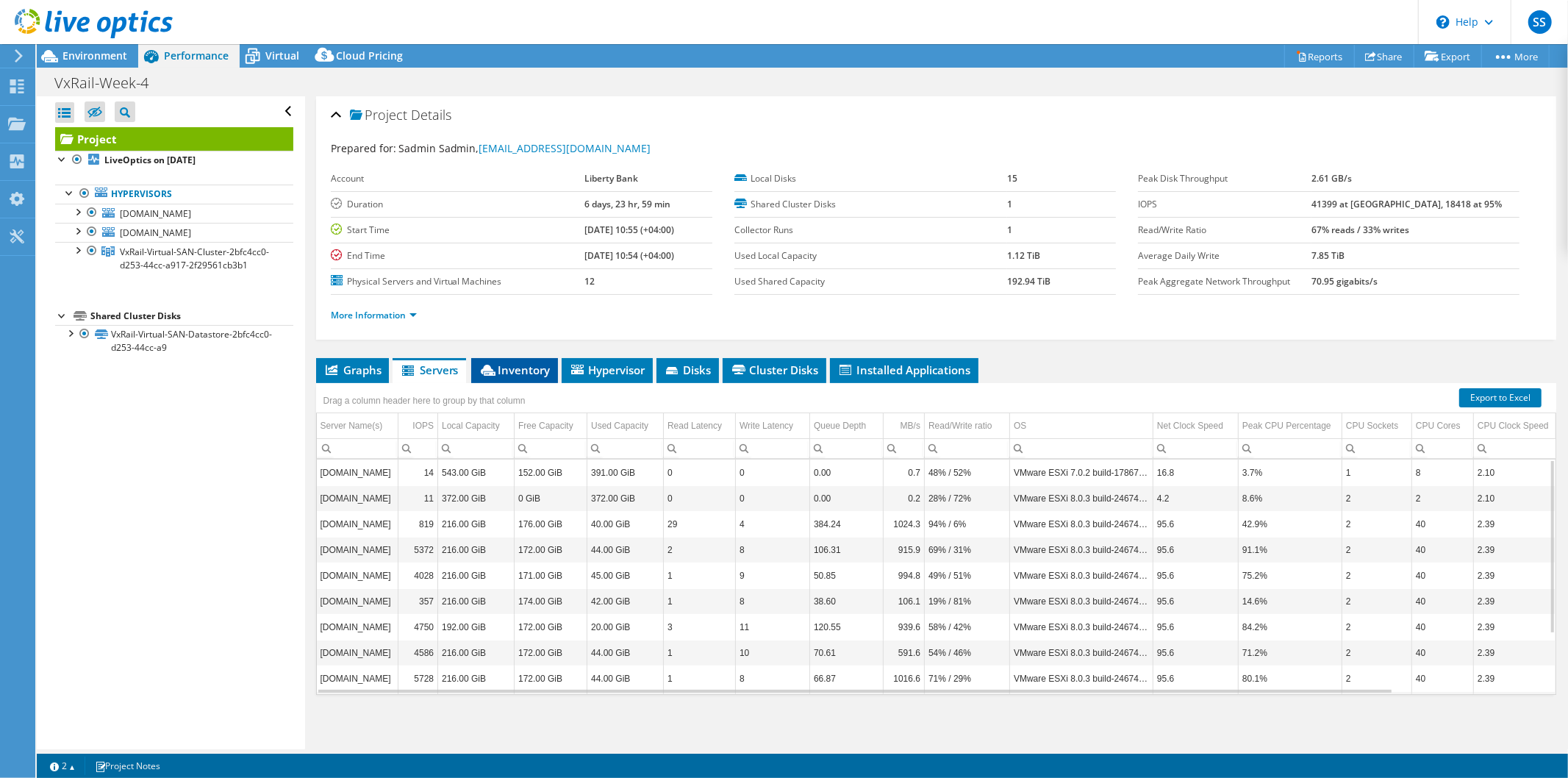
click at [490, 365] on icon at bounding box center [488, 370] width 15 height 11
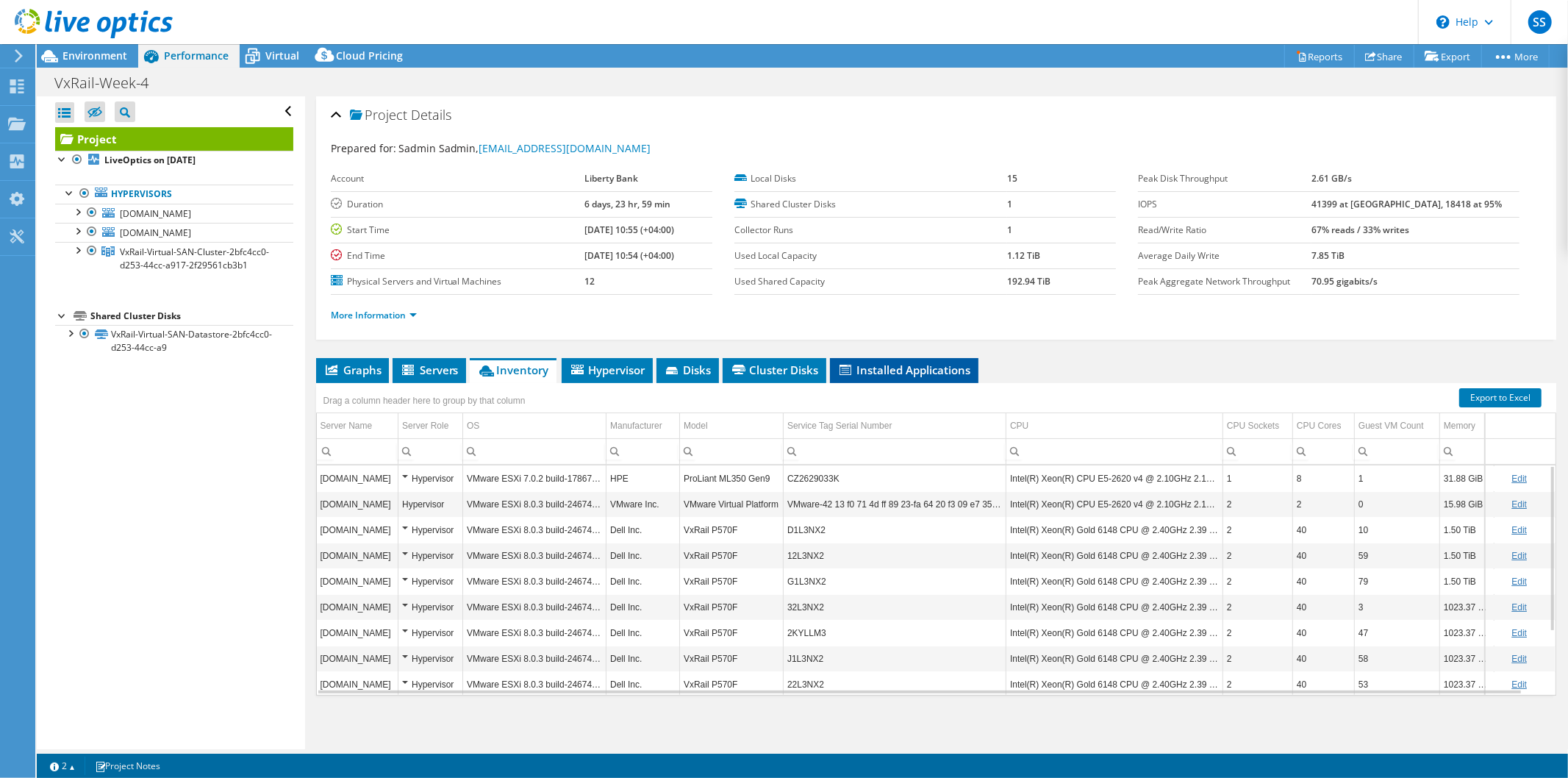
click at [939, 364] on span "Installed Applications" at bounding box center [904, 370] width 134 height 15
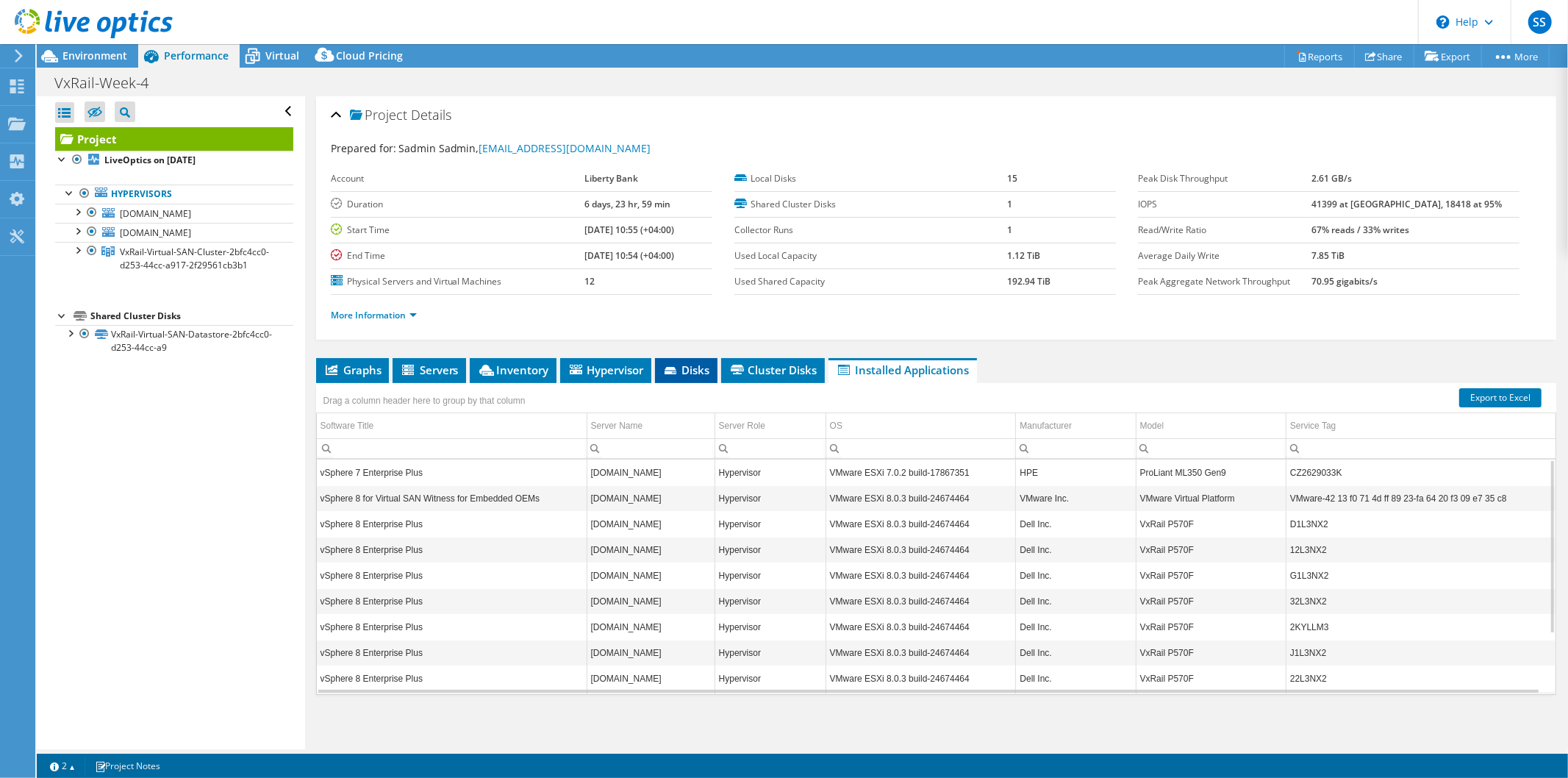
click at [693, 360] on li "Disks" at bounding box center [685, 370] width 63 height 25
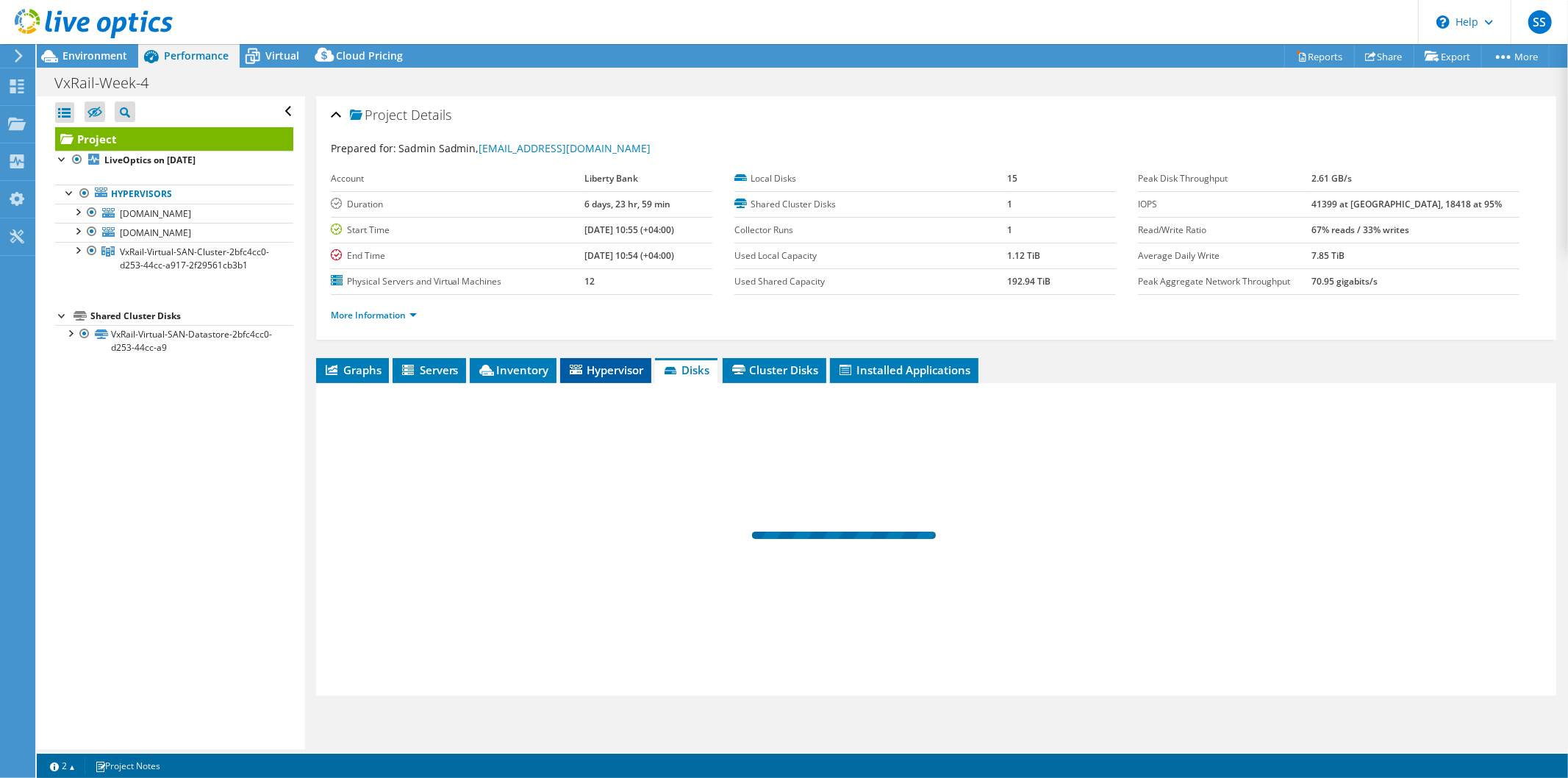
click at [616, 362] on span "Hypervisor" at bounding box center [606, 370] width 76 height 15
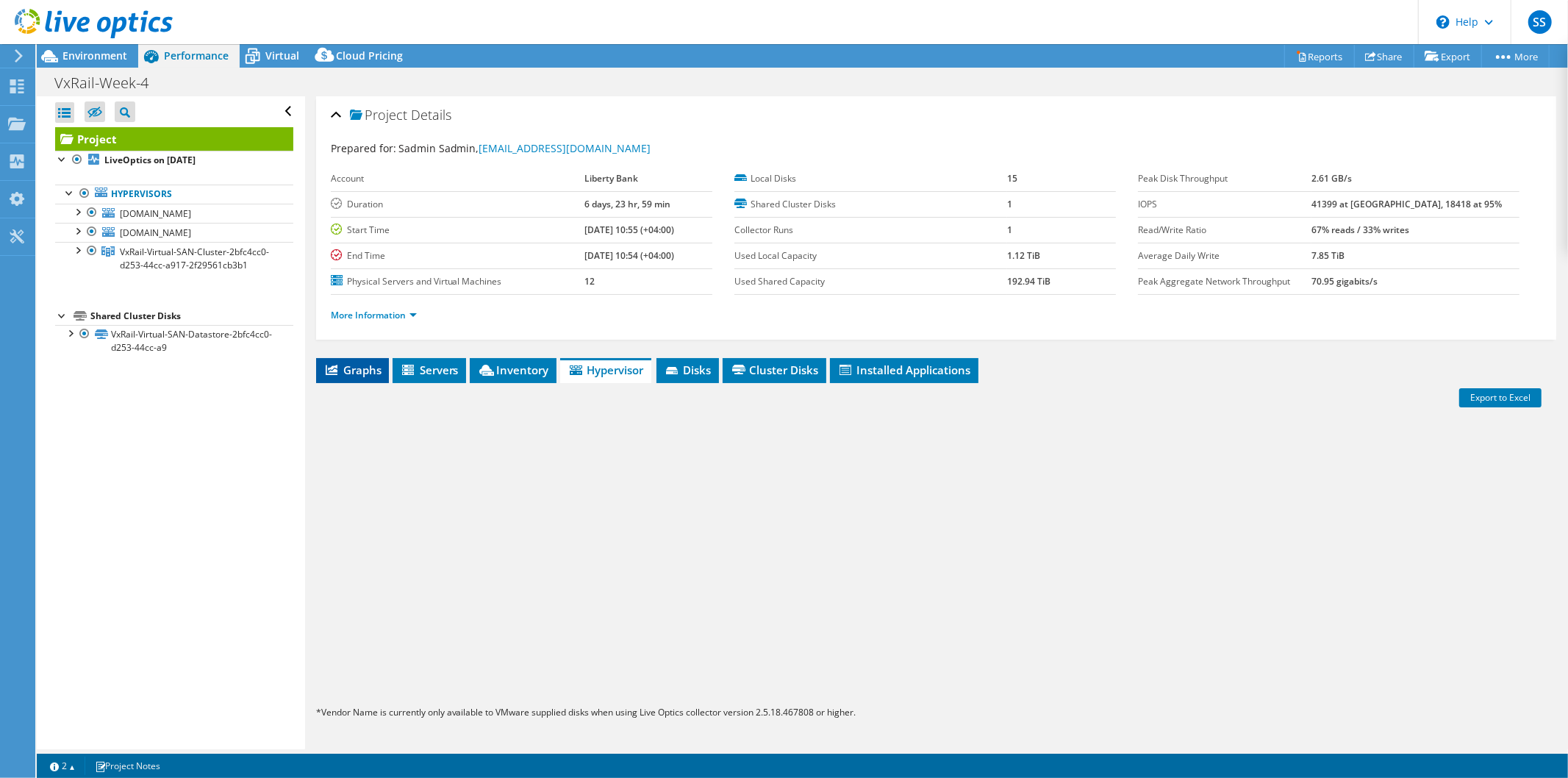
click at [358, 369] on span "Graphs" at bounding box center [352, 370] width 58 height 15
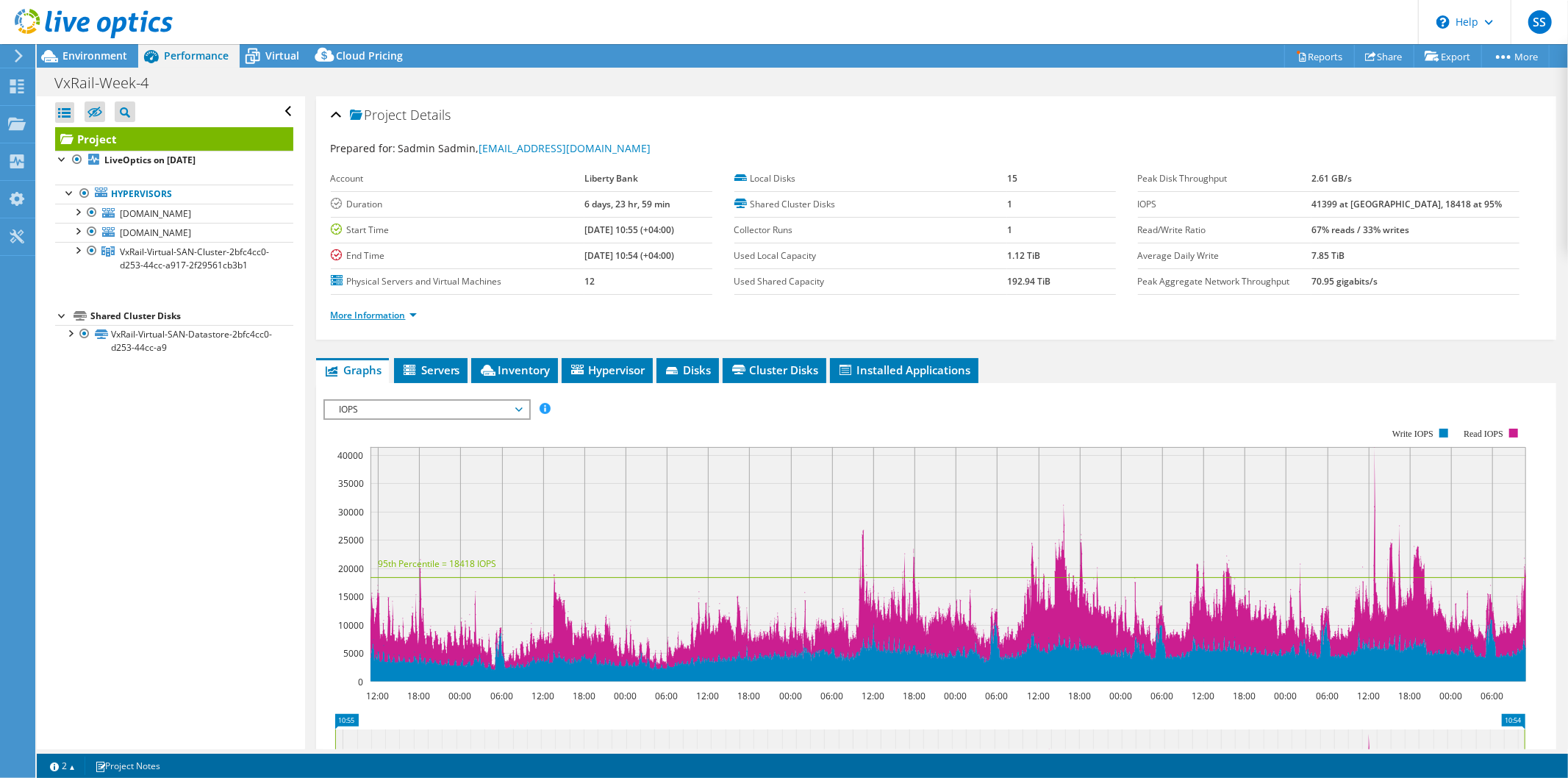
click at [381, 316] on link "More Information" at bounding box center [374, 314] width 86 height 12
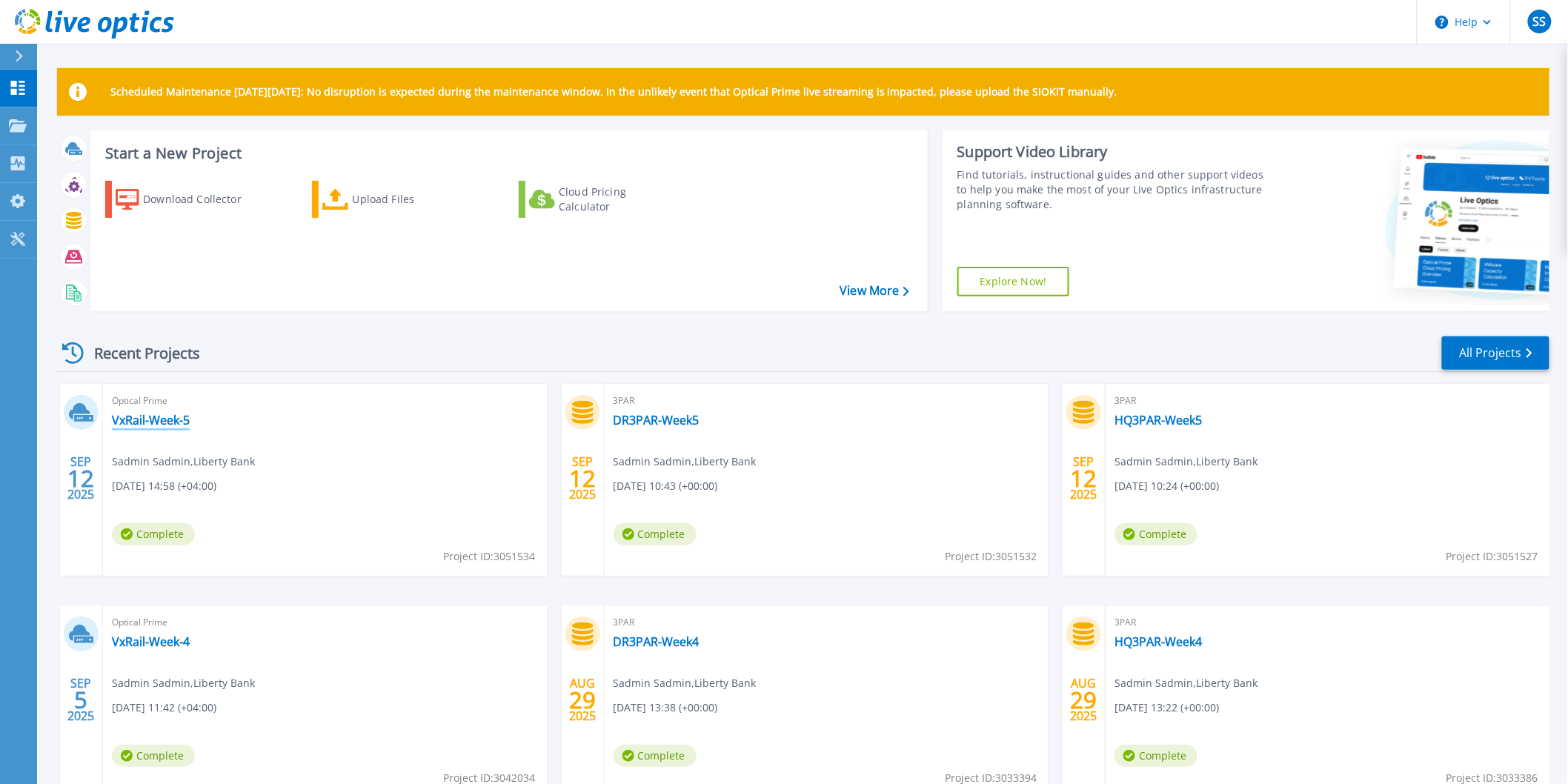
click at [137, 417] on link "VxRail-Week-5" at bounding box center [151, 420] width 78 height 15
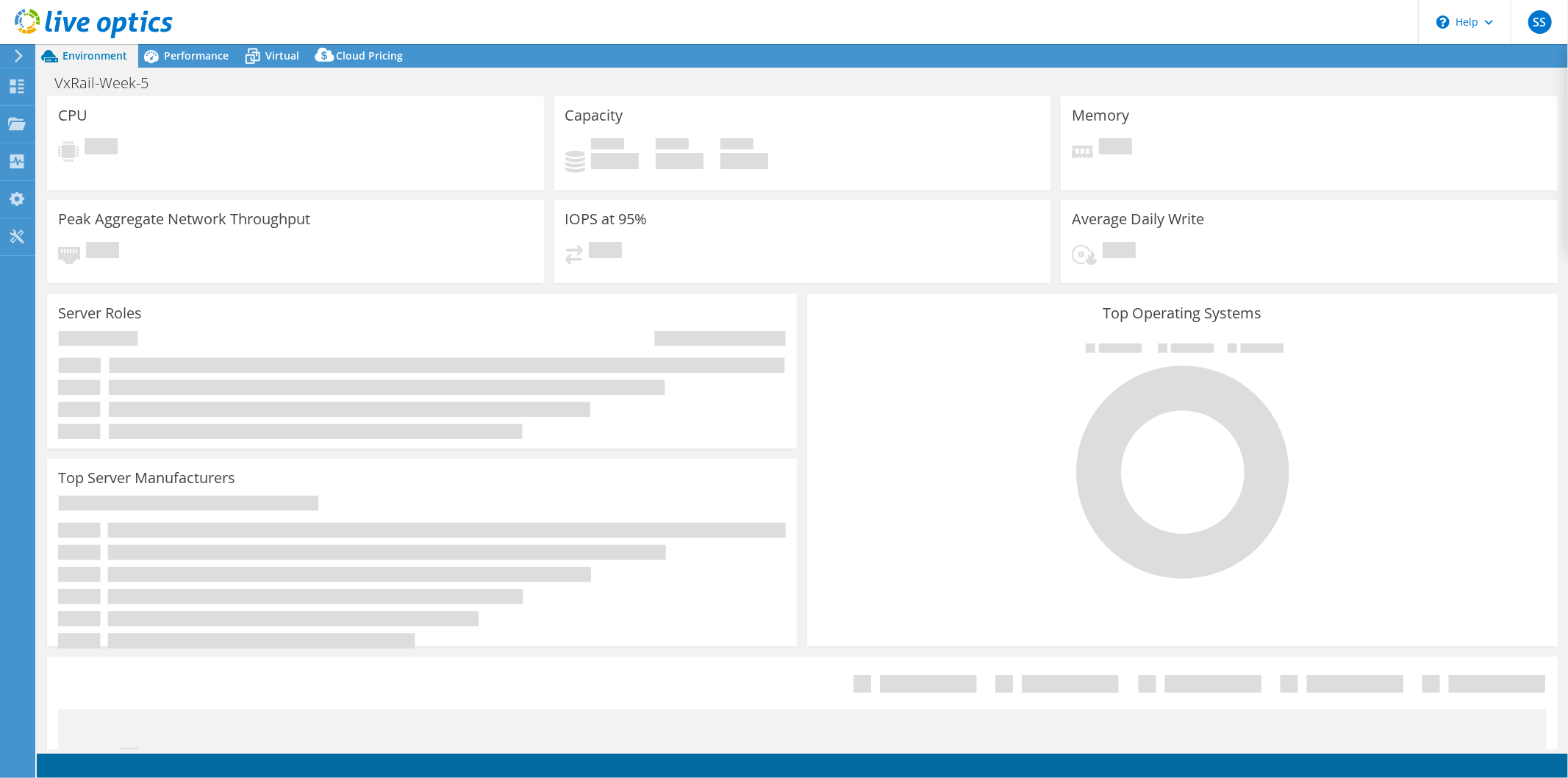
select select "USD"
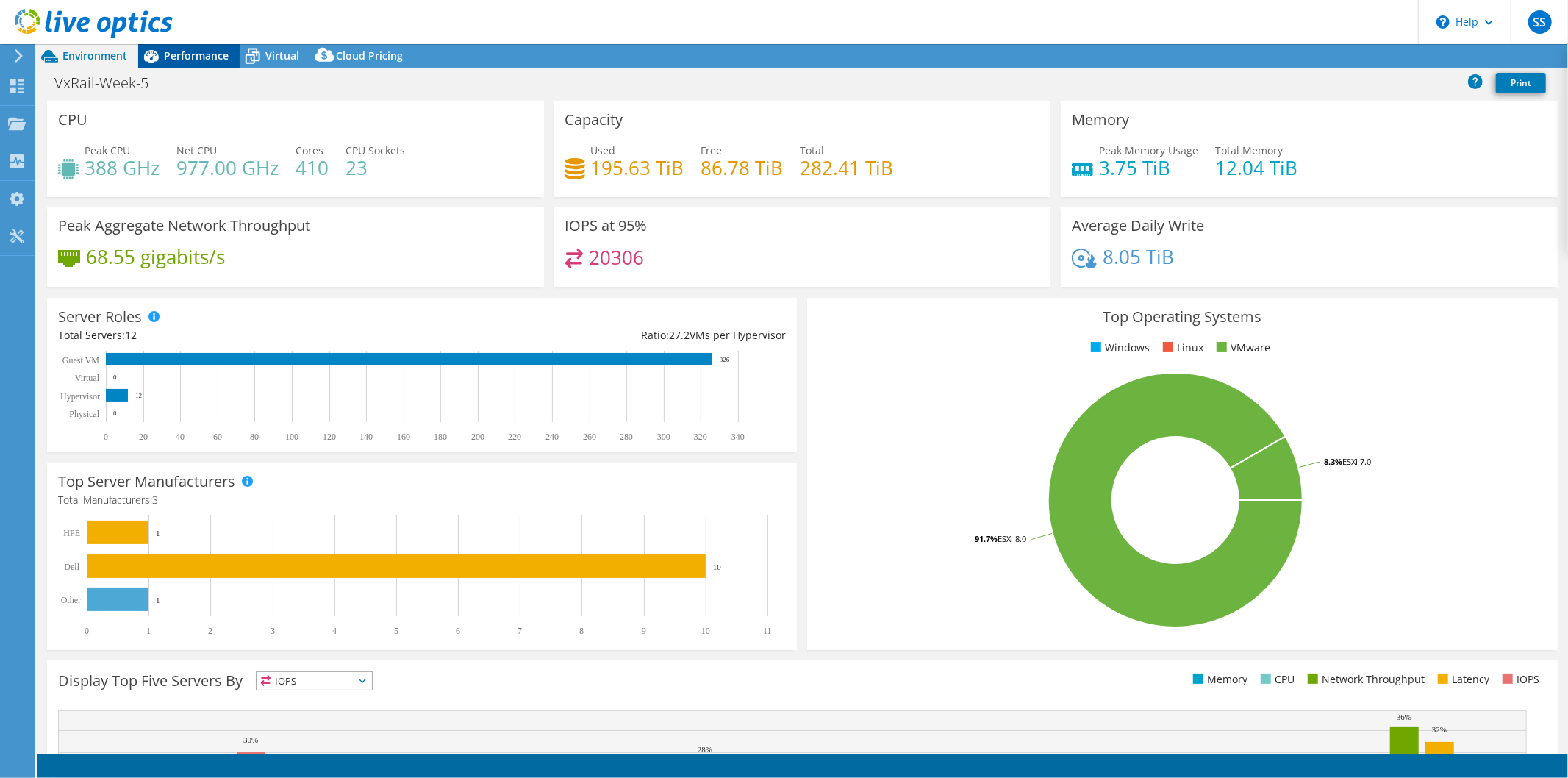
click at [208, 52] on span "Performance" at bounding box center [197, 55] width 65 height 14
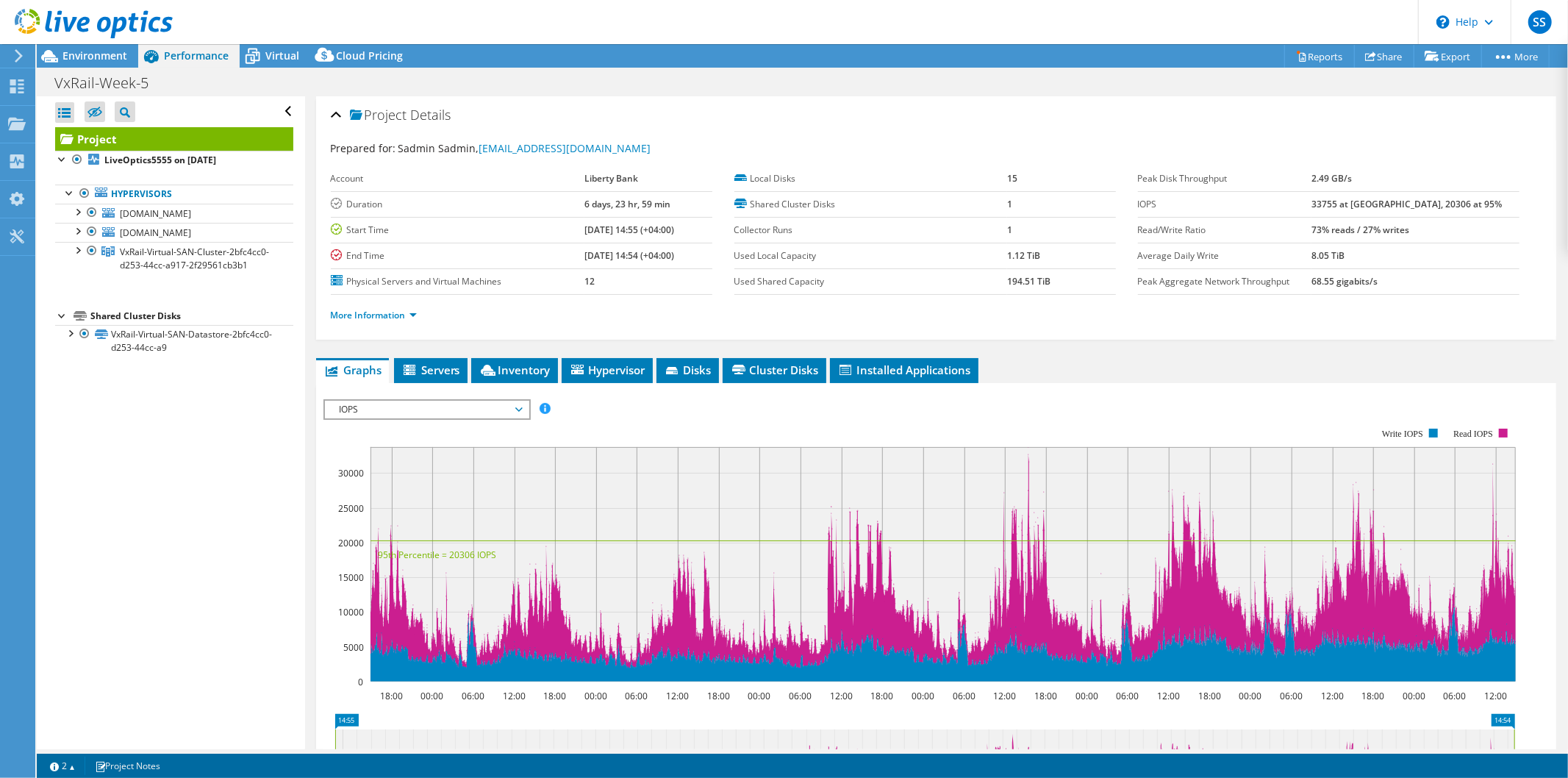
click at [98, 48] on div at bounding box center [86, 24] width 173 height 50
click at [1312, 51] on link "Reports" at bounding box center [1319, 56] width 71 height 23
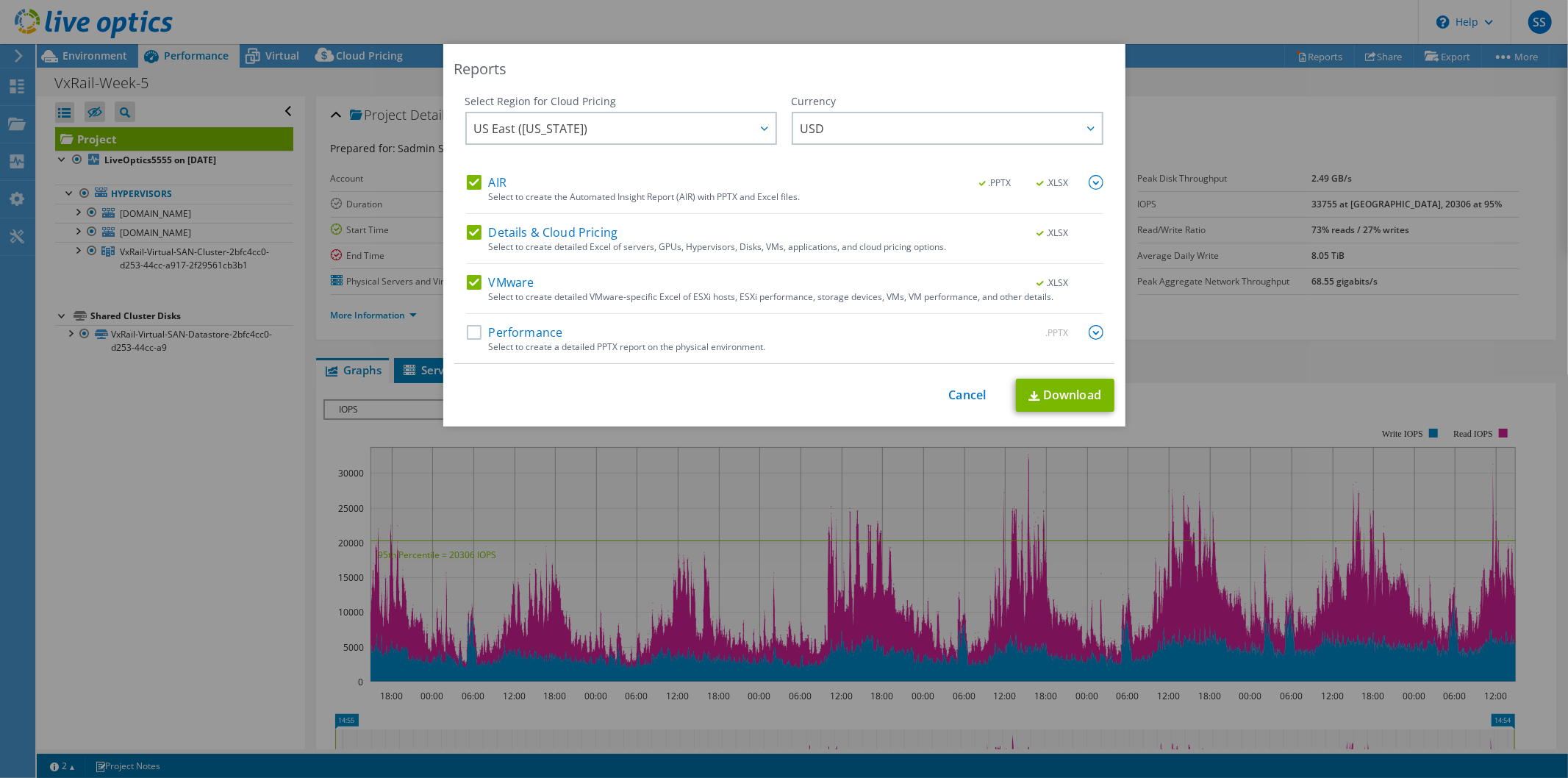
click at [477, 337] on label "Performance" at bounding box center [515, 332] width 97 height 15
click at [0, 0] on input "Performance" at bounding box center [0, 0] width 0 height 0
click at [467, 283] on label "VMware" at bounding box center [500, 283] width 67 height 15
click at [0, 0] on input "VMware" at bounding box center [0, 0] width 0 height 0
click at [477, 234] on label "Details & Cloud Pricing" at bounding box center [542, 232] width 151 height 15
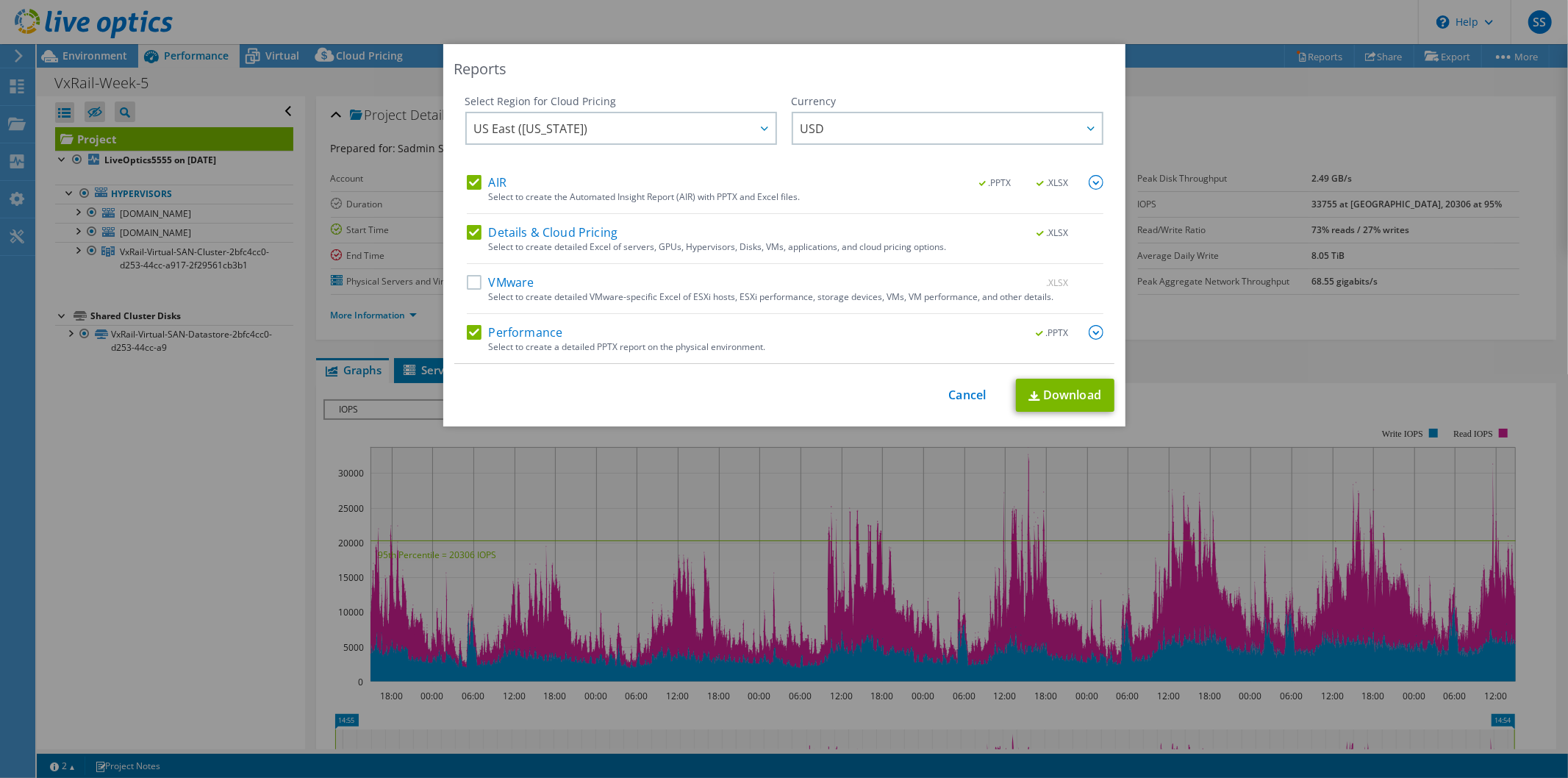
click at [0, 0] on input "Details & Cloud Pricing" at bounding box center [0, 0] width 0 height 0
click at [477, 187] on label "AIR" at bounding box center [486, 182] width 40 height 15
click at [0, 0] on input "AIR" at bounding box center [0, 0] width 0 height 0
click at [474, 186] on label "AIR" at bounding box center [486, 182] width 40 height 15
click at [0, 0] on input "AIR" at bounding box center [0, 0] width 0 height 0
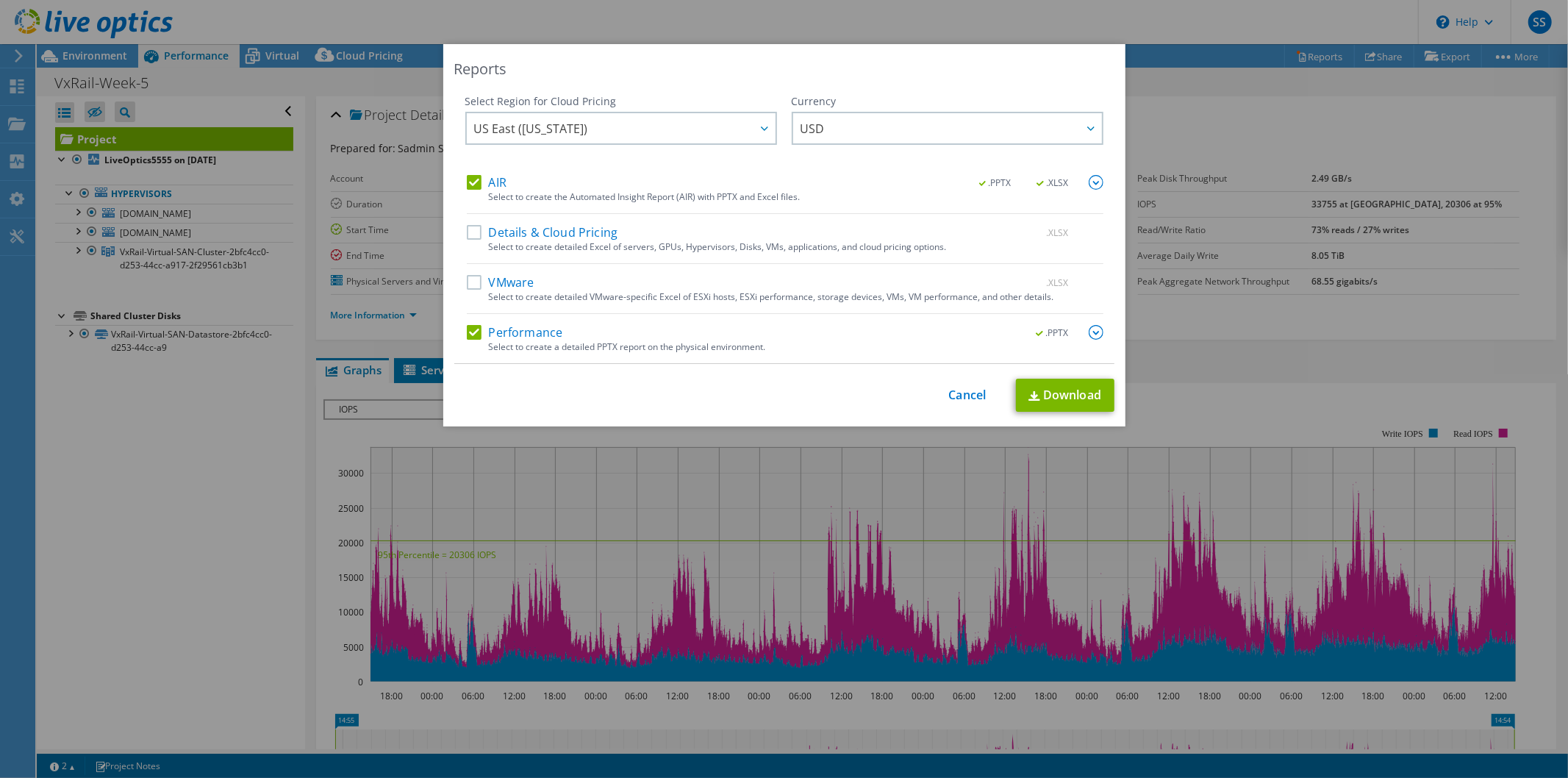
click at [469, 216] on div "AIR .PPTX .XLSX Select to create the Automated Insight Report (AIR) with PPTX a…" at bounding box center [785, 269] width 637 height 188
click at [479, 277] on label "VMware" at bounding box center [500, 283] width 67 height 15
click at [0, 0] on input "VMware" at bounding box center [0, 0] width 0 height 0
click at [470, 230] on label "Details & Cloud Pricing" at bounding box center [542, 232] width 151 height 15
click at [0, 0] on input "Details & Cloud Pricing" at bounding box center [0, 0] width 0 height 0
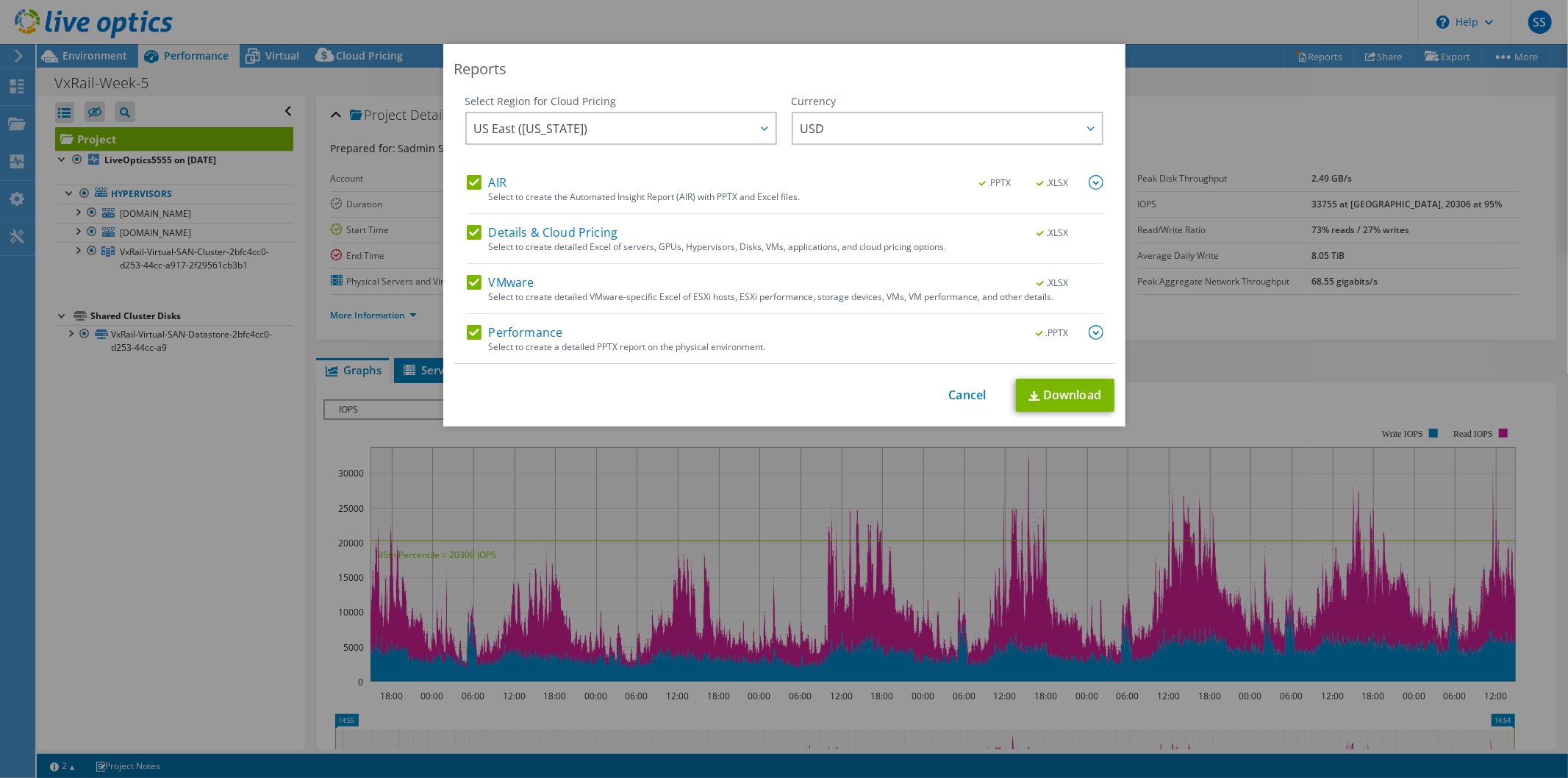
click at [467, 284] on label "VMware" at bounding box center [500, 283] width 67 height 15
click at [0, 0] on input "VMware" at bounding box center [0, 0] width 0 height 0
click at [477, 216] on div "AIR .PPTX .XLSX Select to create the Automated Insight Report (AIR) with PPTX a…" at bounding box center [785, 269] width 637 height 188
click at [465, 157] on div "Select Region for Cloud Pricing Asia Pacific (Hong Kong) Asia Pacific (Mumbai) …" at bounding box center [621, 135] width 312 height 81
click at [471, 282] on label "VMware" at bounding box center [500, 283] width 67 height 15
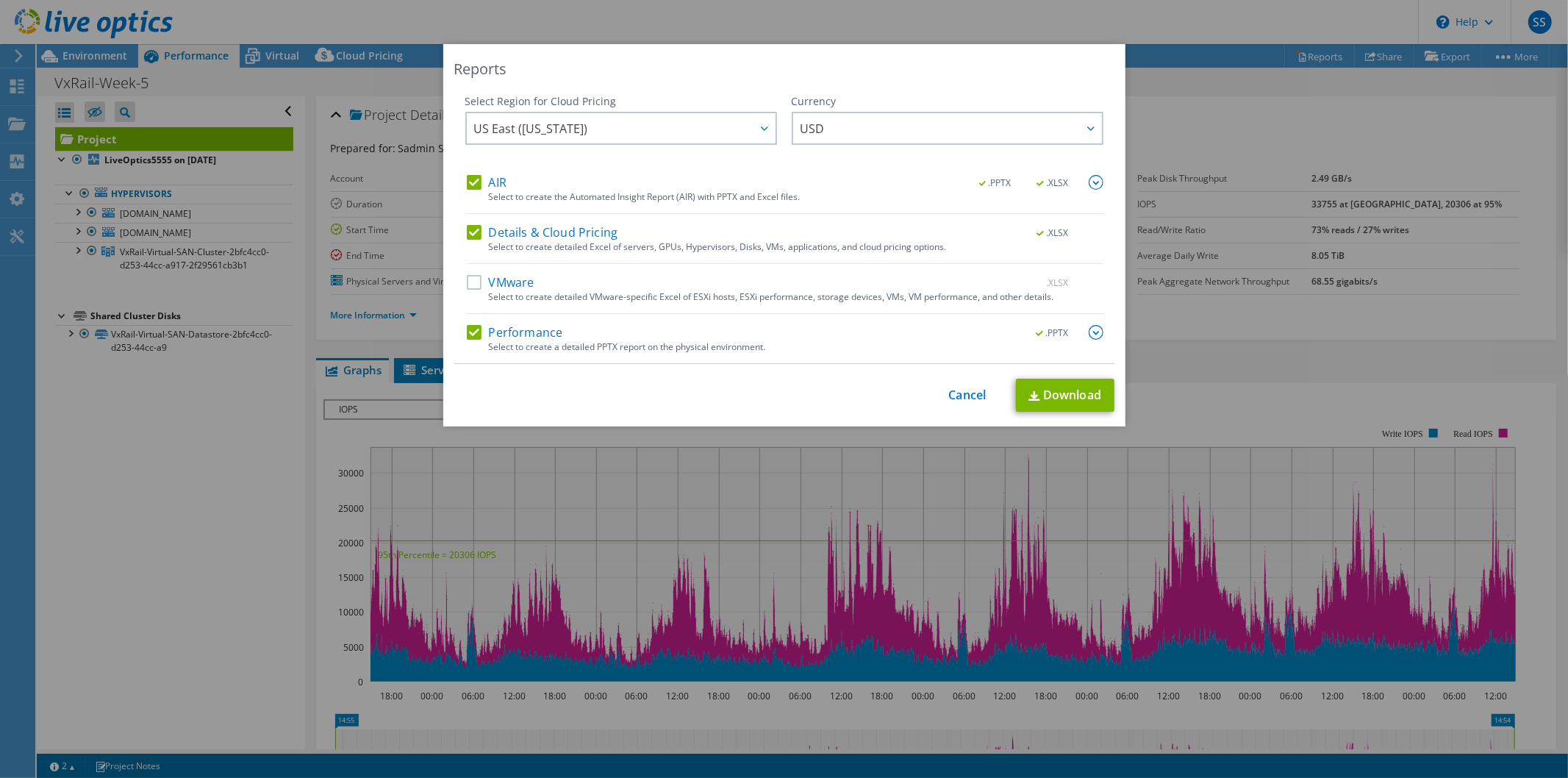
click at [0, 0] on input "VMware" at bounding box center [0, 0] width 0 height 0
click at [500, 280] on label "VMware" at bounding box center [500, 283] width 67 height 15
click at [0, 0] on input "VMware" at bounding box center [0, 0] width 0 height 0
click at [490, 232] on label "Details & Cloud Pricing" at bounding box center [542, 232] width 151 height 15
click at [0, 0] on input "Details & Cloud Pricing" at bounding box center [0, 0] width 0 height 0
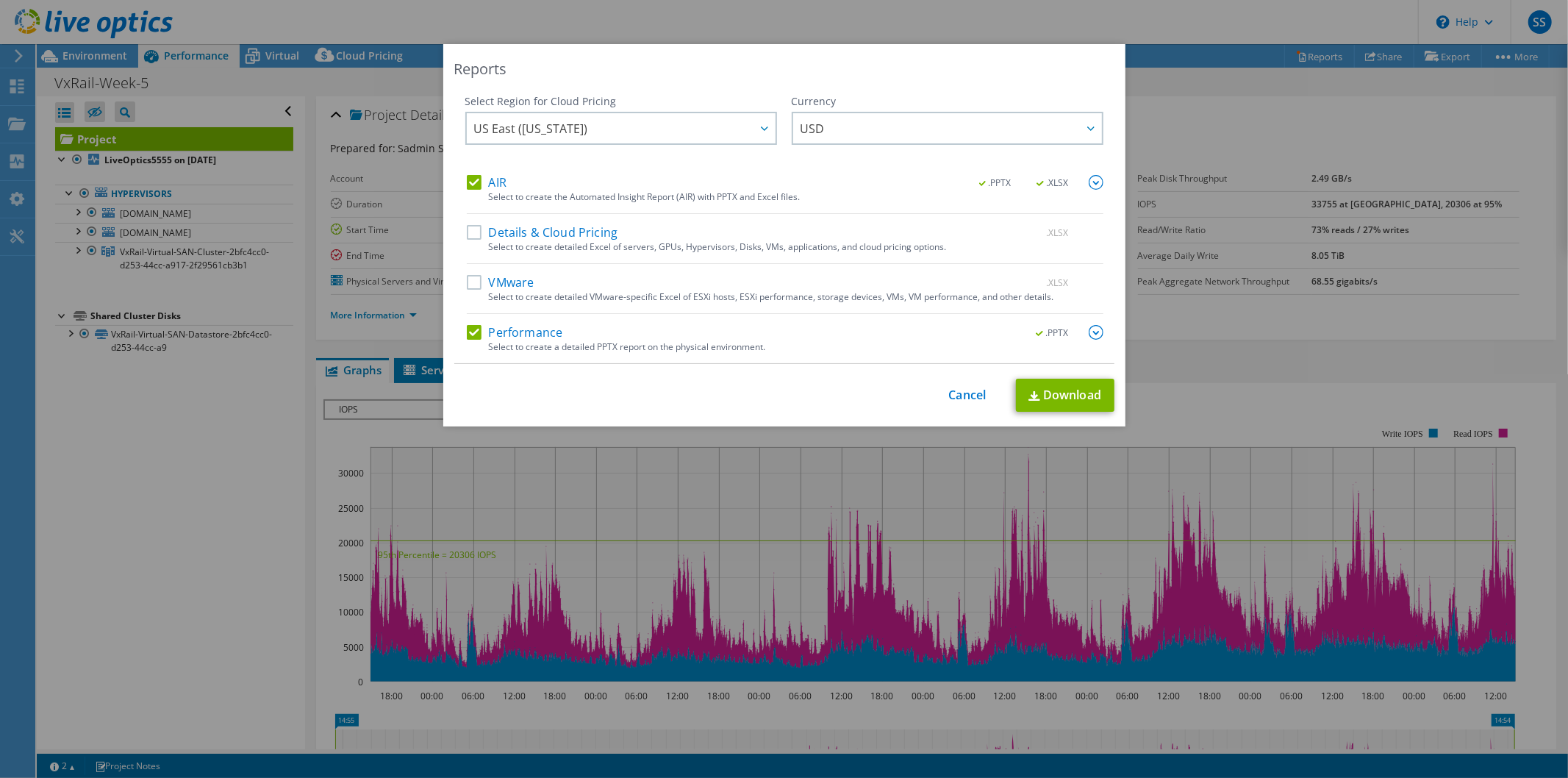
click at [1089, 333] on img at bounding box center [1095, 332] width 15 height 15
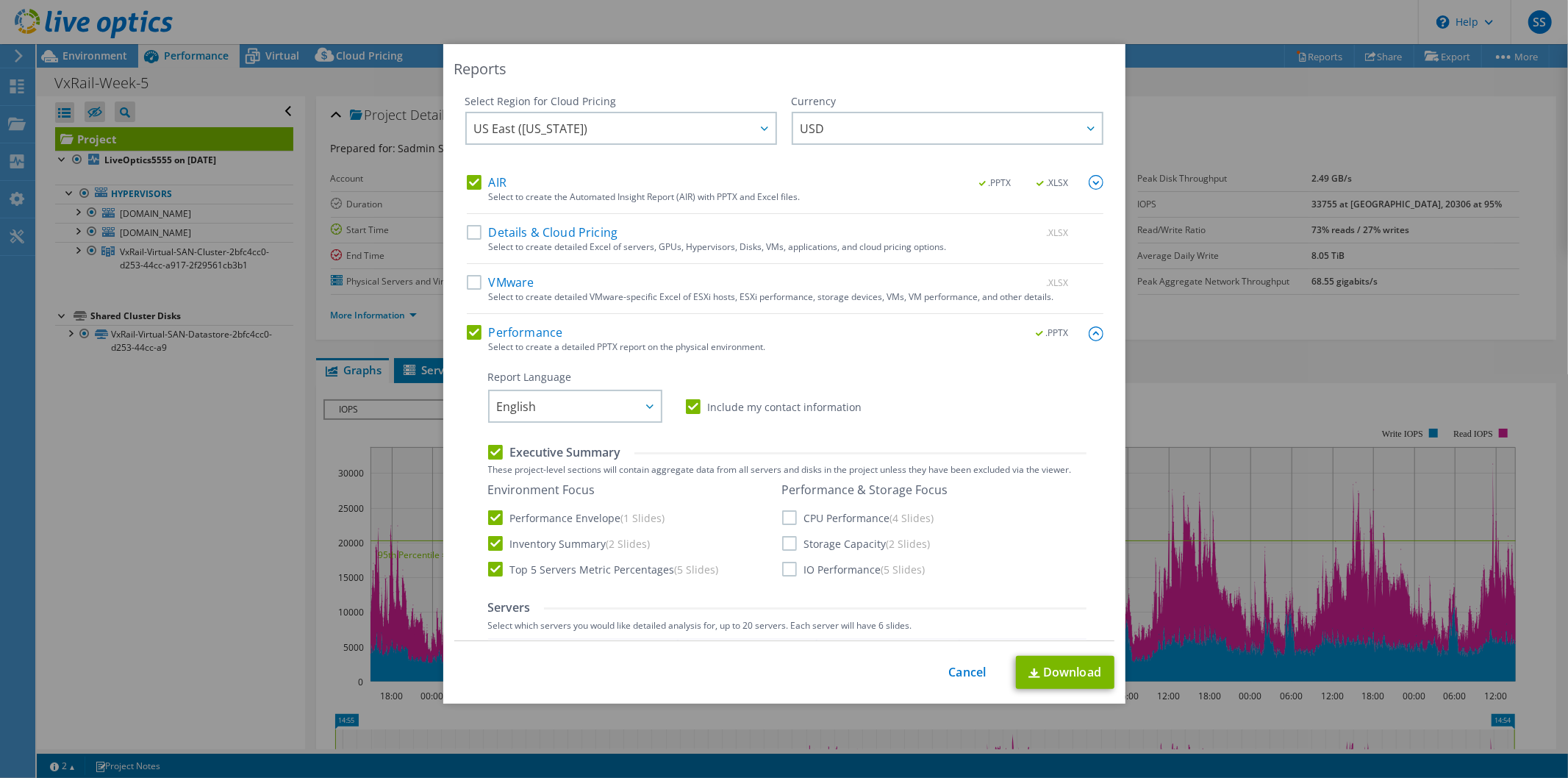
click at [1088, 185] on img at bounding box center [1095, 182] width 15 height 15
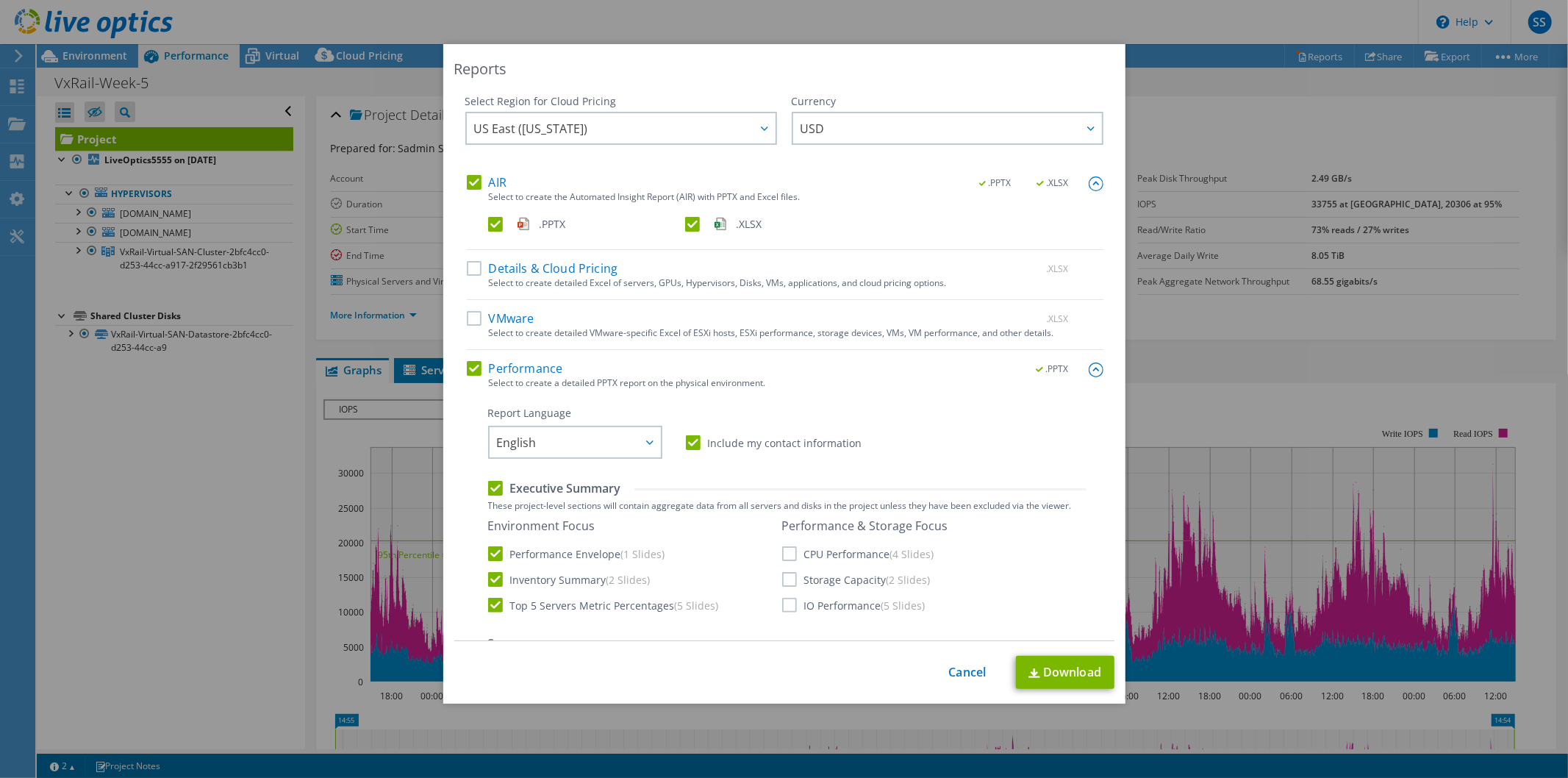
click at [1088, 185] on img at bounding box center [1095, 184] width 15 height 15
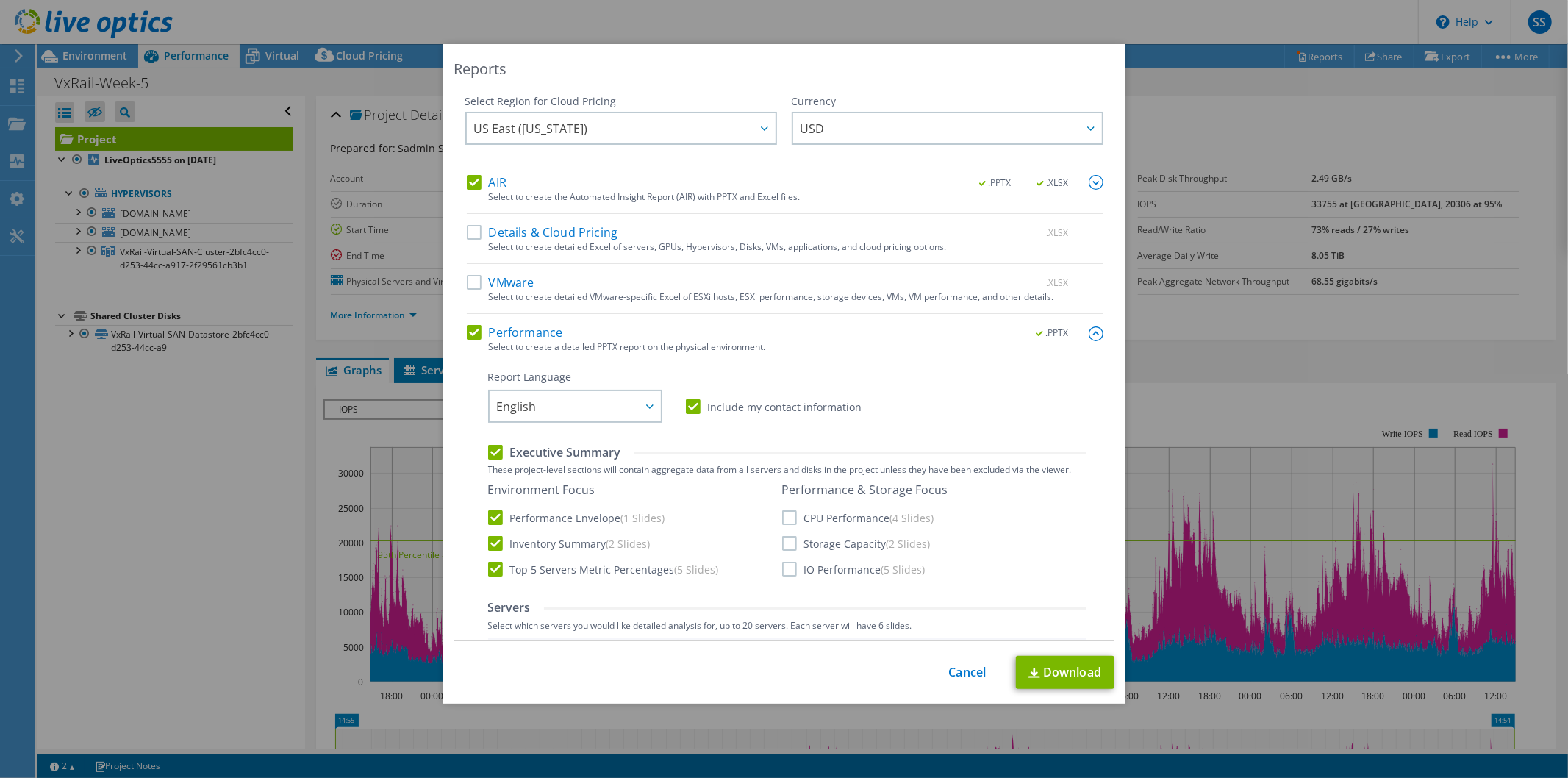
click at [1088, 185] on img at bounding box center [1095, 182] width 15 height 15
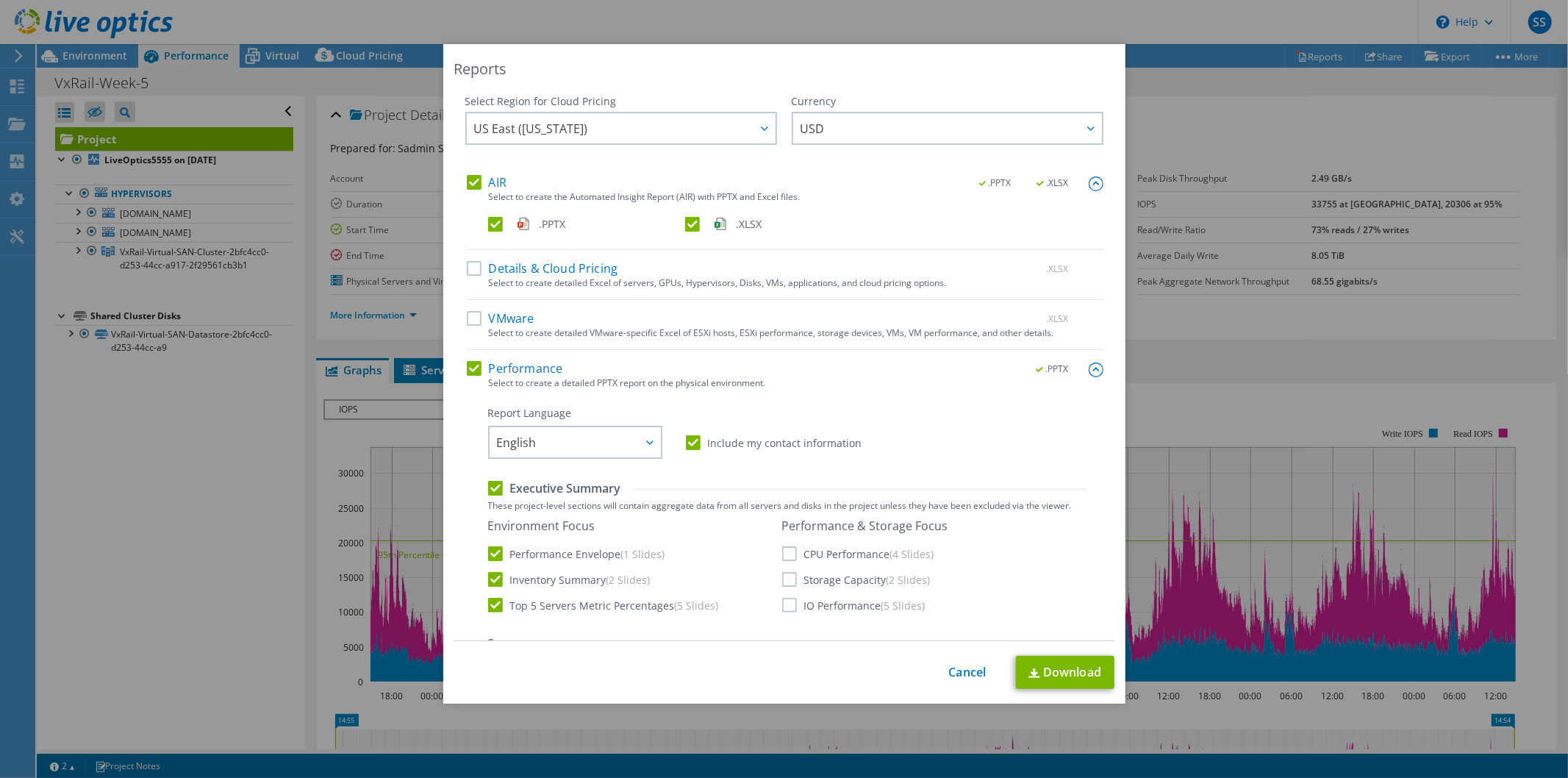
click at [1088, 185] on img at bounding box center [1095, 184] width 15 height 15
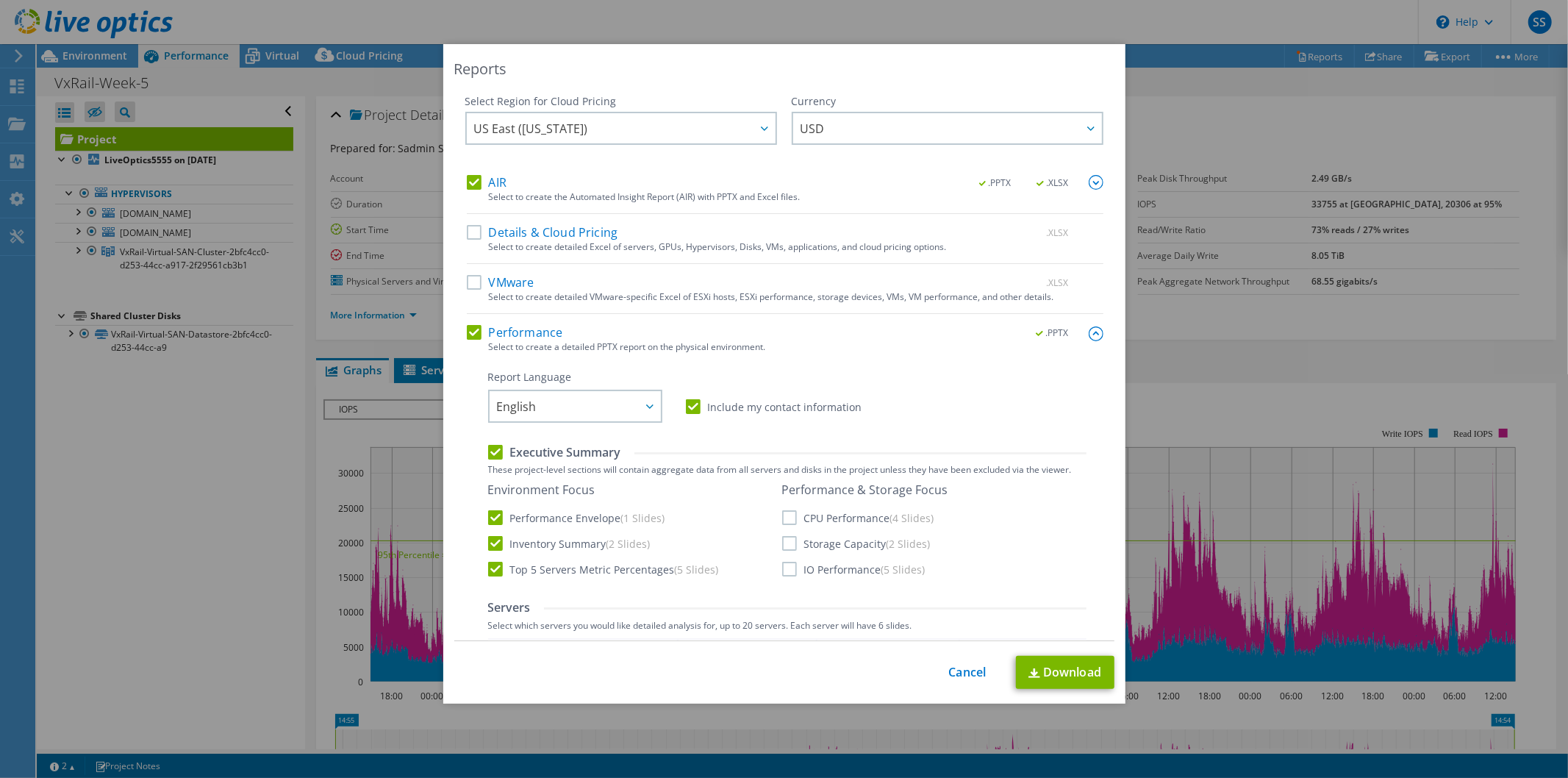
click at [782, 540] on label "Storage Capacity (2 Slides)" at bounding box center [856, 543] width 149 height 15
click at [0, 0] on input "Storage Capacity (2 Slides)" at bounding box center [0, 0] width 0 height 0
click at [782, 568] on label "IO Performance (5 Slides)" at bounding box center [853, 568] width 143 height 15
click at [0, 0] on input "IO Performance (5 Slides)" at bounding box center [0, 0] width 0 height 0
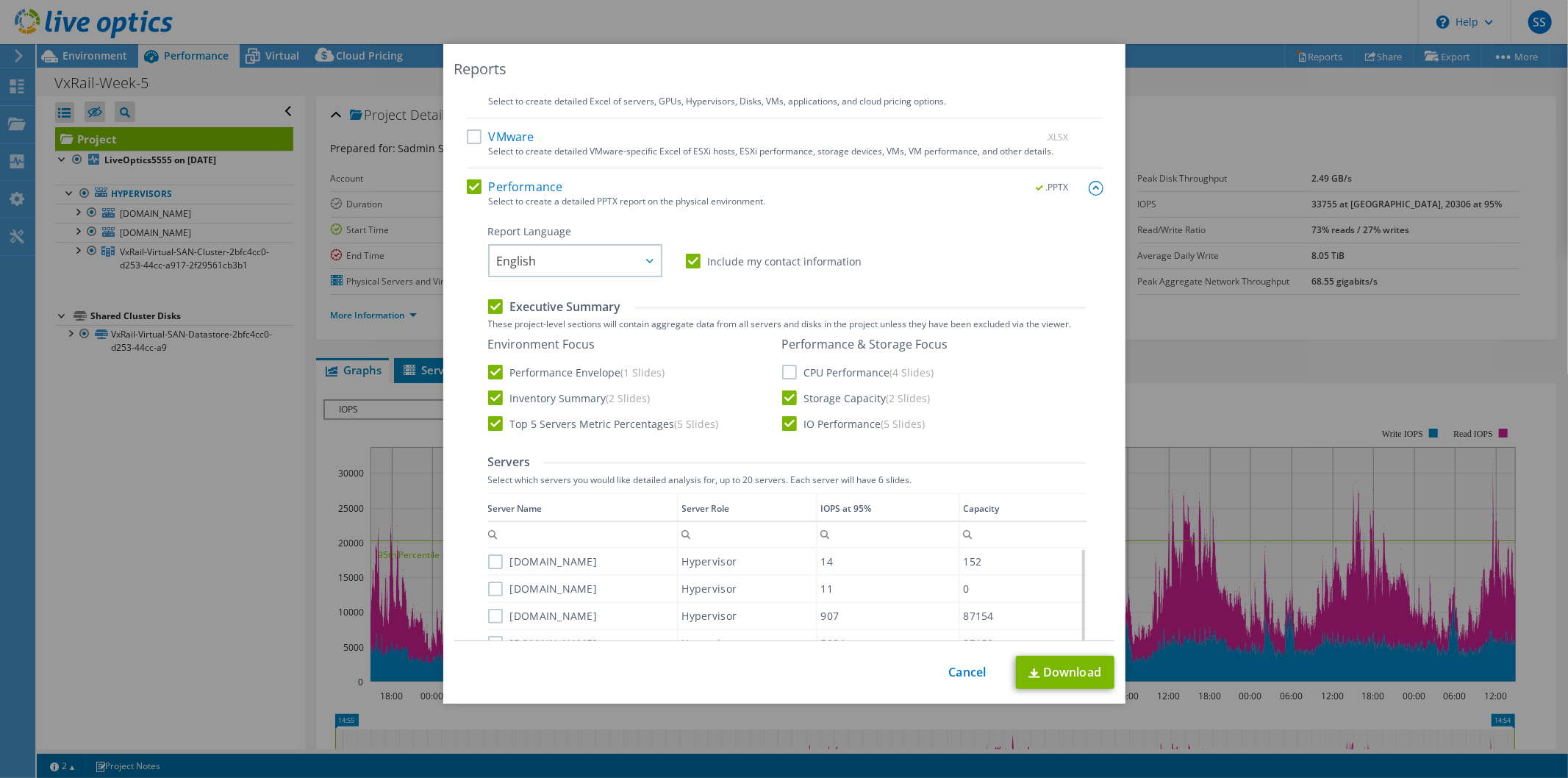
scroll to position [244, 0]
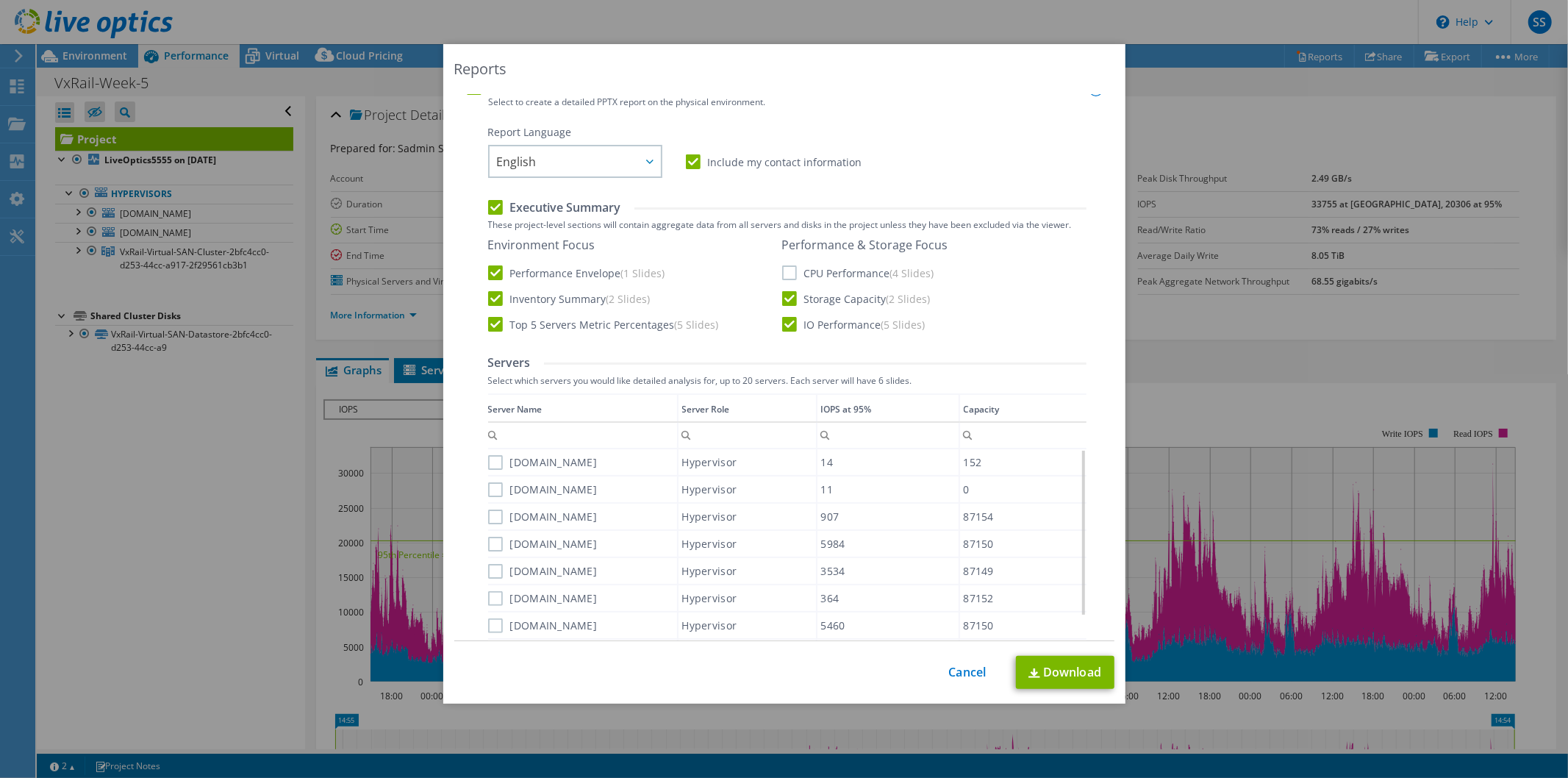
click at [488, 460] on label "esxi-witness.lb.ge" at bounding box center [542, 462] width 110 height 15
click at [0, 0] on input "esxi-witness.lb.ge" at bounding box center [0, 0] width 0 height 0
click at [492, 484] on label "vxrail-witness.lb.ge" at bounding box center [542, 490] width 110 height 15
click at [0, 0] on input "vxrail-witness.lb.ge" at bounding box center [0, 0] width 0 height 0
click at [495, 521] on label "vxraildr-02.lb.ge" at bounding box center [542, 517] width 110 height 15
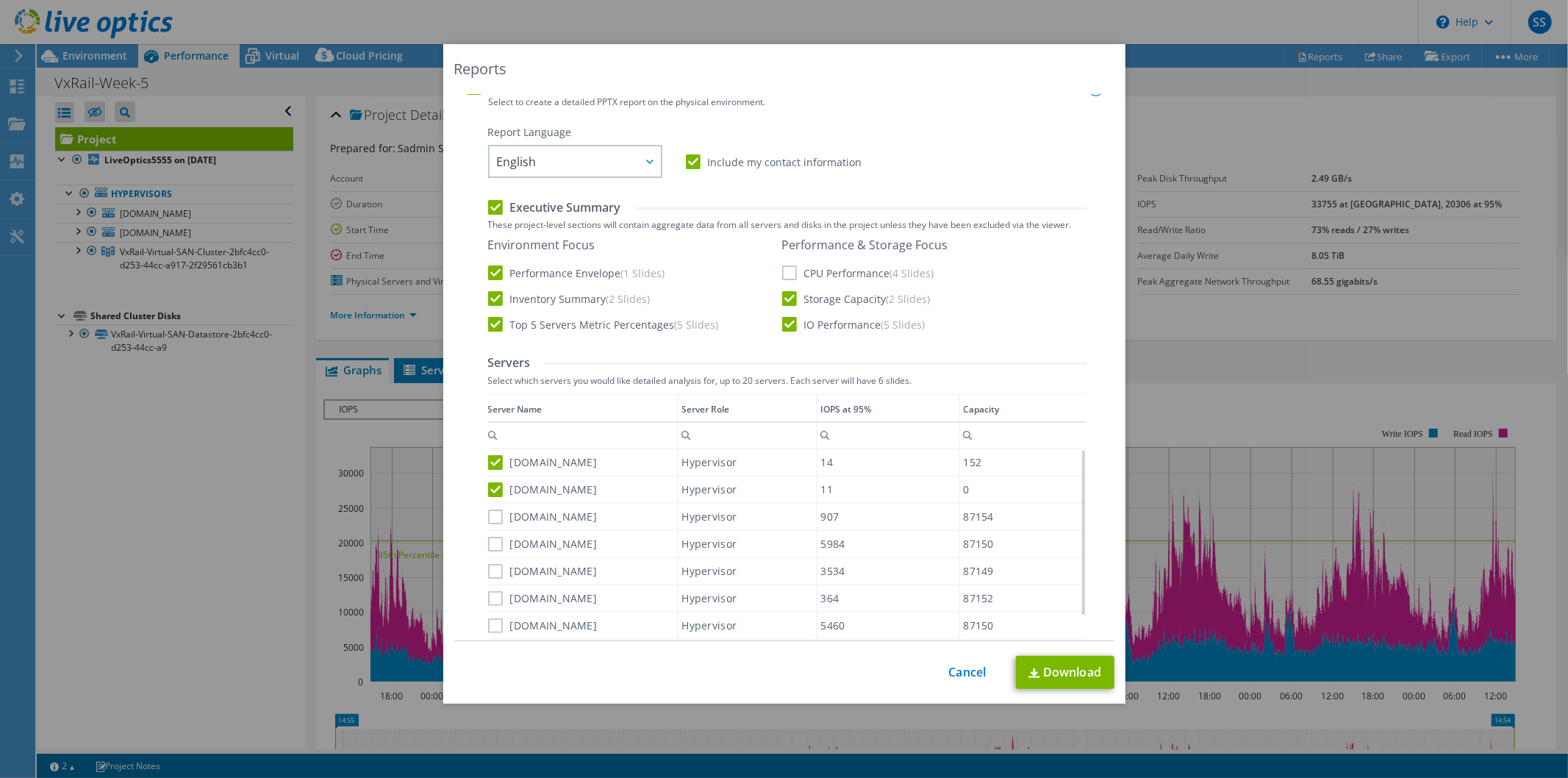
click at [0, 0] on input "vxraildr-02.lb.ge" at bounding box center [0, 0] width 0 height 0
click at [492, 546] on label "vxrailhq-02.lb.ge" at bounding box center [542, 544] width 110 height 15
click at [0, 0] on input "vxrailhq-02.lb.ge" at bounding box center [0, 0] width 0 height 0
click at [490, 564] on label "vxrailhq-01.lb.ge" at bounding box center [542, 571] width 110 height 15
click at [0, 0] on input "vxrailhq-01.lb.ge" at bounding box center [0, 0] width 0 height 0
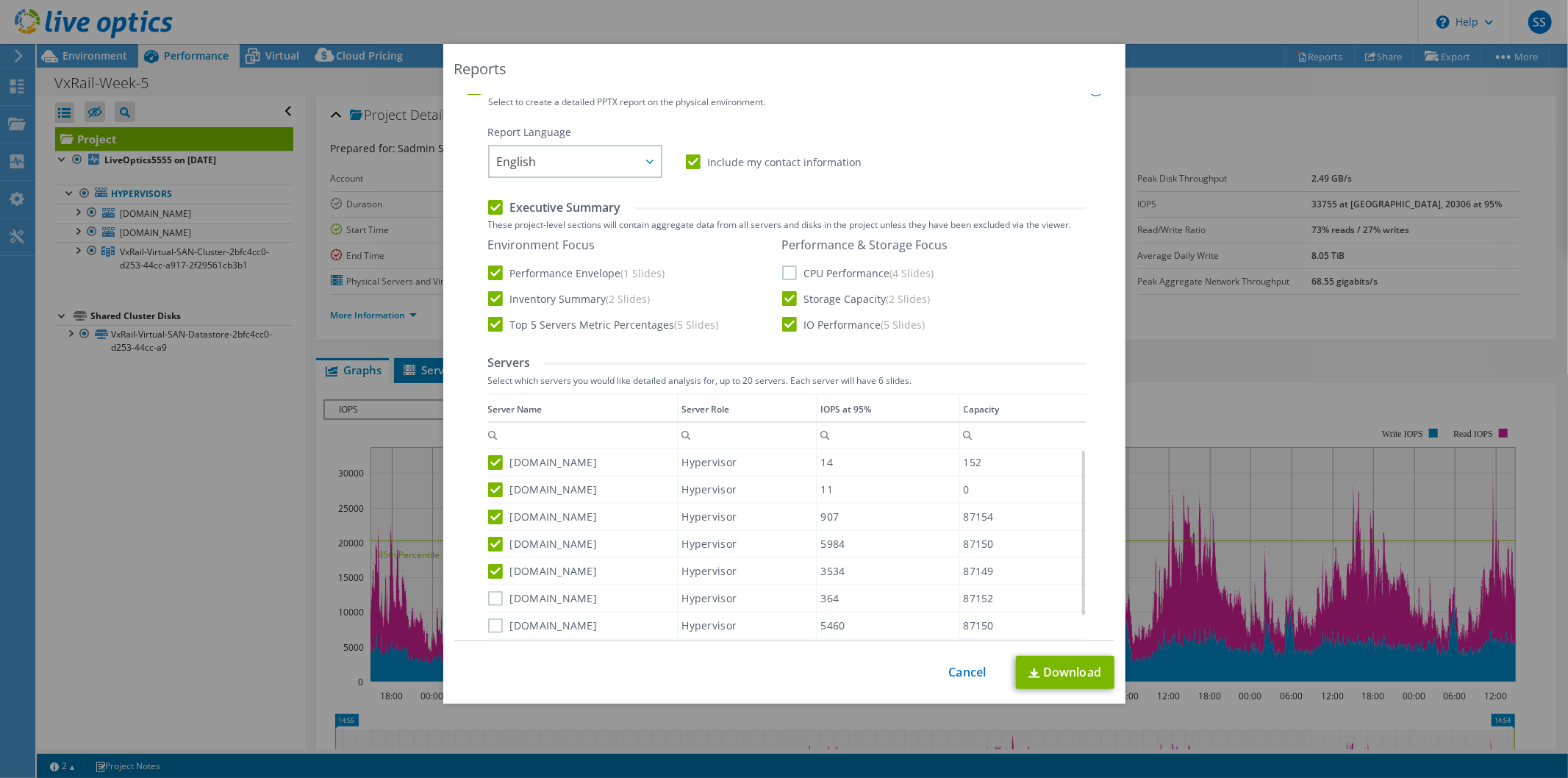
click at [494, 591] on label "vxraildr-04.lb.ge" at bounding box center [542, 599] width 110 height 15
click at [0, 0] on input "vxraildr-04.lb.ge" at bounding box center [0, 0] width 0 height 0
click at [491, 612] on div "vxrailhq-05.lb.ge" at bounding box center [582, 625] width 189 height 26
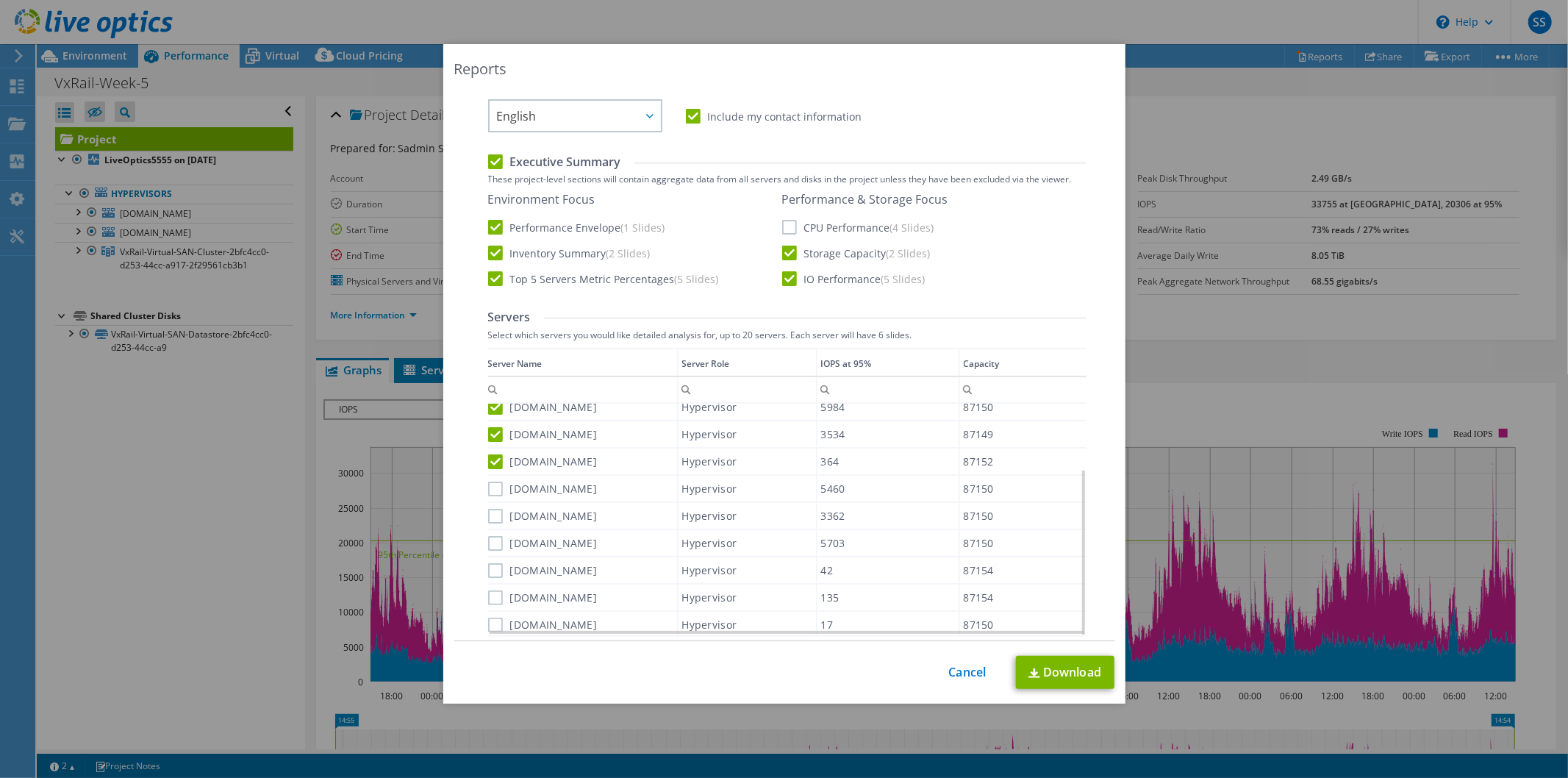
scroll to position [408, 0]
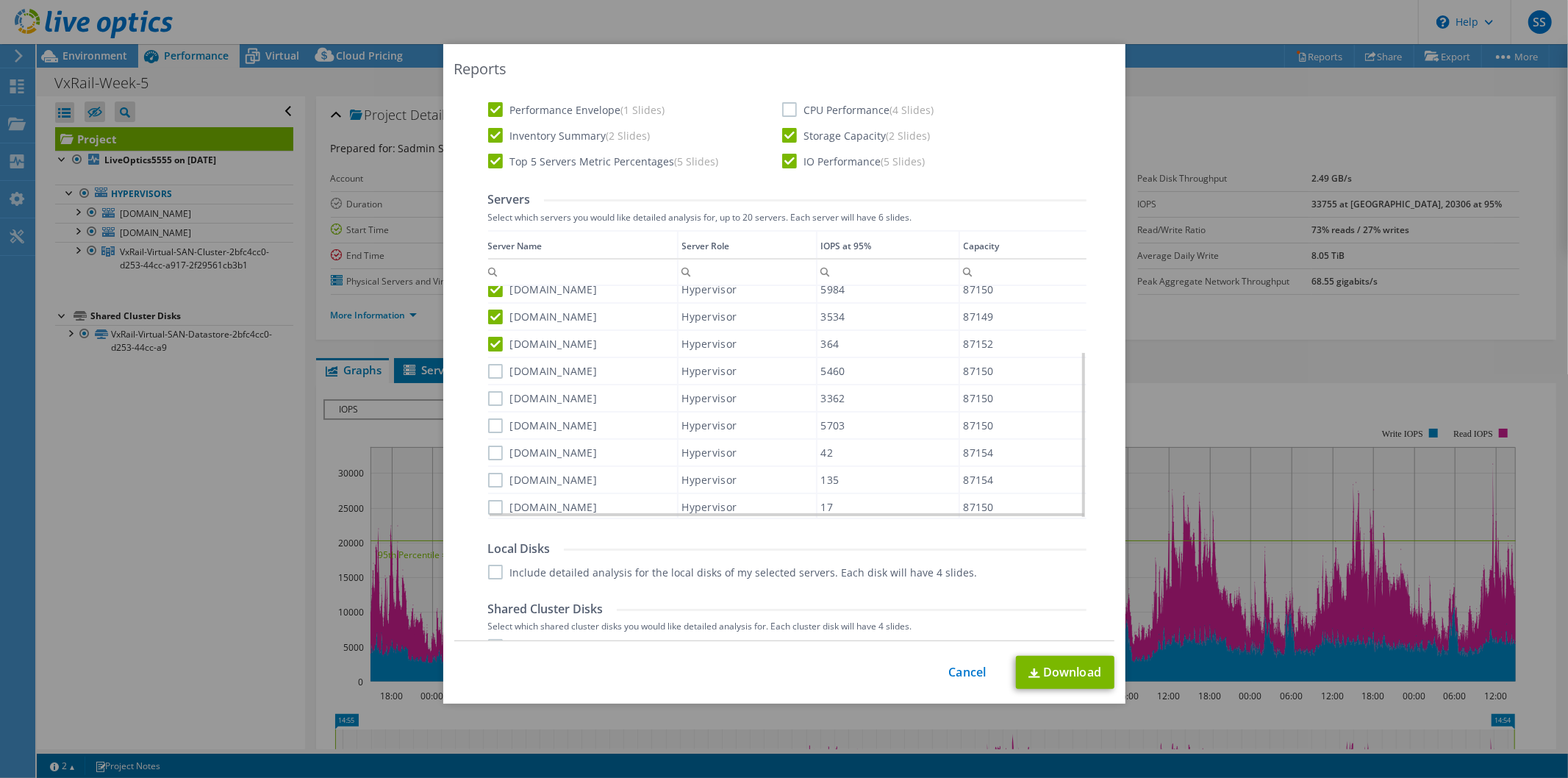
click at [488, 499] on label "vxraildr-05.lb.ge" at bounding box center [542, 507] width 110 height 15
click at [0, 0] on input "vxraildr-05.lb.ge" at bounding box center [0, 0] width 0 height 0
click at [497, 456] on div "vxraildr-03.lb.ge" at bounding box center [582, 452] width 189 height 26
click at [502, 425] on label "vxrailhq-04.lb.ge" at bounding box center [542, 426] width 110 height 15
click at [0, 0] on input "vxrailhq-04.lb.ge" at bounding box center [0, 0] width 0 height 0
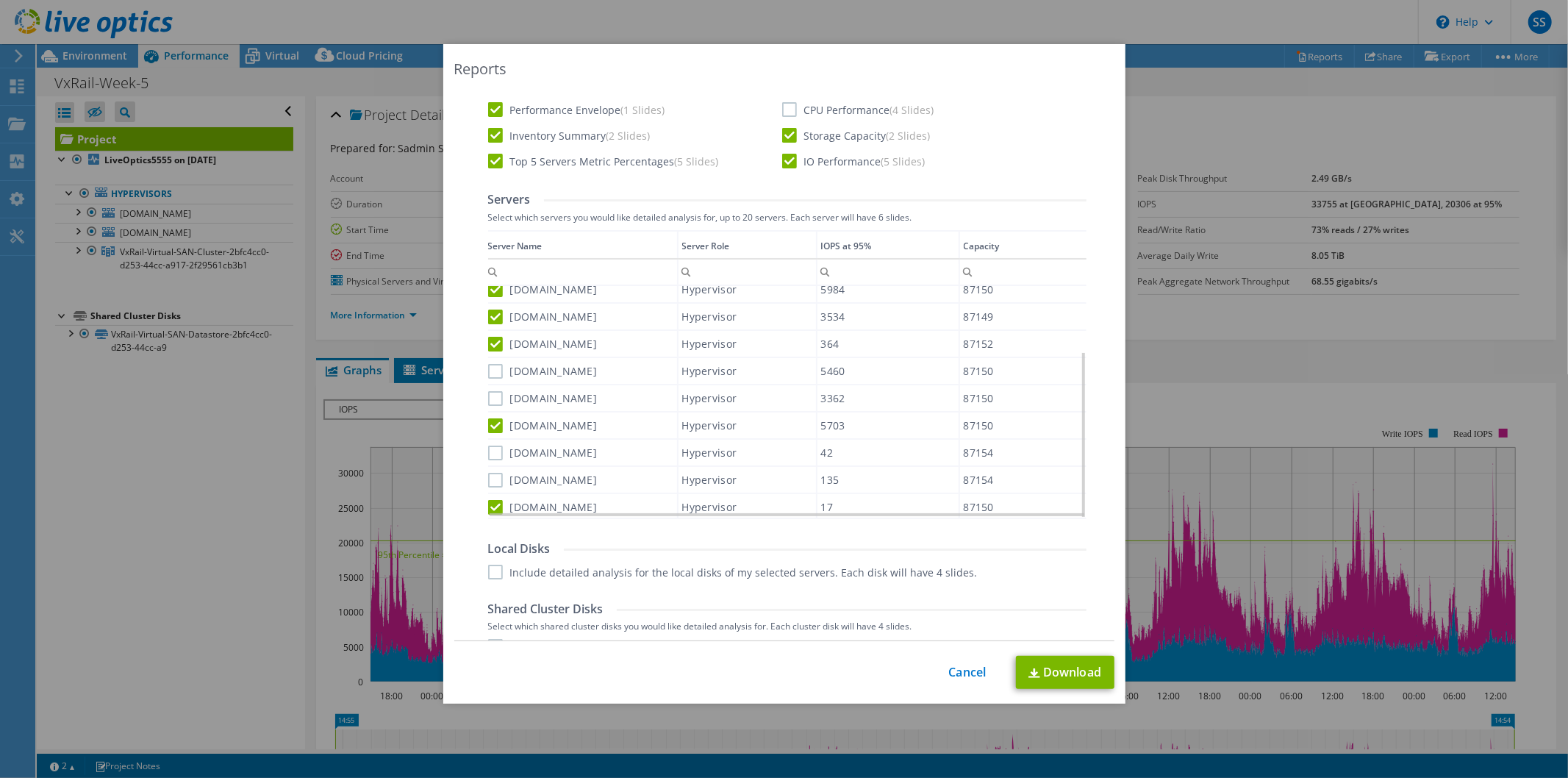
click at [504, 398] on label "vxrailhq-03.lb.ge" at bounding box center [542, 399] width 110 height 15
click at [0, 0] on input "vxrailhq-03.lb.ge" at bounding box center [0, 0] width 0 height 0
click at [498, 391] on label "vxrailhq-03.lb.ge" at bounding box center [542, 399] width 110 height 15
click at [0, 0] on input "vxrailhq-03.lb.ge" at bounding box center [0, 0] width 0 height 0
click at [488, 371] on label "vxrailhq-05.lb.ge" at bounding box center [542, 371] width 110 height 15
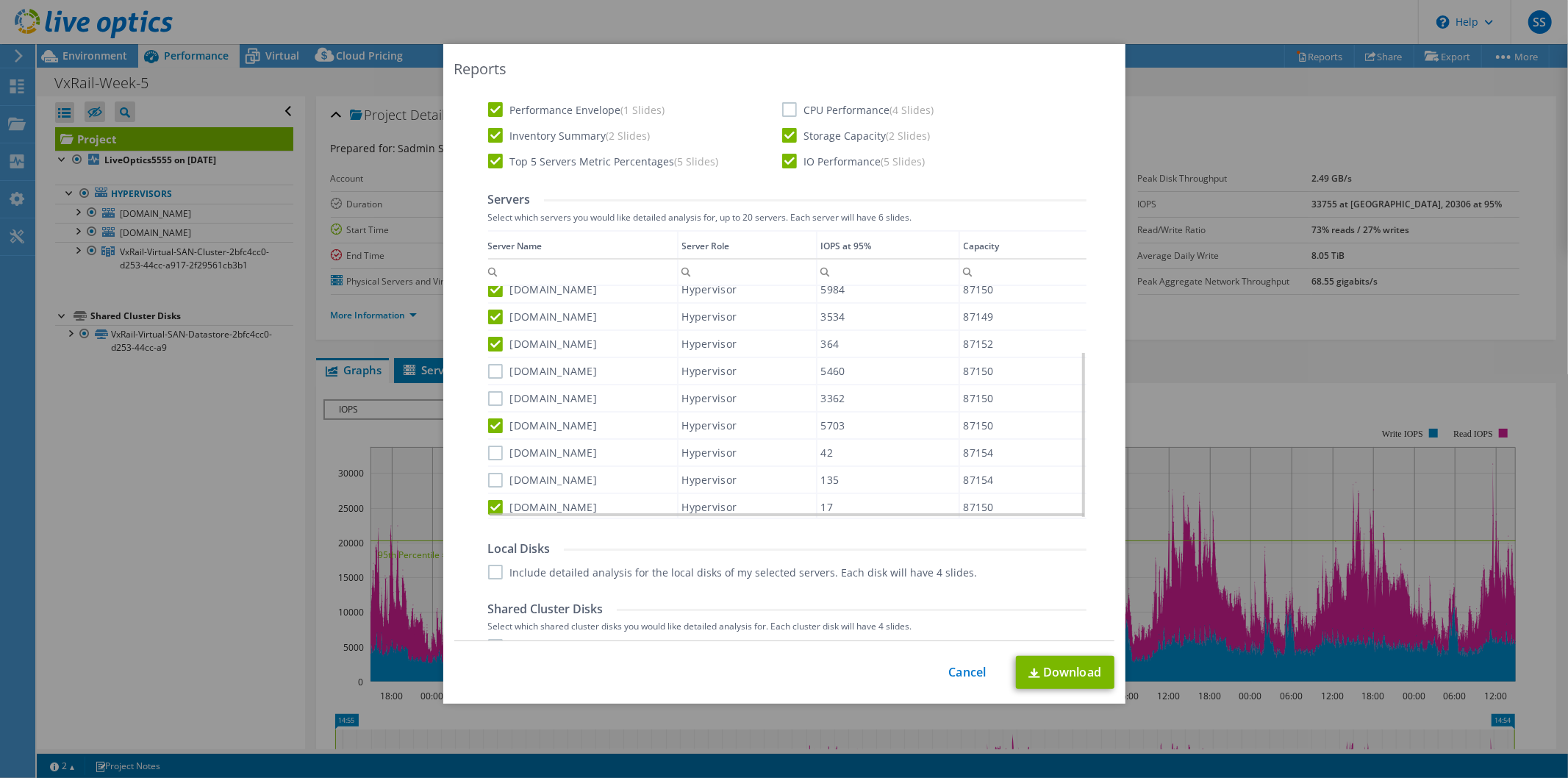
click at [0, 0] on input "vxrailhq-05.lb.ge" at bounding box center [0, 0] width 0 height 0
click at [488, 391] on label "vxrailhq-03.lb.ge" at bounding box center [542, 399] width 110 height 15
click at [0, 0] on input "vxrailhq-03.lb.ge" at bounding box center [0, 0] width 0 height 0
click at [490, 452] on label "vxraildr-03.lb.ge" at bounding box center [542, 452] width 110 height 15
click at [0, 0] on input "vxraildr-03.lb.ge" at bounding box center [0, 0] width 0 height 0
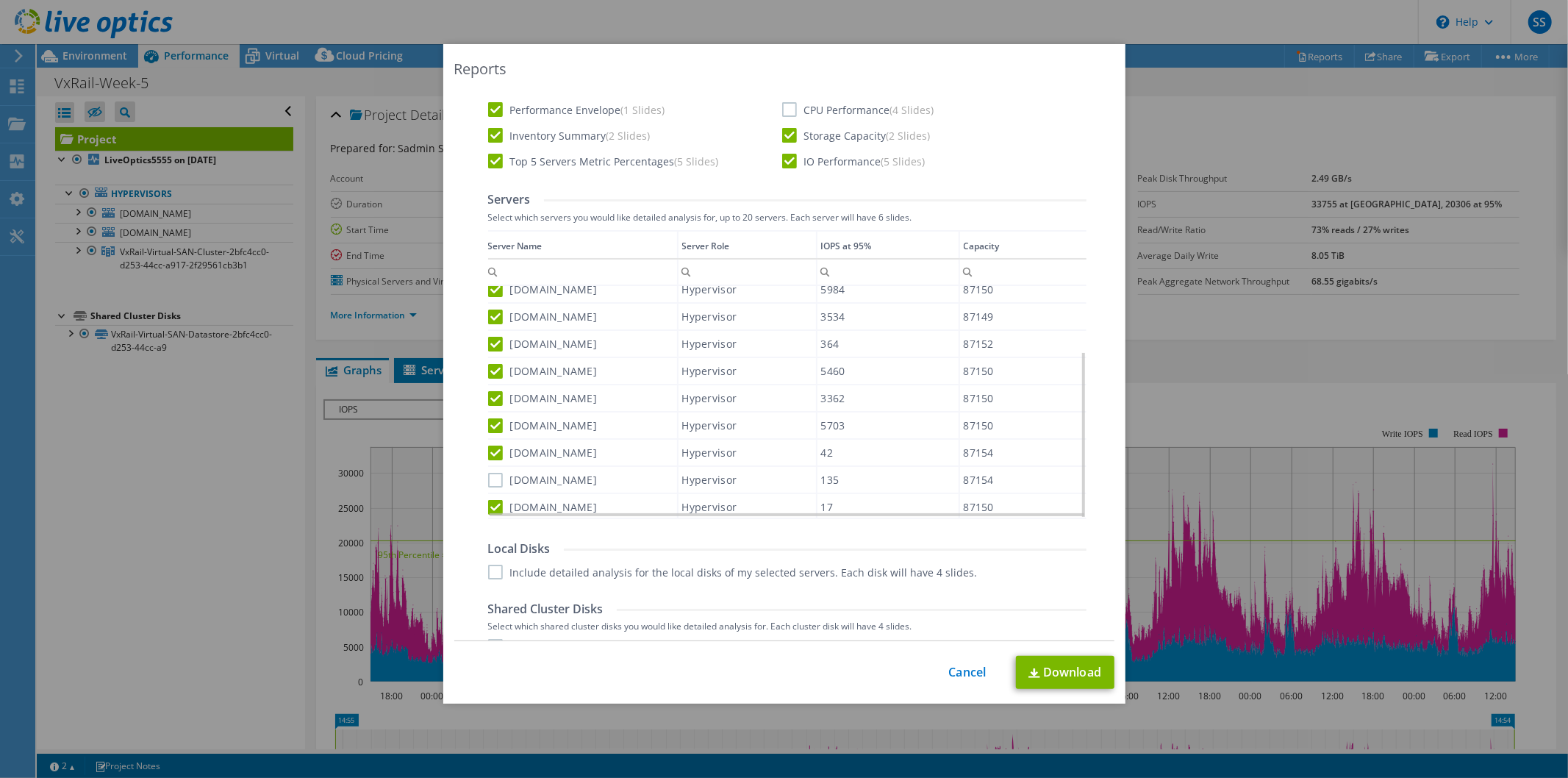
click at [490, 473] on label "vxraildr-01.lb.ge" at bounding box center [542, 480] width 110 height 15
click at [0, 0] on input "vxraildr-01.lb.ge" at bounding box center [0, 0] width 0 height 0
click at [488, 572] on label "Include detailed analysis for the local disks of my selected servers. Each disk…" at bounding box center [732, 572] width 490 height 15
click at [0, 0] on input "Include detailed analysis for the local disks of my selected servers. Each disk…" at bounding box center [0, 0] width 0 height 0
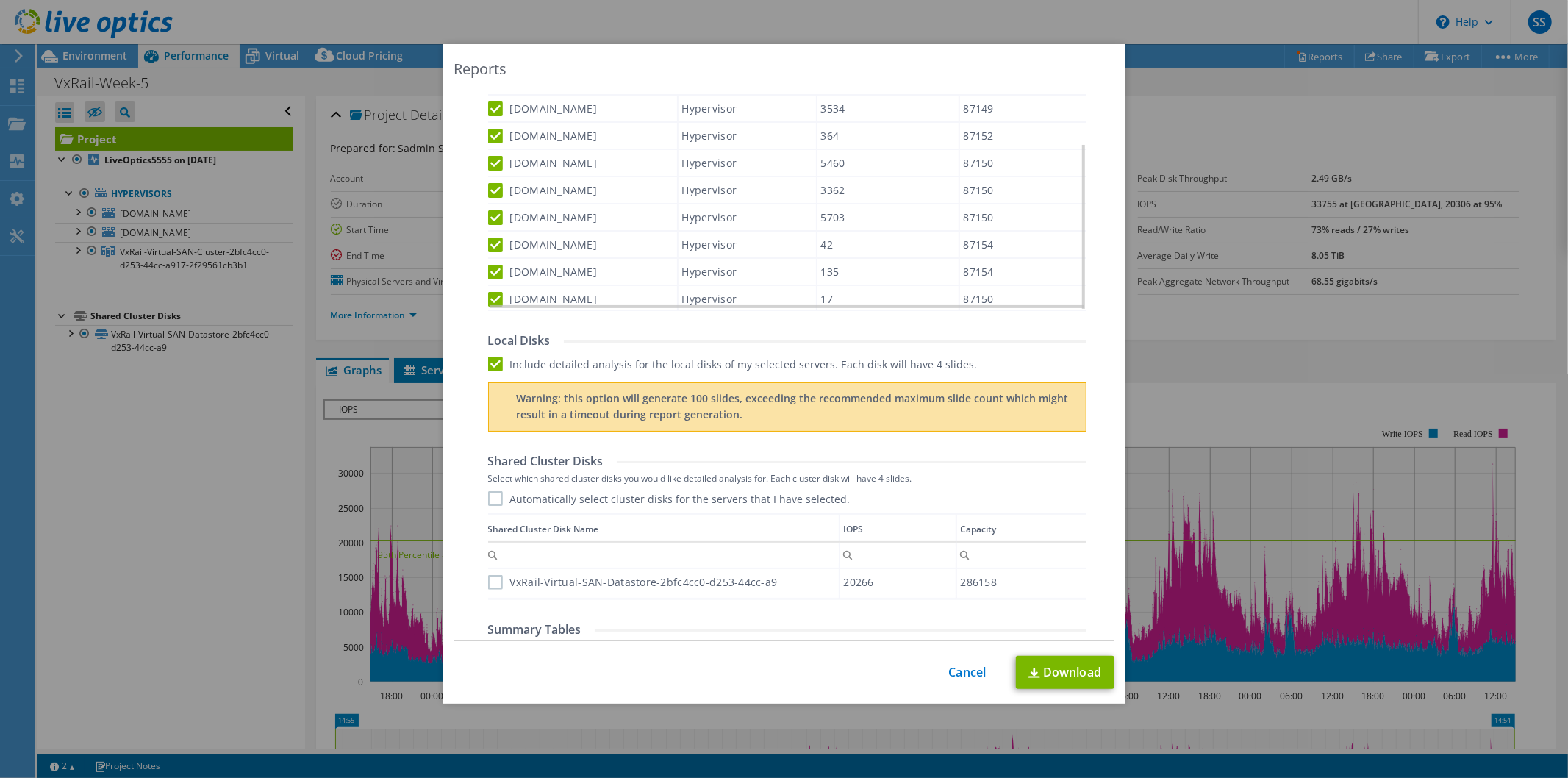
scroll to position [710, 0]
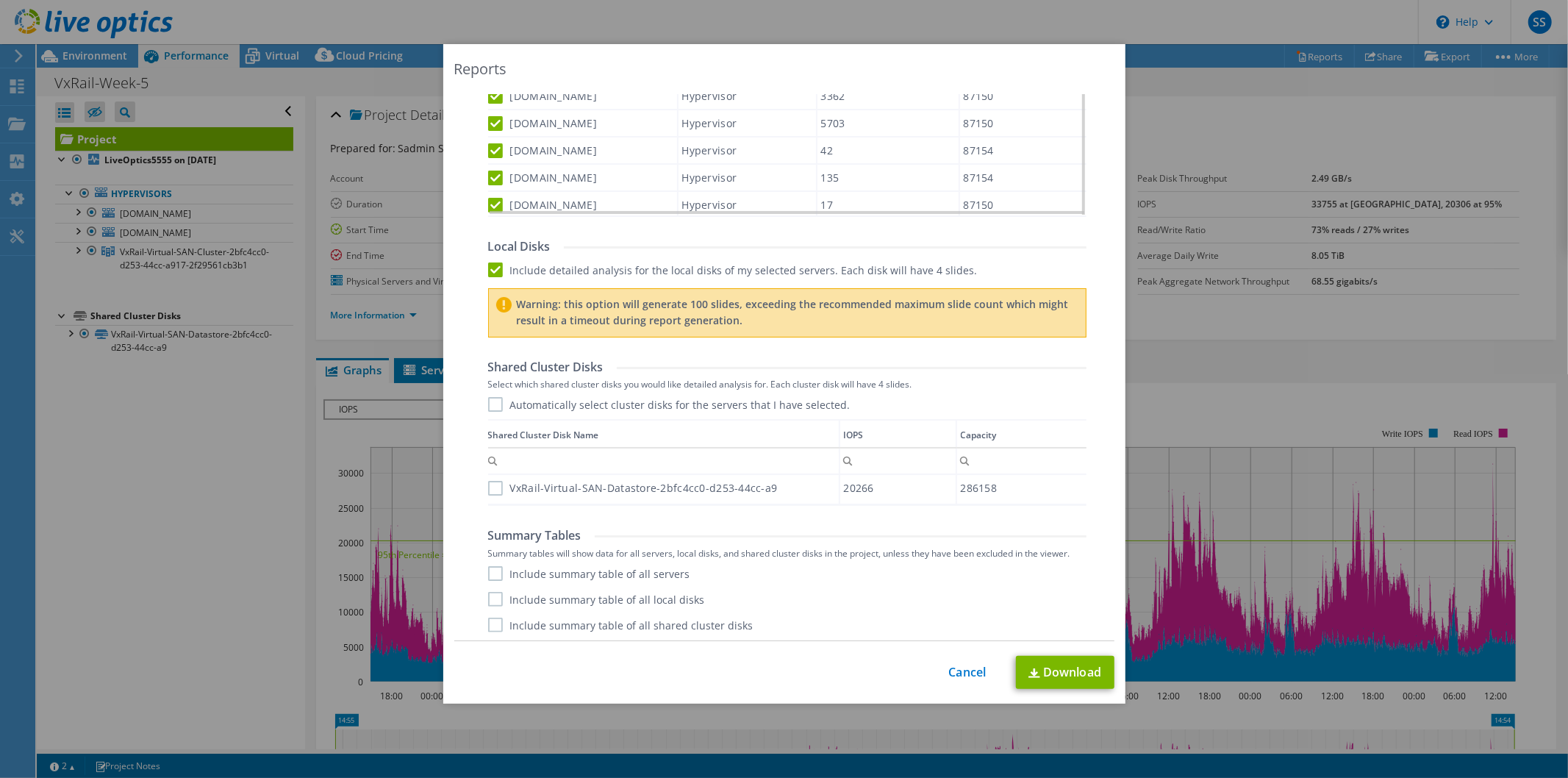
click at [488, 266] on label "Include detailed analysis for the local disks of my selected servers. Each disk…" at bounding box center [732, 270] width 490 height 15
click at [0, 0] on input "Include detailed analysis for the local disks of my selected servers. Each disk…" at bounding box center [0, 0] width 0 height 0
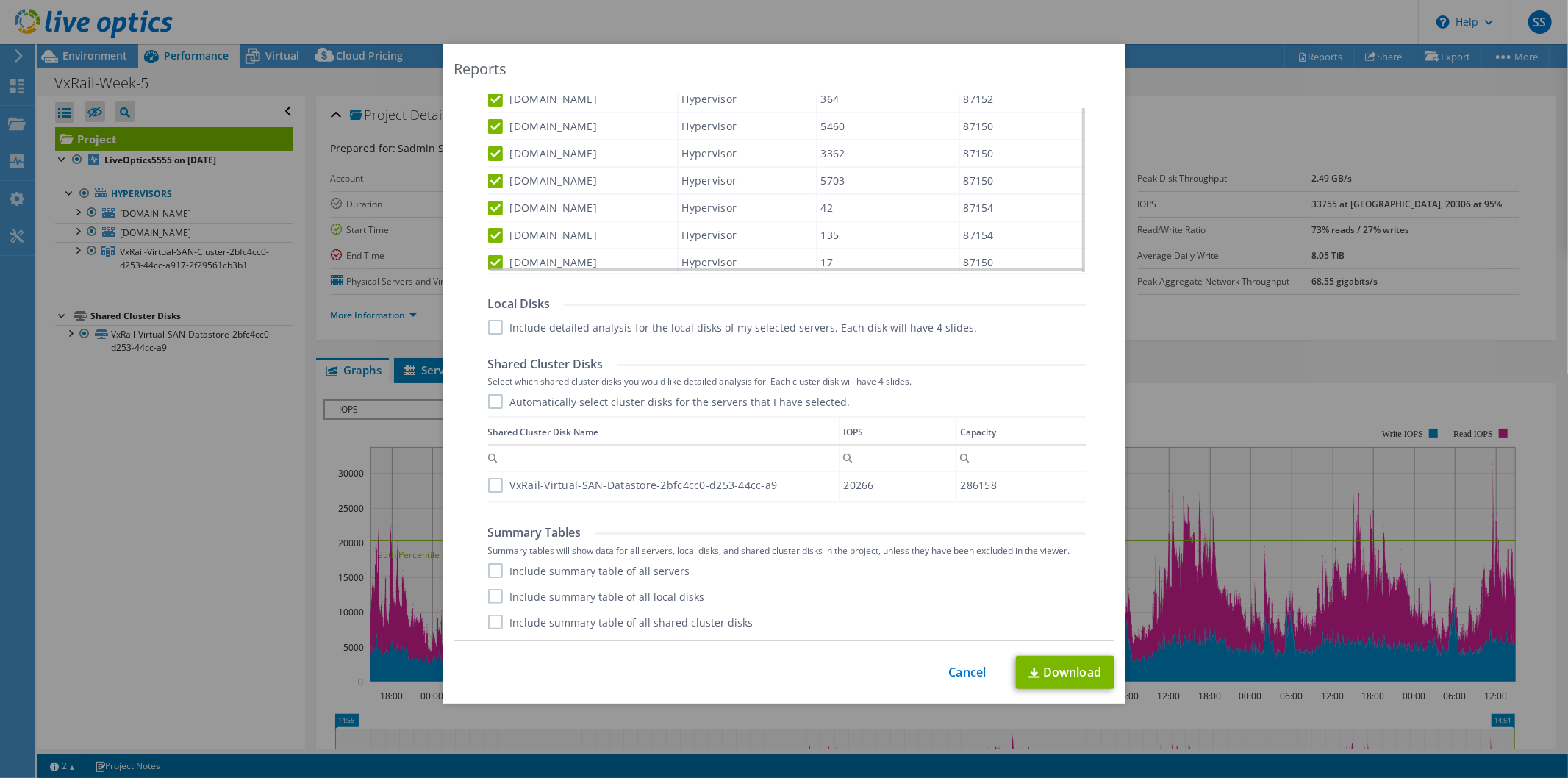
scroll to position [650, 0]
drag, startPoint x: 493, startPoint y: 253, endPoint x: 495, endPoint y: 224, distance: 29.1
click at [492, 258] on label "vxraildr-05.lb.ge" at bounding box center [542, 266] width 110 height 15
click at [0, 0] on input "vxraildr-05.lb.ge" at bounding box center [0, 0] width 0 height 0
click at [495, 231] on label "vxraildr-01.lb.ge" at bounding box center [542, 238] width 110 height 15
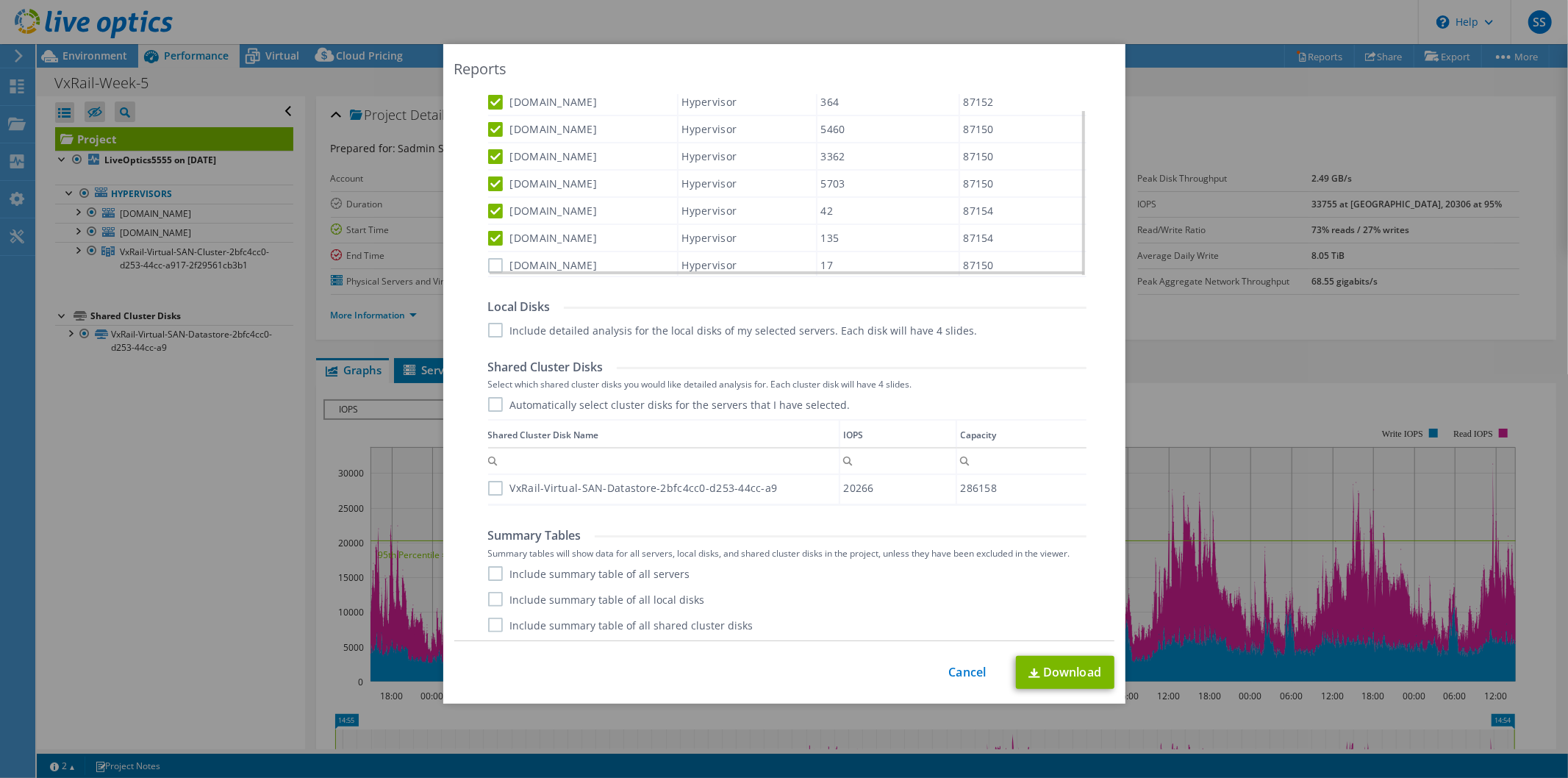
click at [0, 0] on input "vxraildr-01.lb.ge" at bounding box center [0, 0] width 0 height 0
click at [493, 204] on label "vxraildr-03.lb.ge" at bounding box center [542, 211] width 110 height 15
click at [0, 0] on input "vxraildr-03.lb.ge" at bounding box center [0, 0] width 0 height 0
click at [495, 178] on label "vxrailhq-04.lb.ge" at bounding box center [542, 184] width 110 height 15
click at [0, 0] on input "vxrailhq-04.lb.ge" at bounding box center [0, 0] width 0 height 0
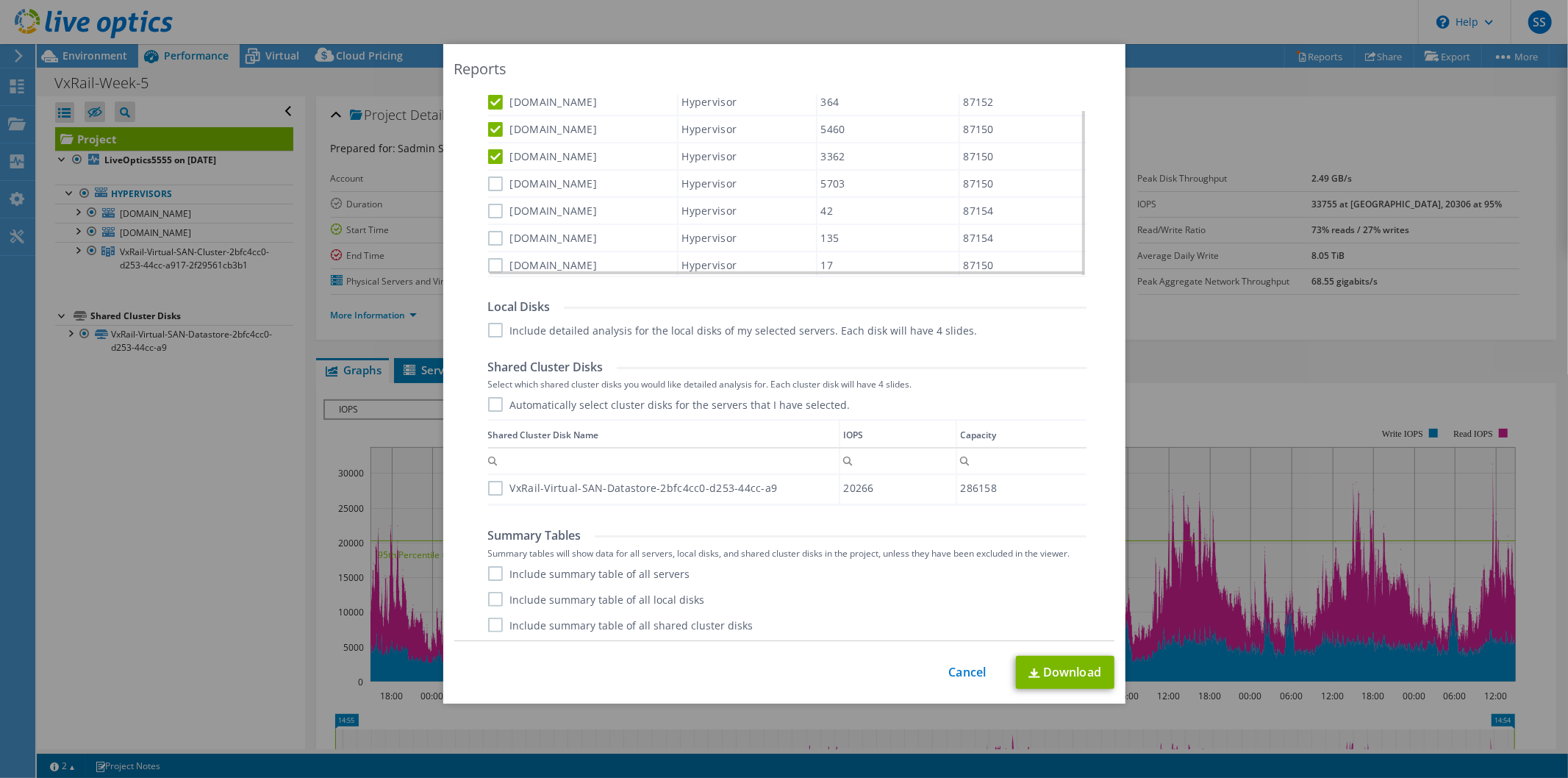
drag, startPoint x: 495, startPoint y: 150, endPoint x: 493, endPoint y: 136, distance: 14.1
click at [495, 149] on label "vxrailhq-03.lb.ge" at bounding box center [542, 157] width 110 height 15
click at [0, 0] on input "vxrailhq-03.lb.ge" at bounding box center [0, 0] width 0 height 0
click at [492, 122] on label "vxrailhq-05.lb.ge" at bounding box center [542, 129] width 110 height 15
click at [0, 0] on input "vxrailhq-05.lb.ge" at bounding box center [0, 0] width 0 height 0
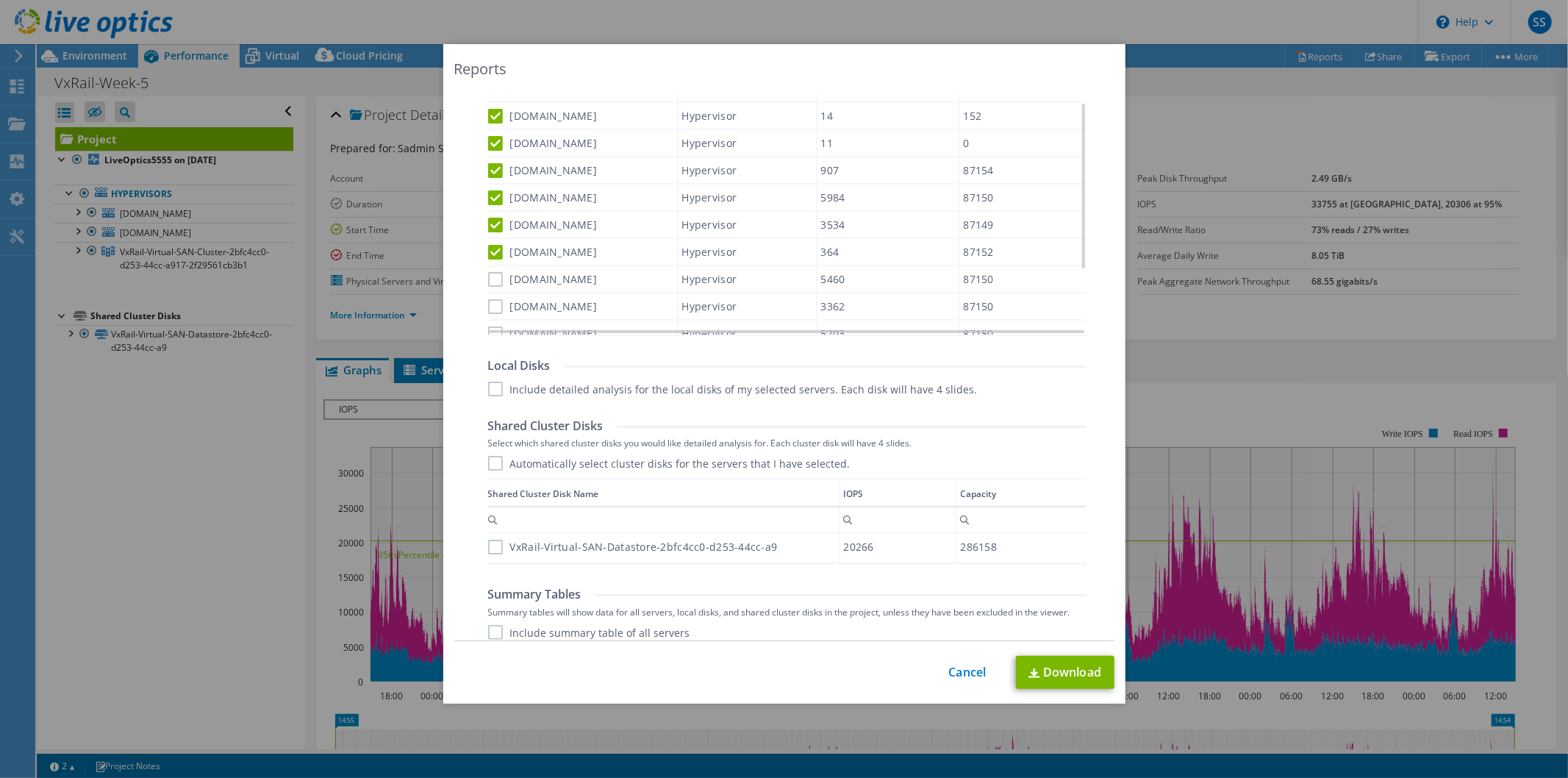
scroll to position [486, 0]
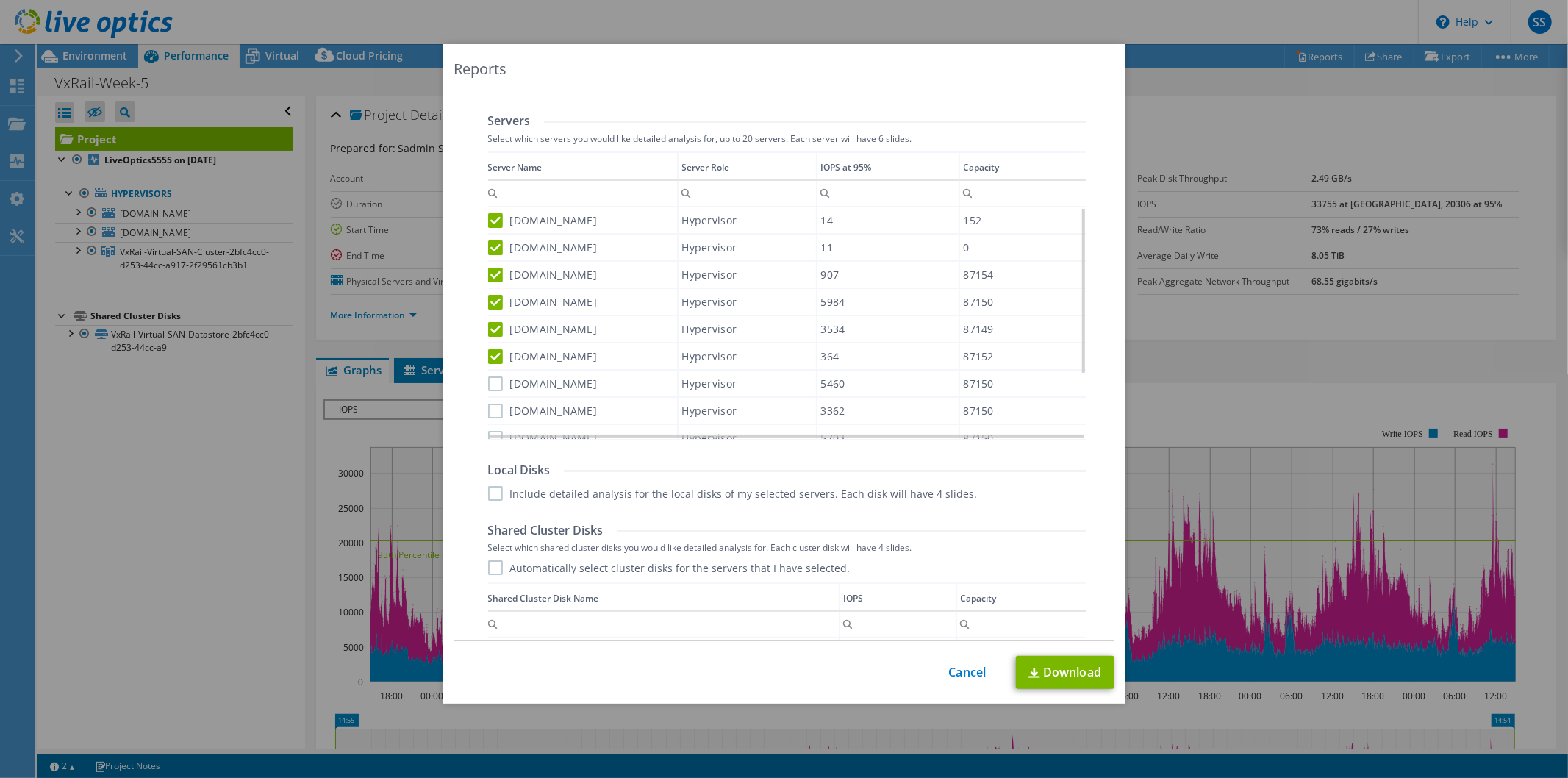
click at [494, 223] on label "esxi-witness.lb.ge" at bounding box center [542, 220] width 110 height 15
click at [0, 0] on input "esxi-witness.lb.ge" at bounding box center [0, 0] width 0 height 0
click at [491, 249] on label "vxrail-witness.lb.ge" at bounding box center [542, 248] width 110 height 15
click at [0, 0] on input "vxrail-witness.lb.ge" at bounding box center [0, 0] width 0 height 0
click at [491, 275] on label "vxraildr-02.lb.ge" at bounding box center [542, 274] width 110 height 15
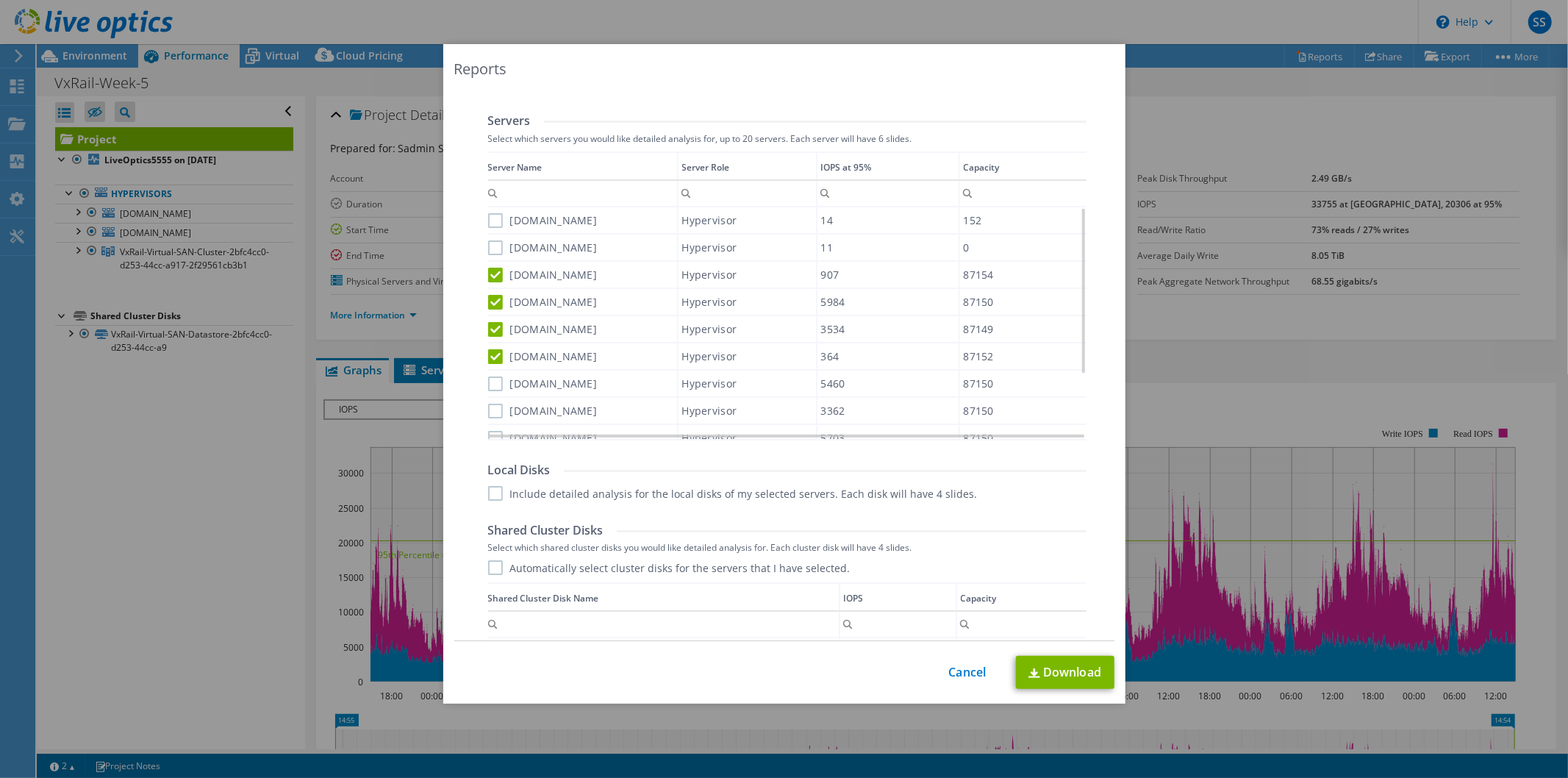
click at [0, 0] on input "vxraildr-02.lb.ge" at bounding box center [0, 0] width 0 height 0
click at [491, 297] on label "vxrailhq-02.lb.ge" at bounding box center [542, 302] width 110 height 15
click at [0, 0] on input "vxrailhq-02.lb.ge" at bounding box center [0, 0] width 0 height 0
click at [493, 331] on label "vxrailhq-01.lb.ge" at bounding box center [542, 329] width 110 height 15
click at [0, 0] on input "vxrailhq-01.lb.ge" at bounding box center [0, 0] width 0 height 0
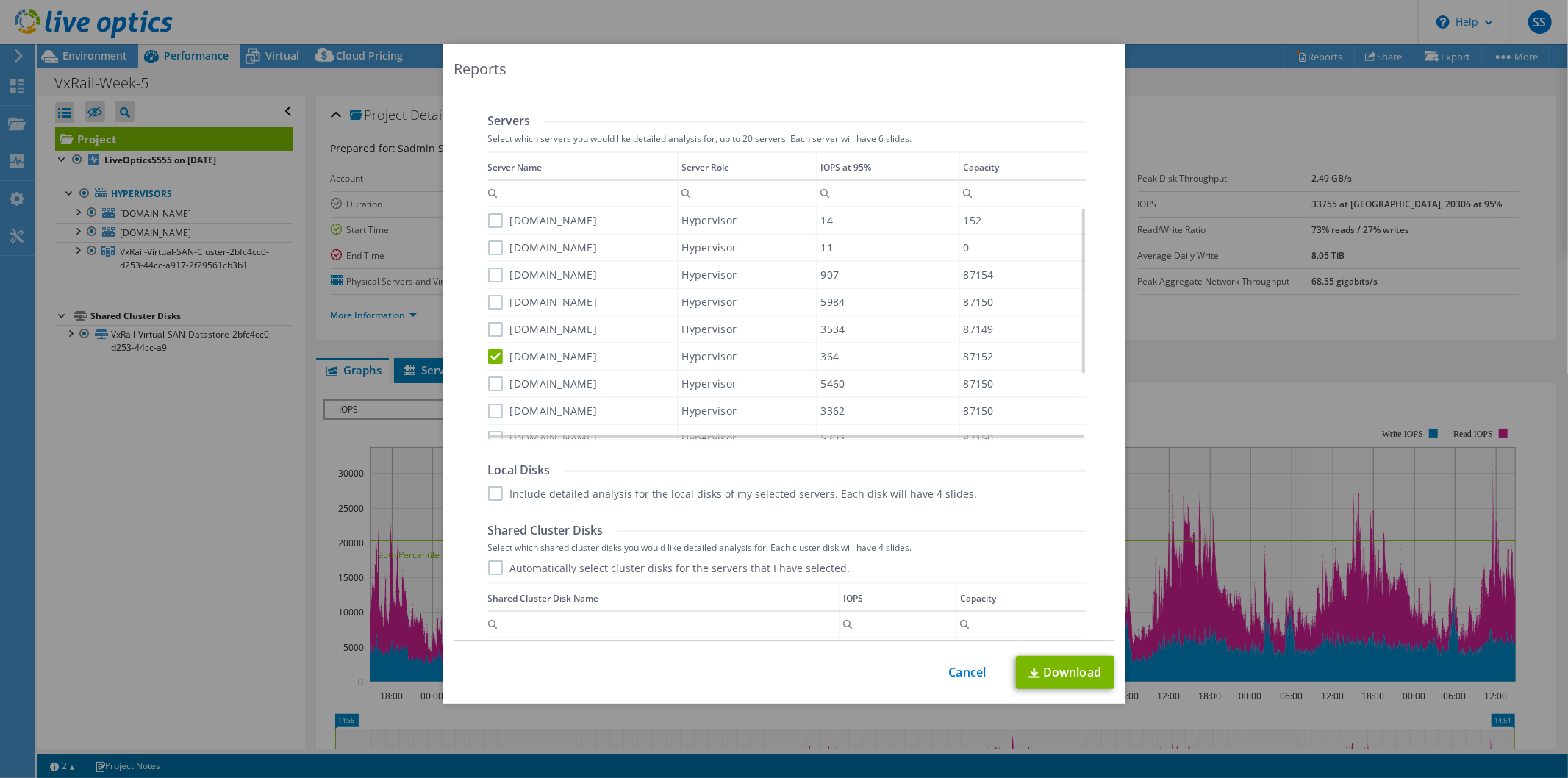
click at [493, 360] on div "vxraildr-04.lb.ge" at bounding box center [582, 357] width 189 height 26
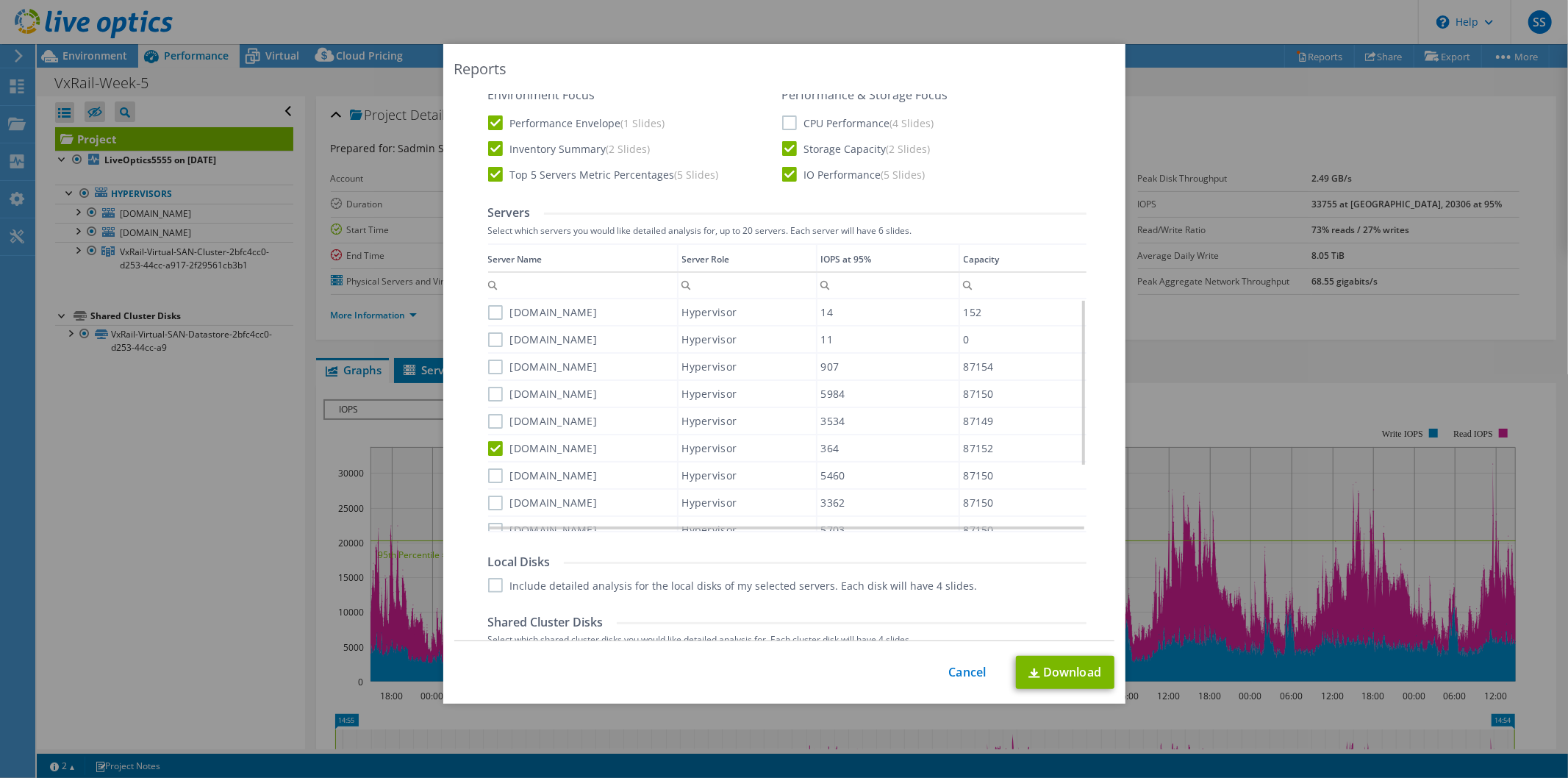
scroll to position [323, 0]
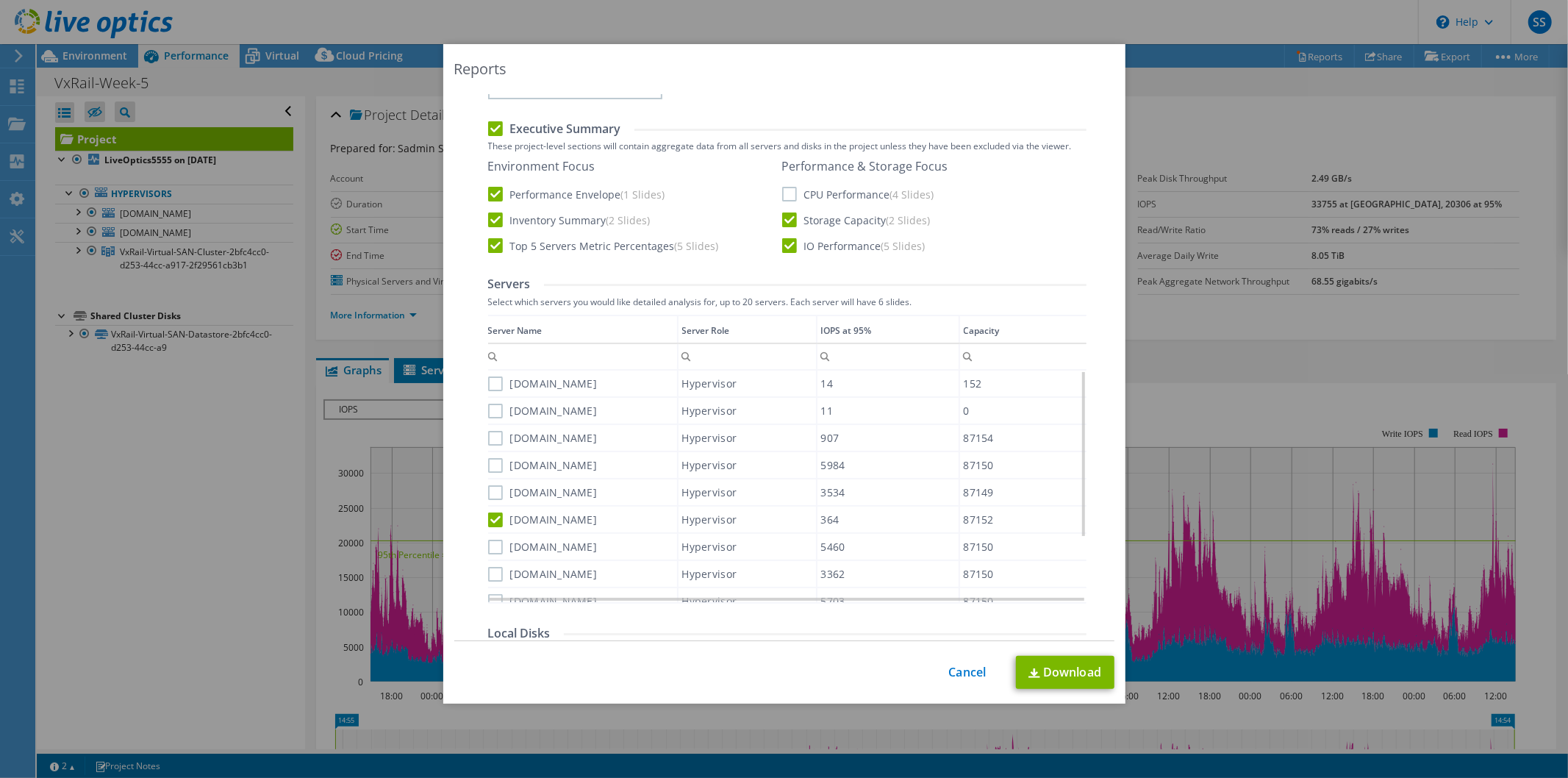
drag, startPoint x: 482, startPoint y: 517, endPoint x: 493, endPoint y: 512, distance: 12.1
click at [488, 517] on div "Data grid" at bounding box center [489, 454] width 2 height 279
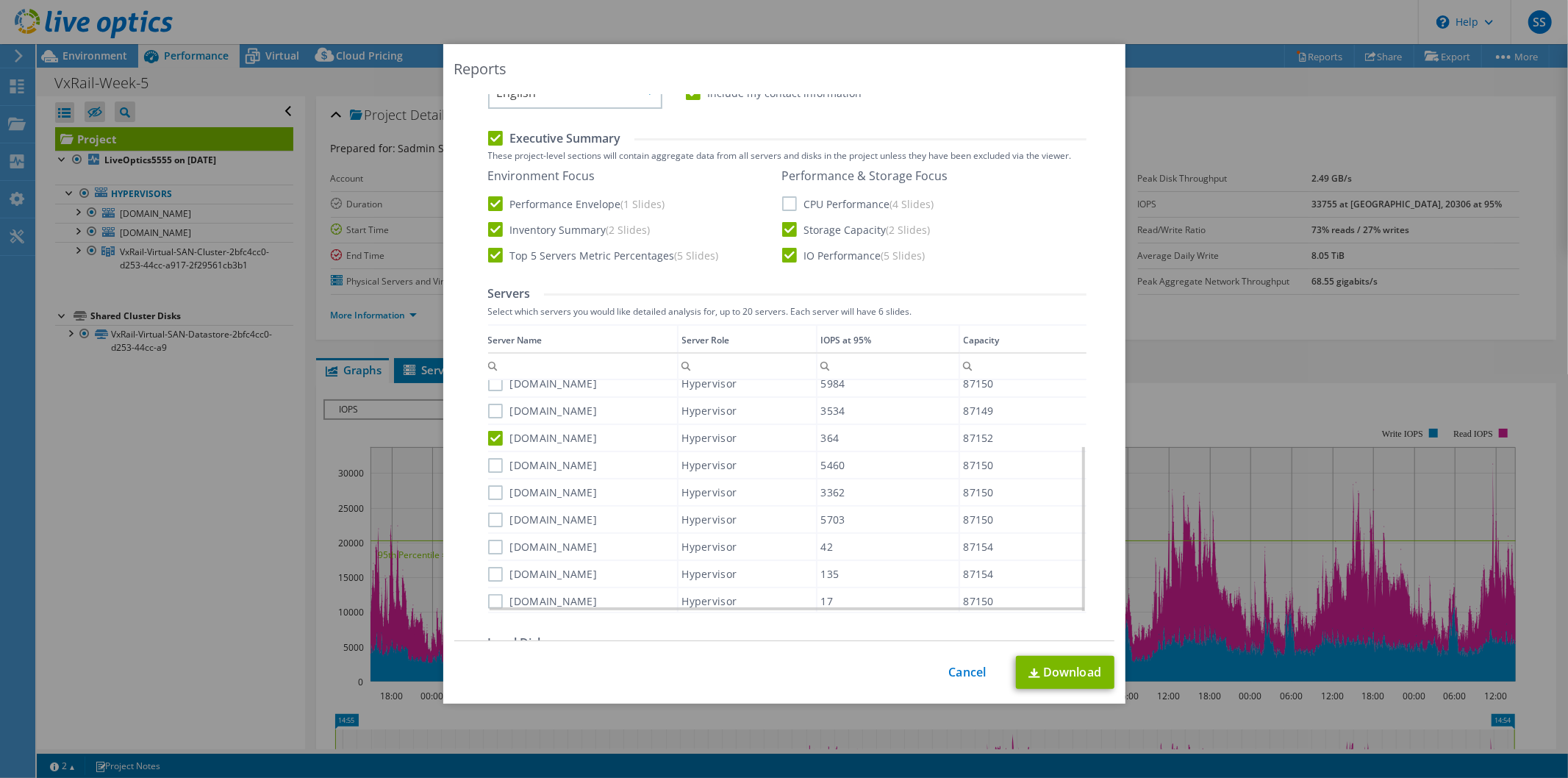
scroll to position [490, 0]
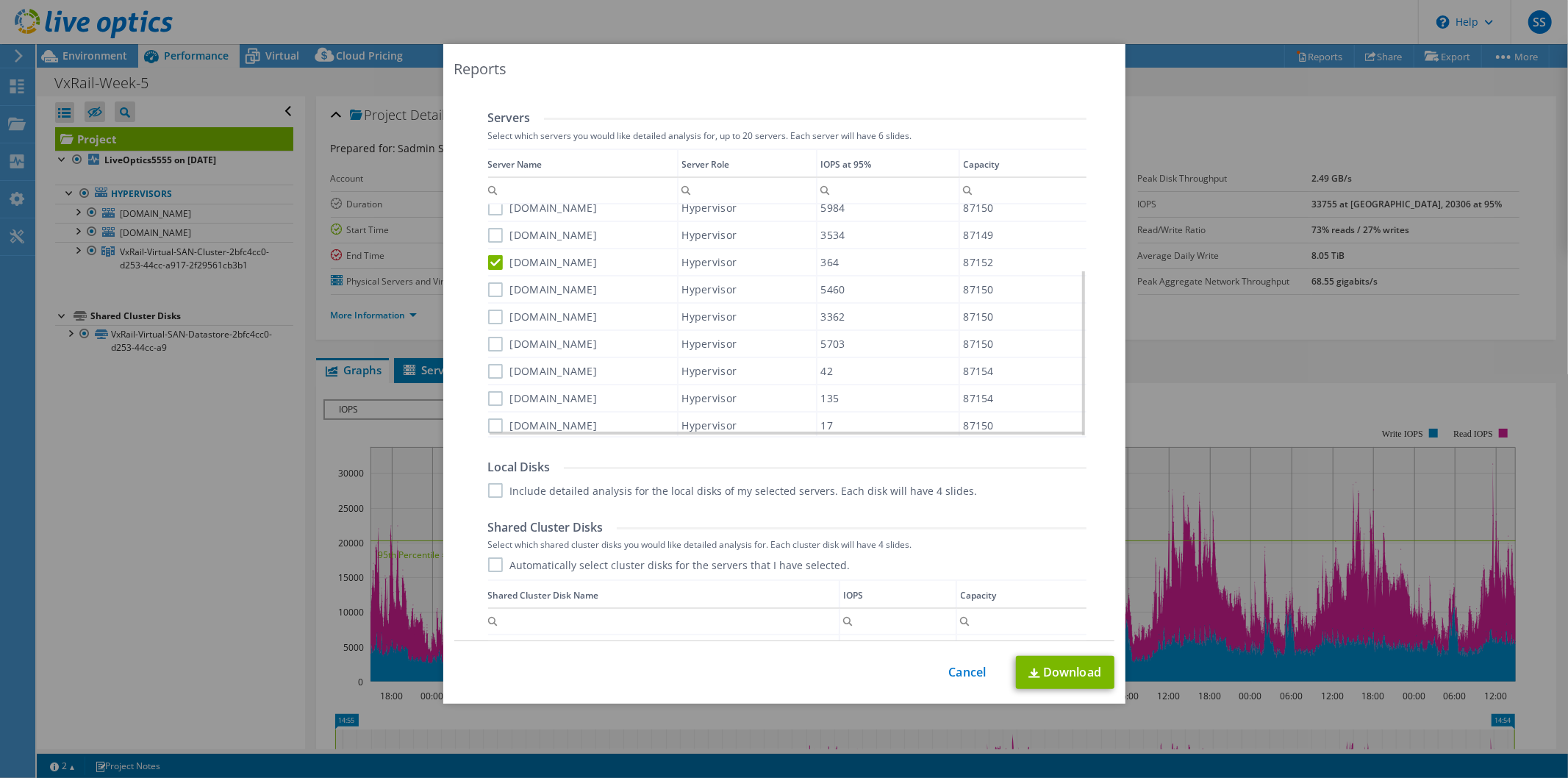
click at [490, 255] on label "vxraildr-04.lb.ge" at bounding box center [542, 262] width 110 height 15
click at [0, 0] on input "vxraildr-04.lb.ge" at bounding box center [0, 0] width 0 height 0
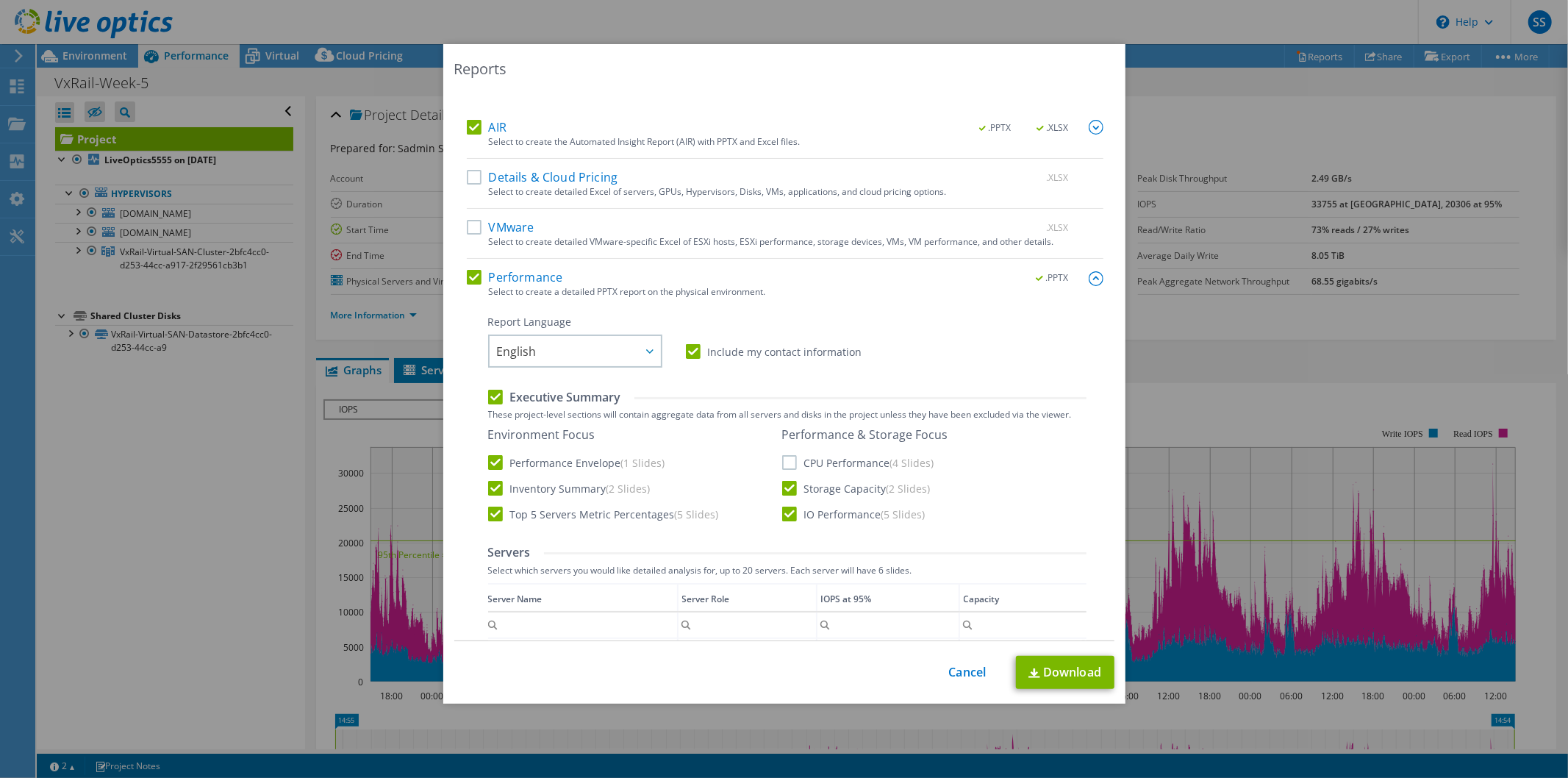
scroll to position [0, 0]
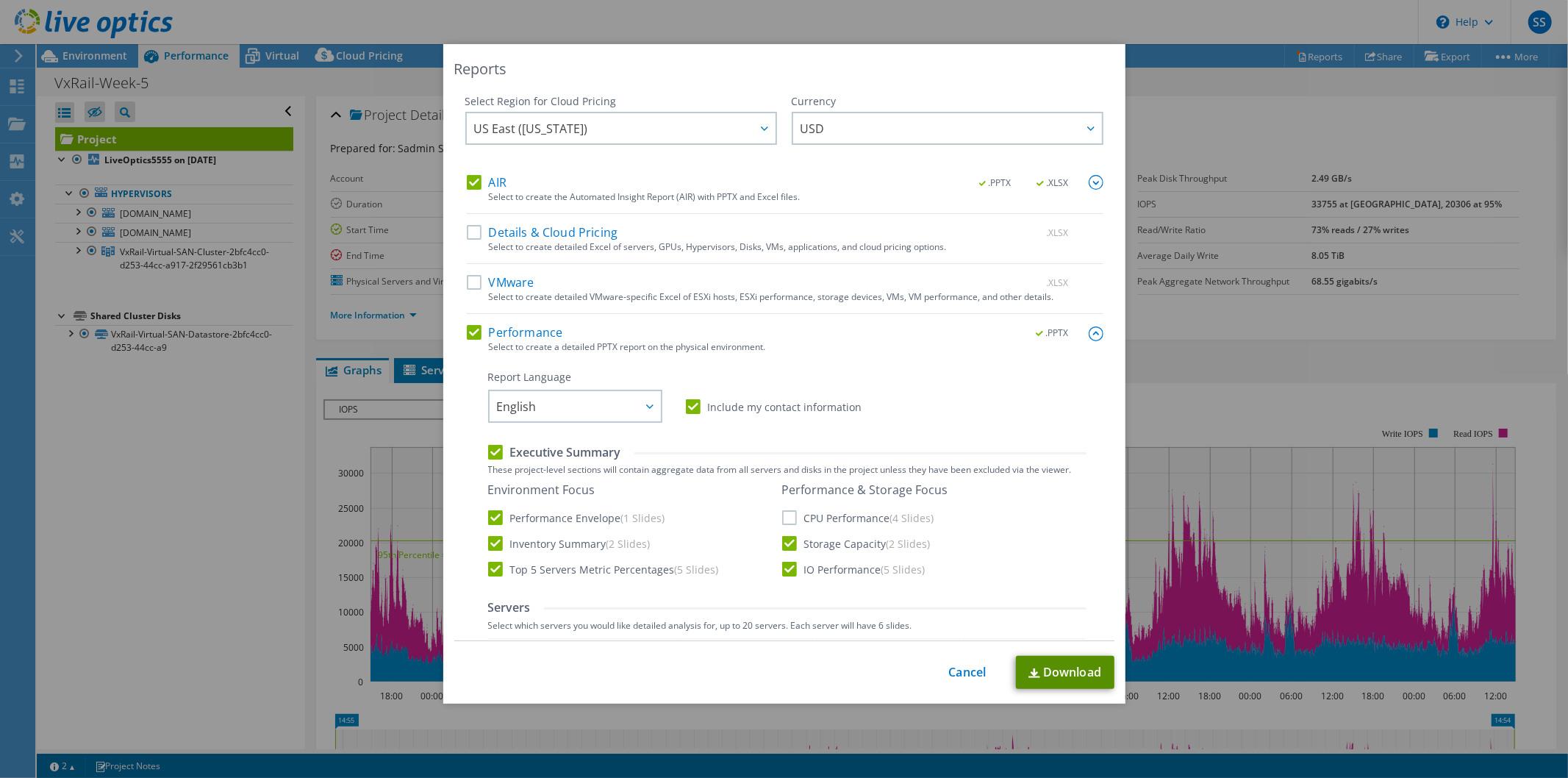
click at [1071, 679] on link "Download" at bounding box center [1065, 672] width 98 height 33
click at [966, 671] on link "Cancel" at bounding box center [967, 672] width 37 height 14
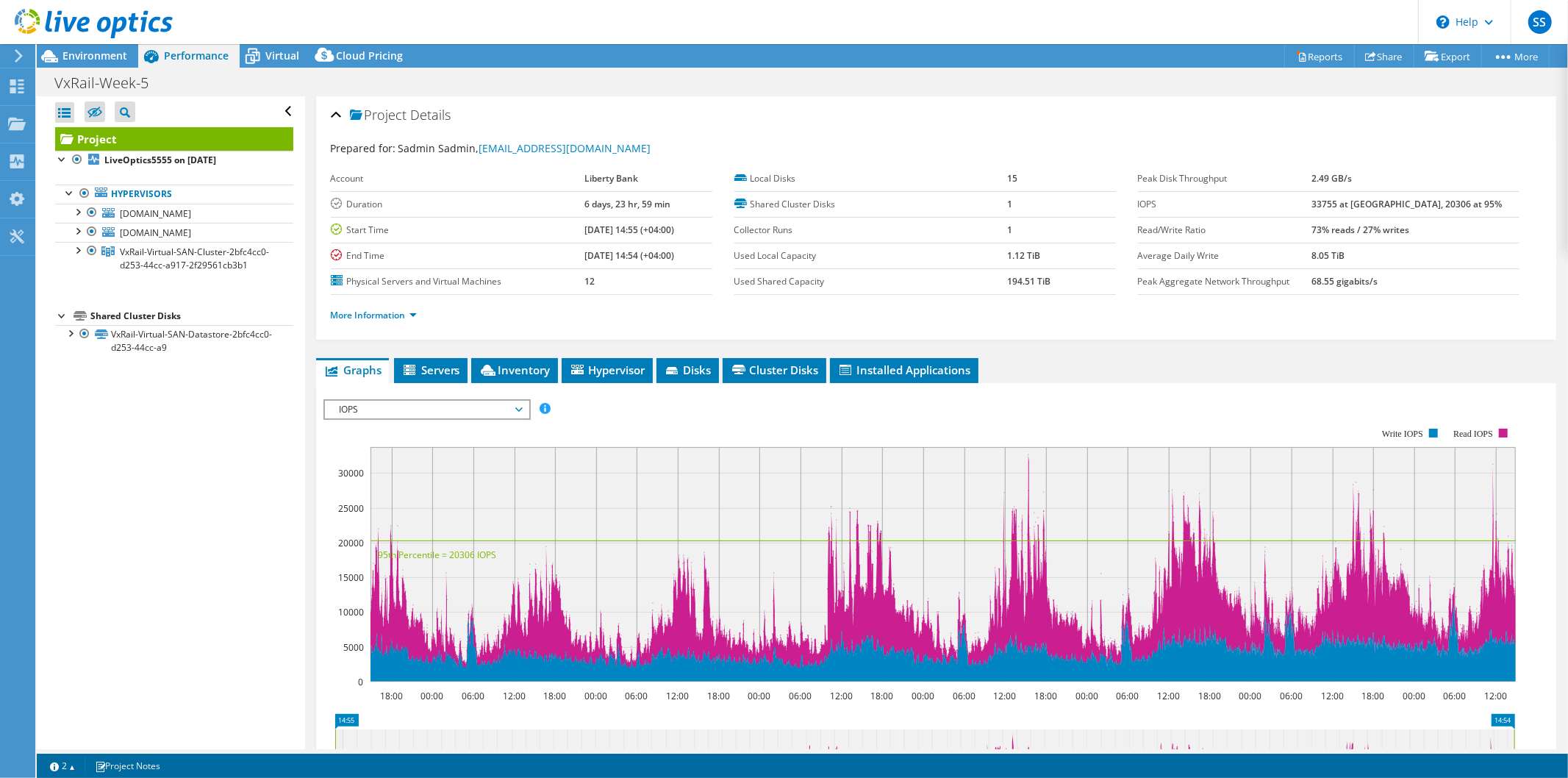
click at [13, 54] on icon at bounding box center [19, 56] width 11 height 13
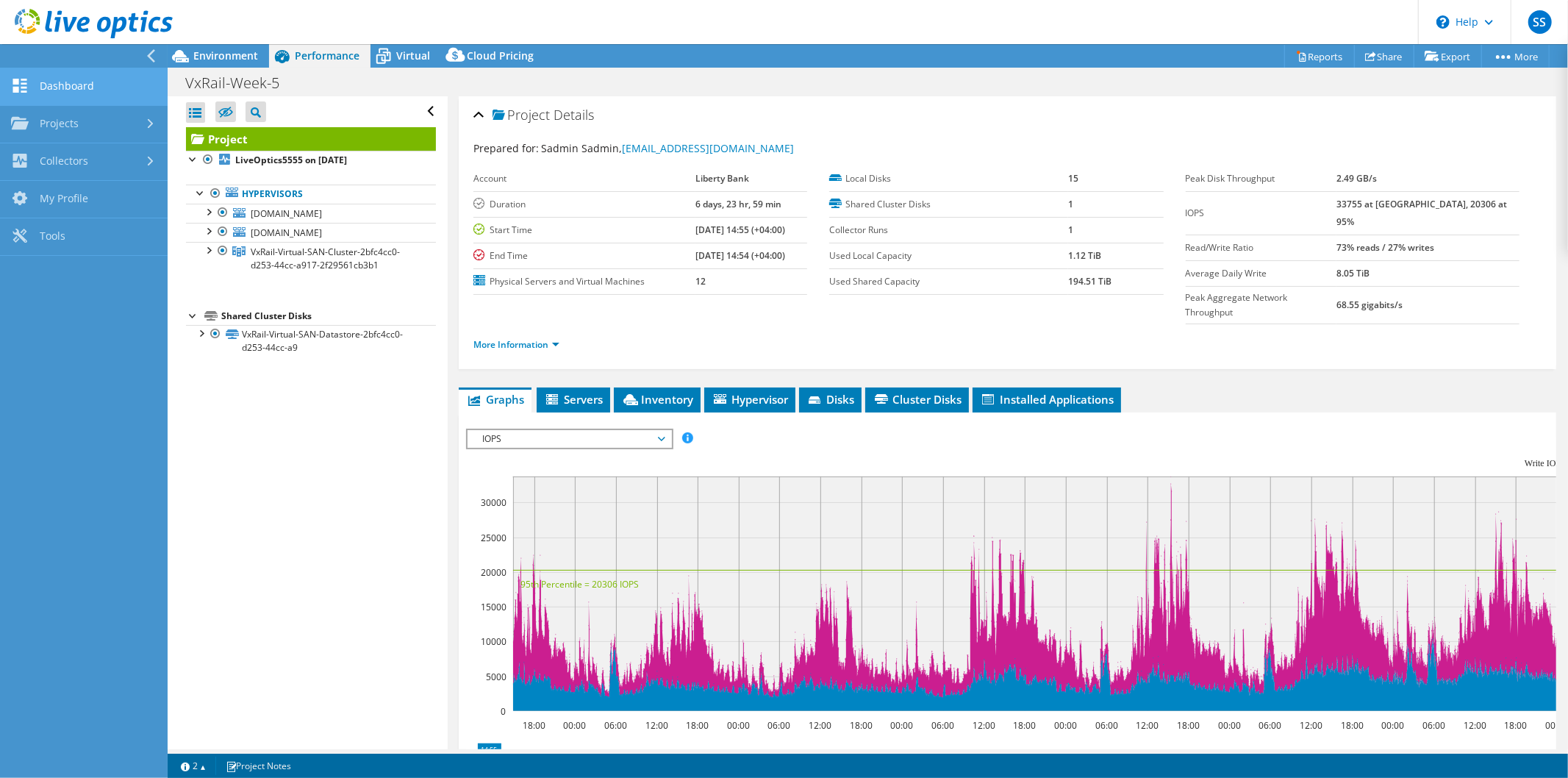
click at [54, 90] on link "Dashboard" at bounding box center [84, 87] width 167 height 37
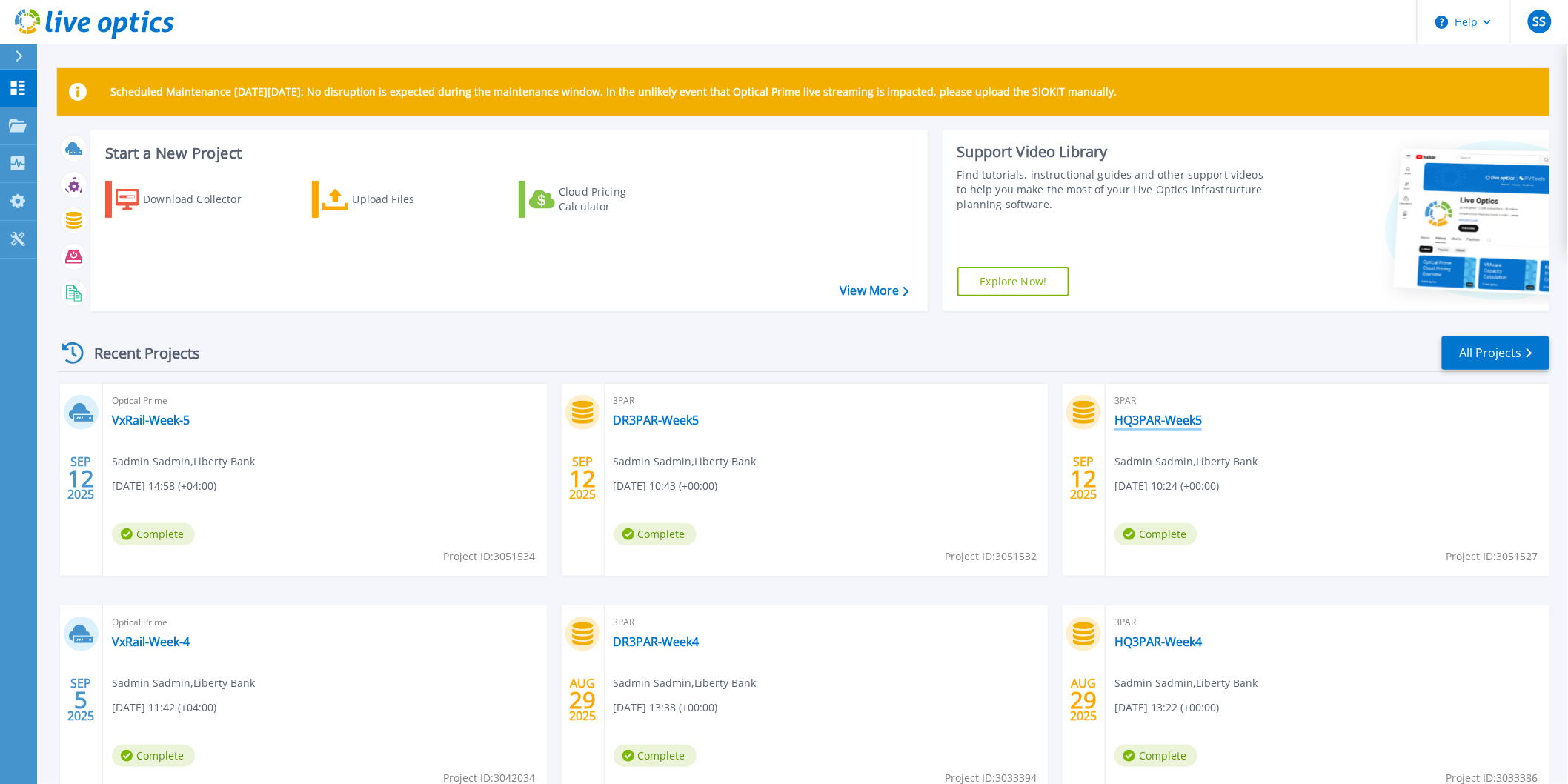
click at [1157, 413] on link "HQ3PAR-Week5" at bounding box center [1158, 420] width 88 height 15
click at [676, 419] on link "DR3PAR-Week5" at bounding box center [656, 420] width 86 height 15
